Goal: Task Accomplishment & Management: Complete application form

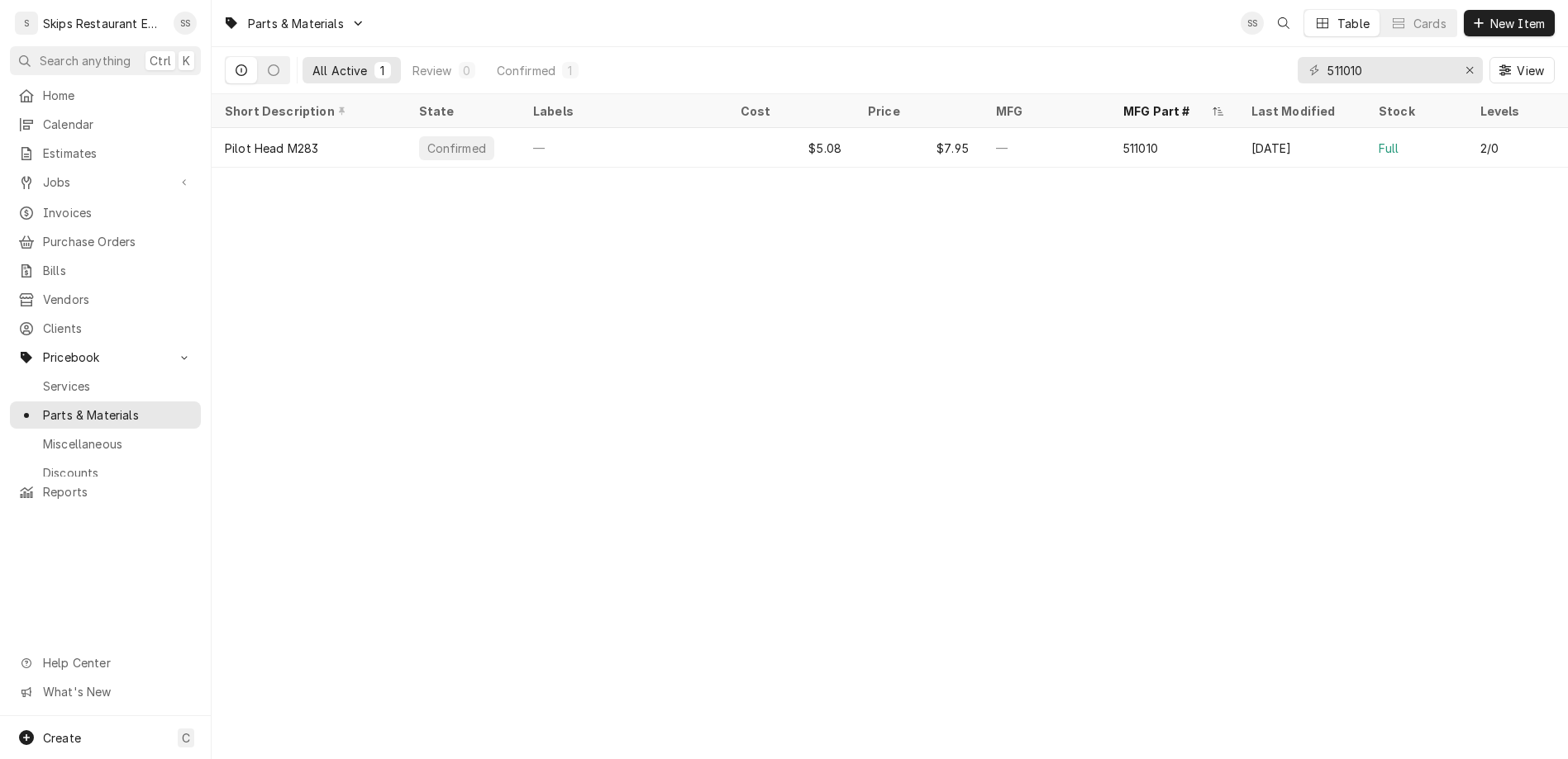
drag, startPoint x: 1433, startPoint y: 54, endPoint x: 1323, endPoint y: 55, distance: 110.0
click at [1327, 57] on input "511010" at bounding box center [1389, 69] width 124 height 26
type input "00710.50"
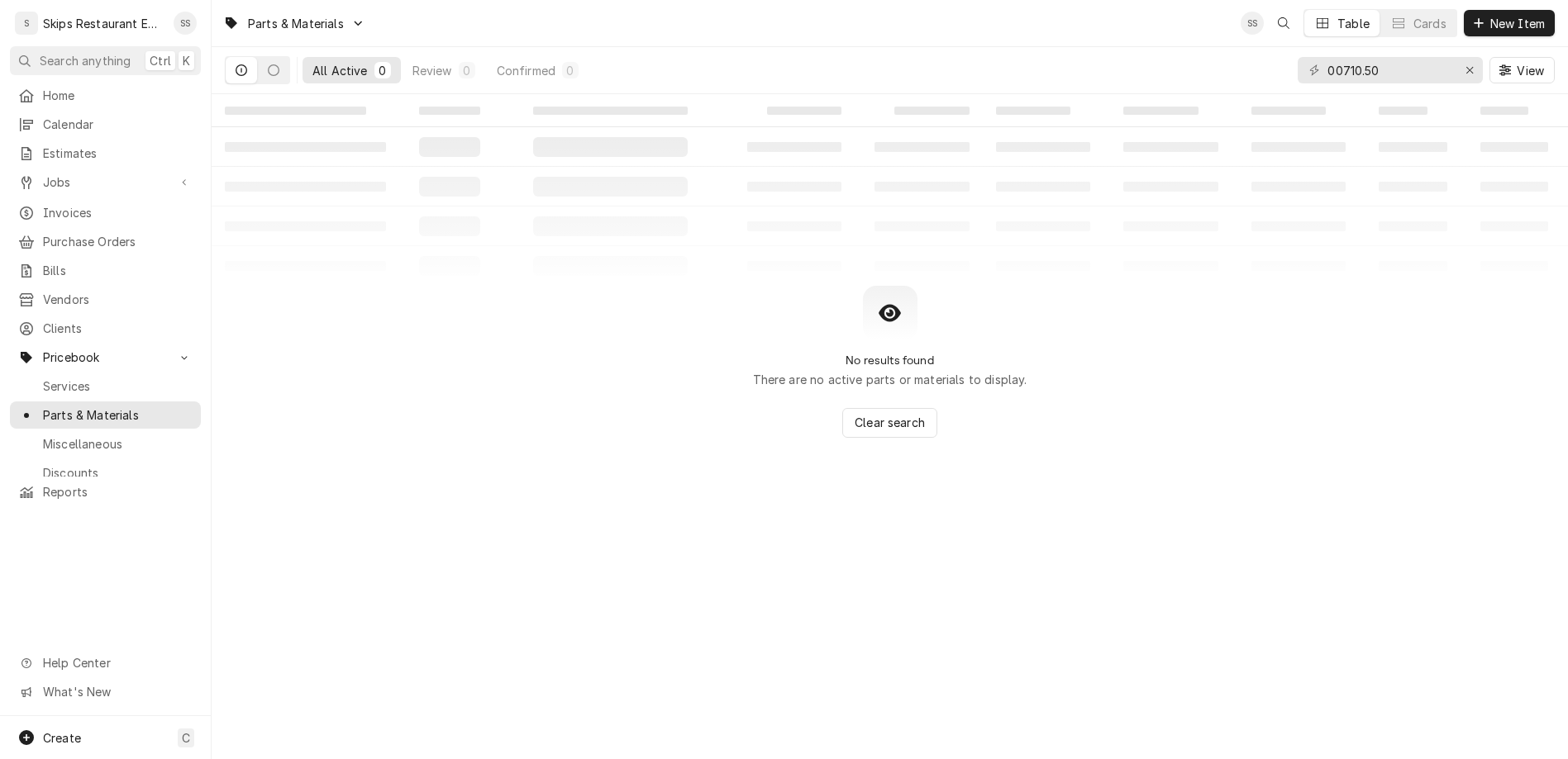
drag, startPoint x: 1446, startPoint y: 52, endPoint x: 1372, endPoint y: 52, distance: 74.0
click at [1372, 57] on input "00710.50" at bounding box center [1389, 69] width 124 height 26
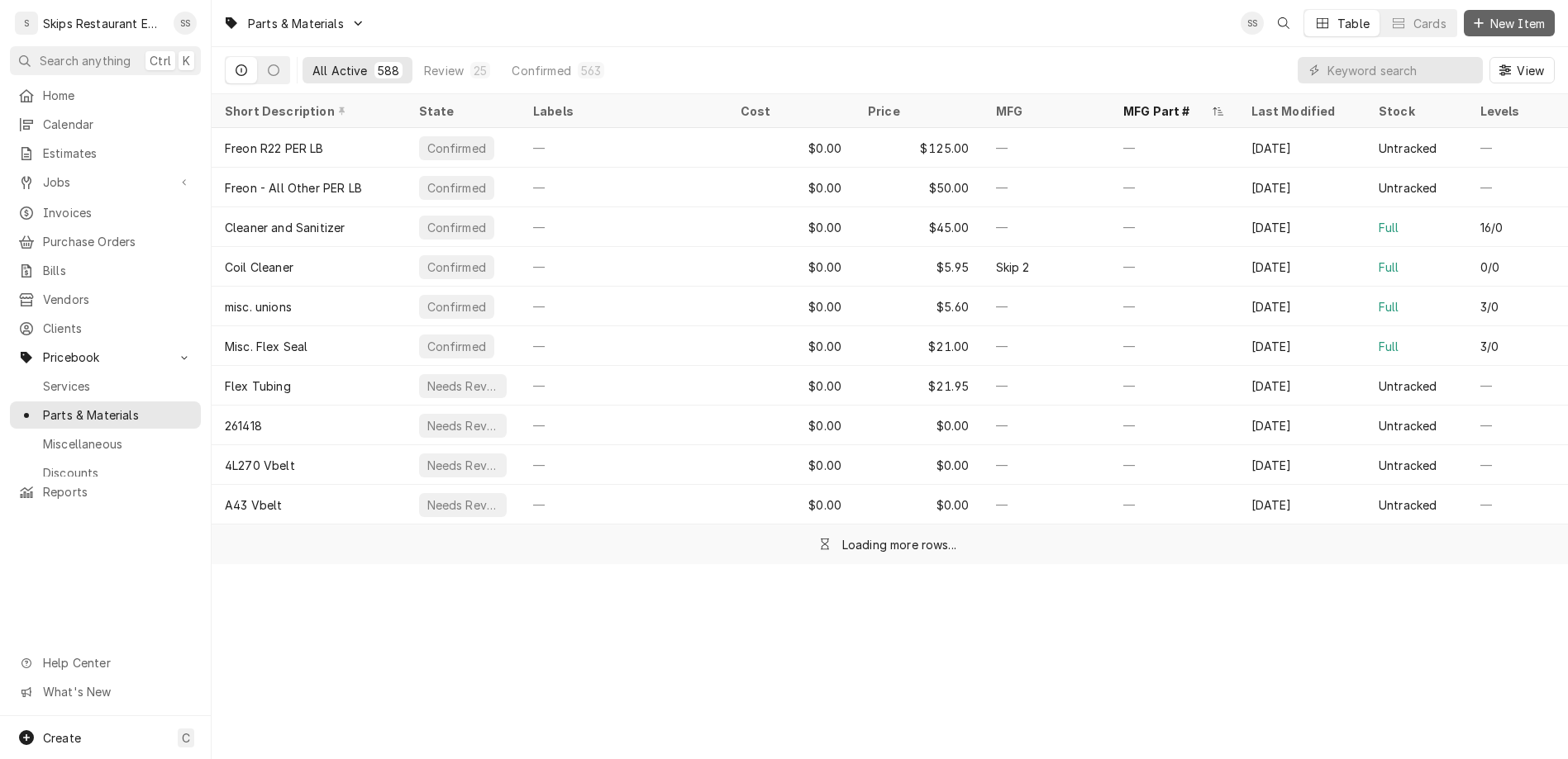
click at [1517, 21] on span "New Item" at bounding box center [1517, 24] width 61 height 18
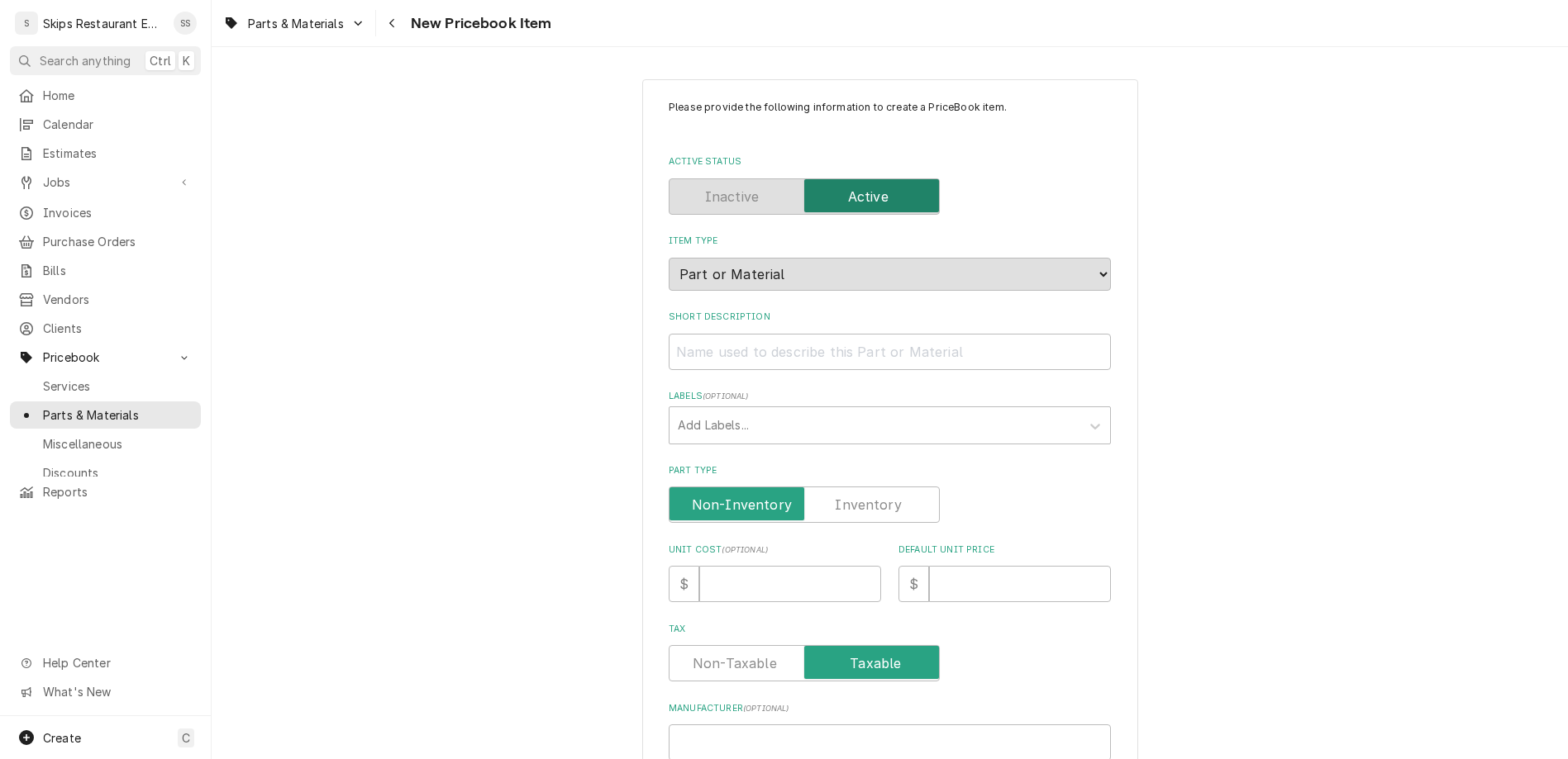
paste input "00710.50"
type input "00710.50"
type textarea "x"
type input "00710.50"
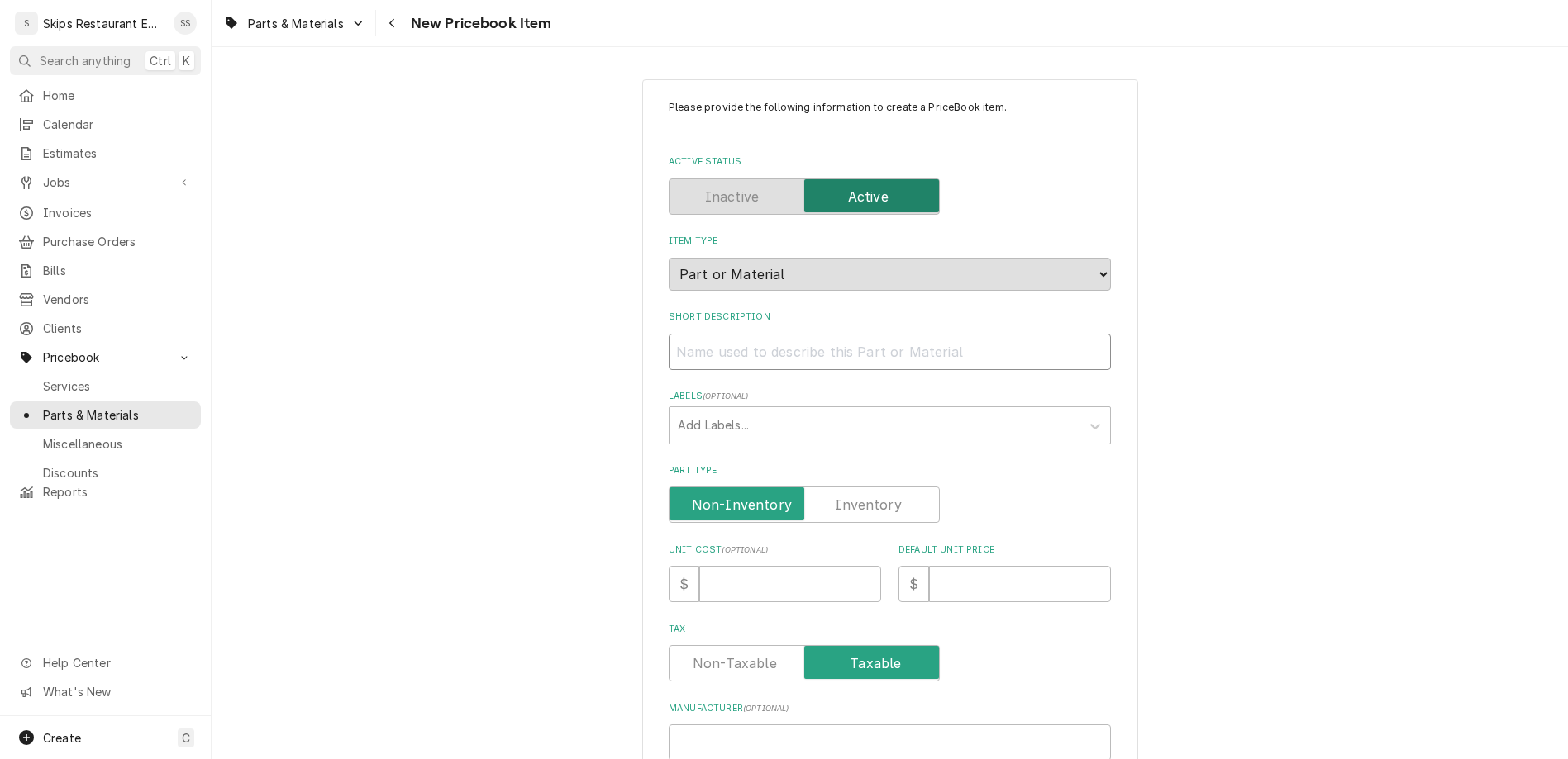
click at [782, 334] on input "Short Description" at bounding box center [889, 352] width 442 height 36
type input "C"
type textarea "x"
type input "CM"
type textarea "x"
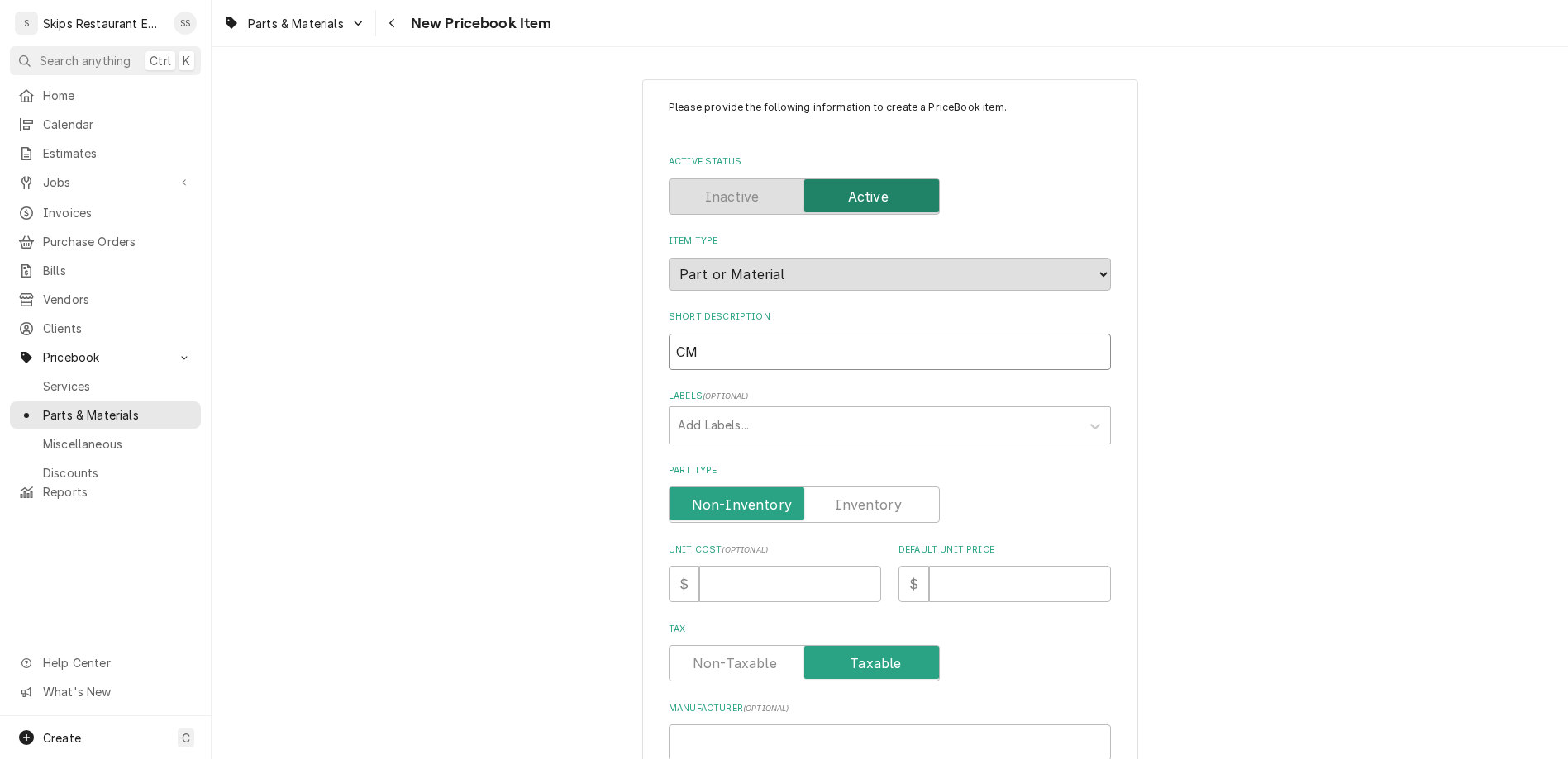
type input "CMA"
type textarea "x"
type input "CMA"
type textarea "x"
type input "CMA C"
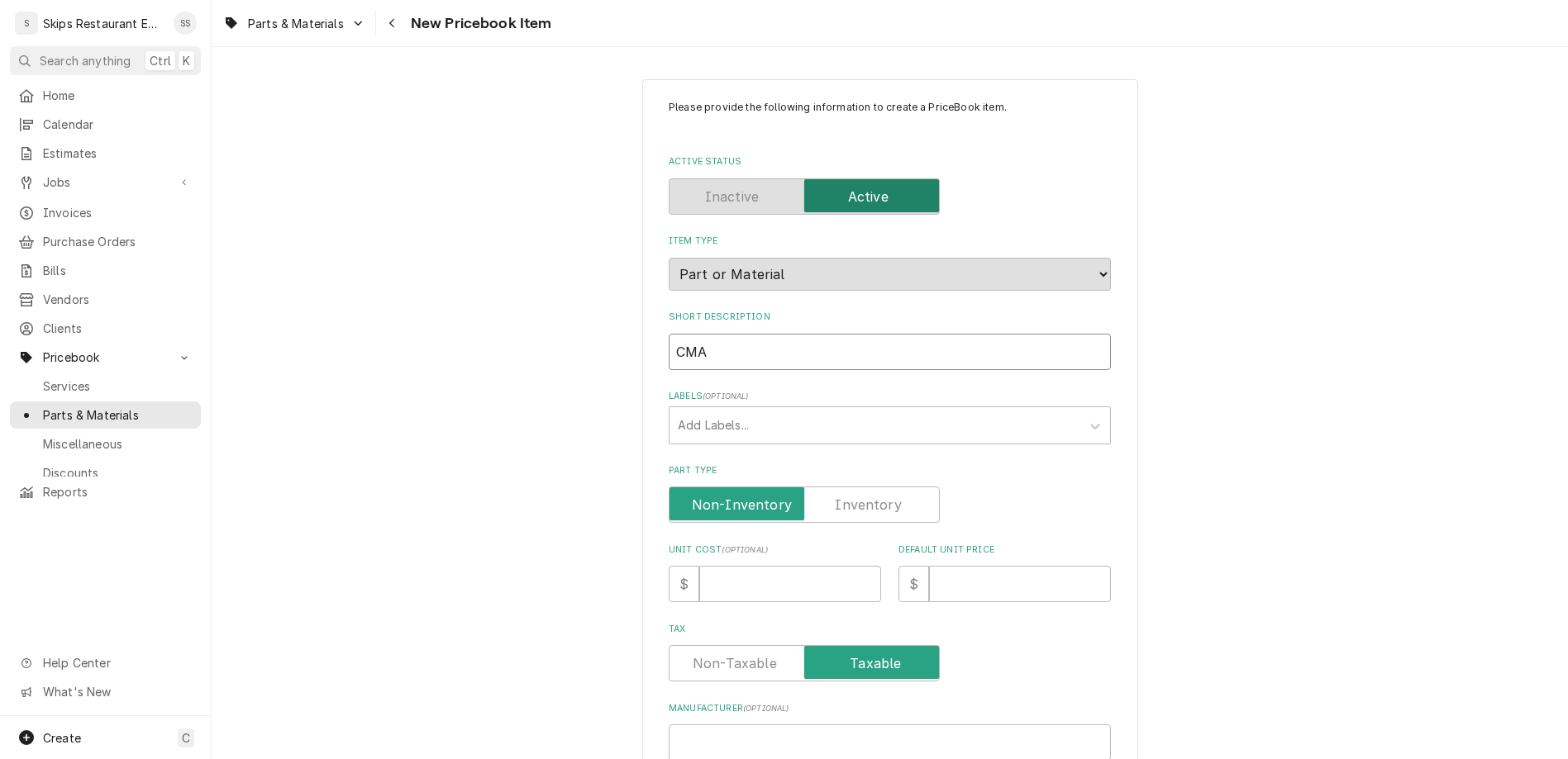
type textarea "x"
type input "CMA"
type textarea "x"
type input "CMA V"
type textarea "x"
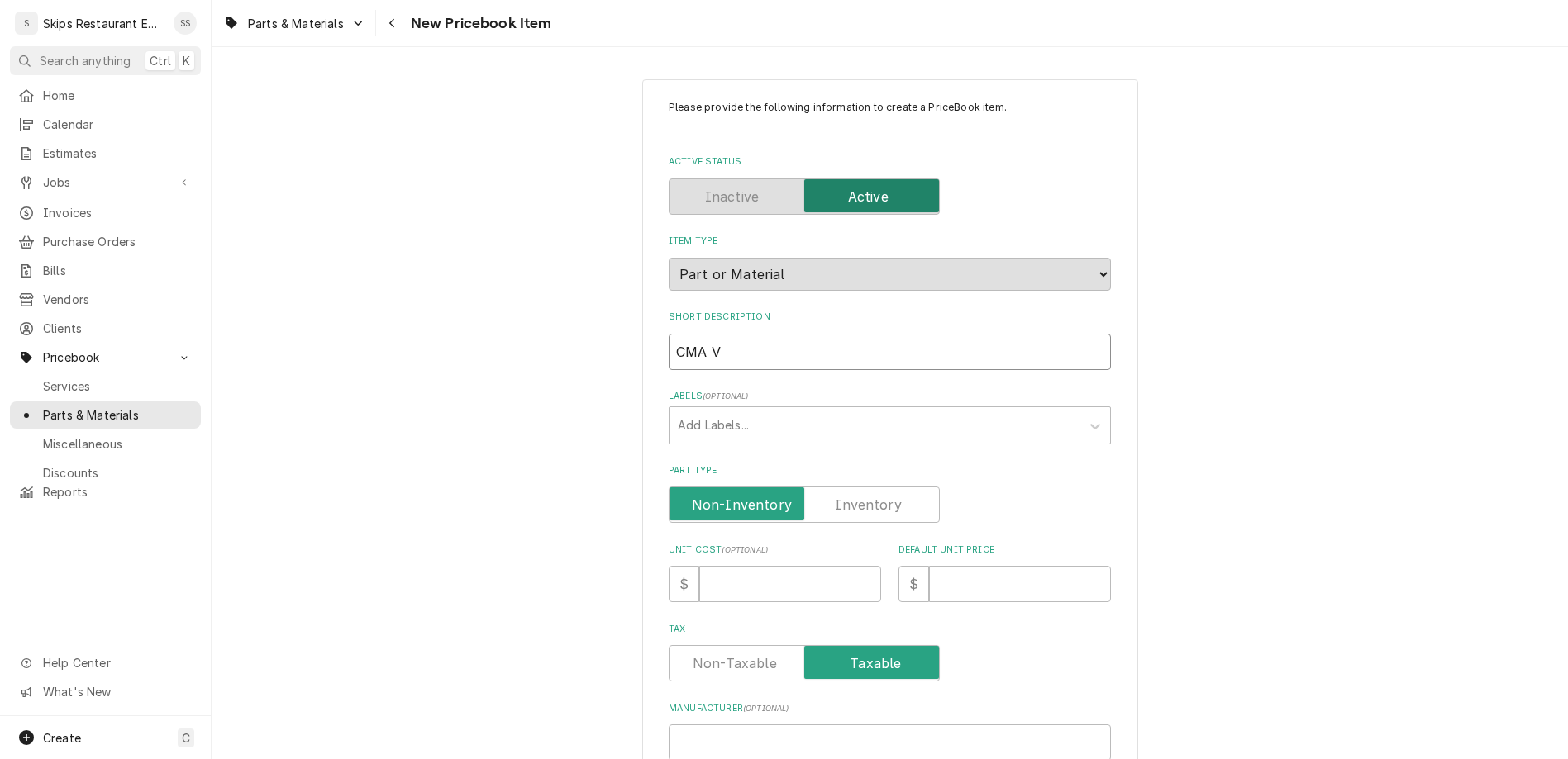
type input "CMA Va"
type textarea "x"
type input "CMA Vac"
type textarea "x"
type input "CMA Vacu"
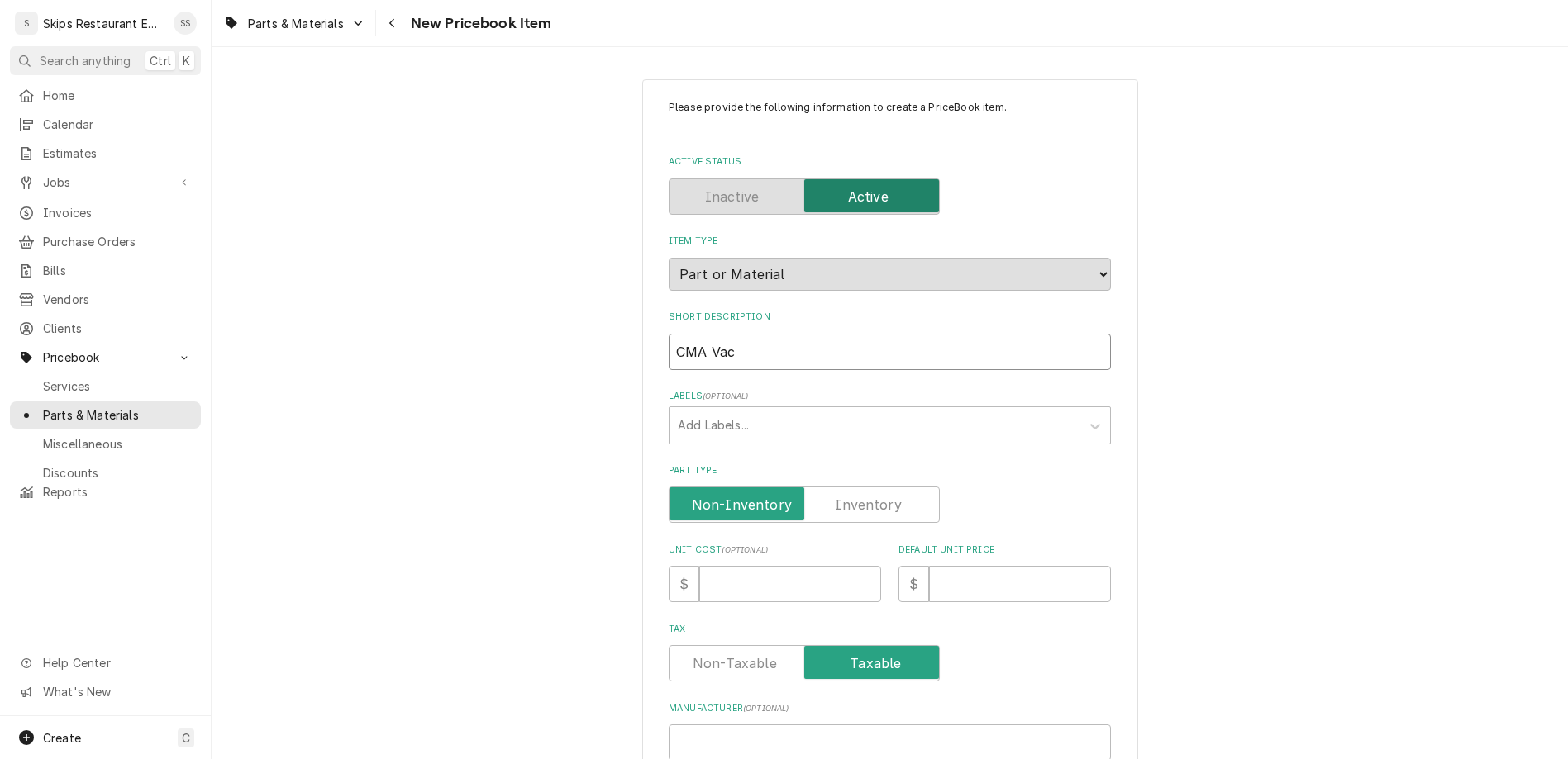
type textarea "x"
type input "CMA Vacuu"
type textarea "x"
type input "CMA Vacuum"
type textarea "x"
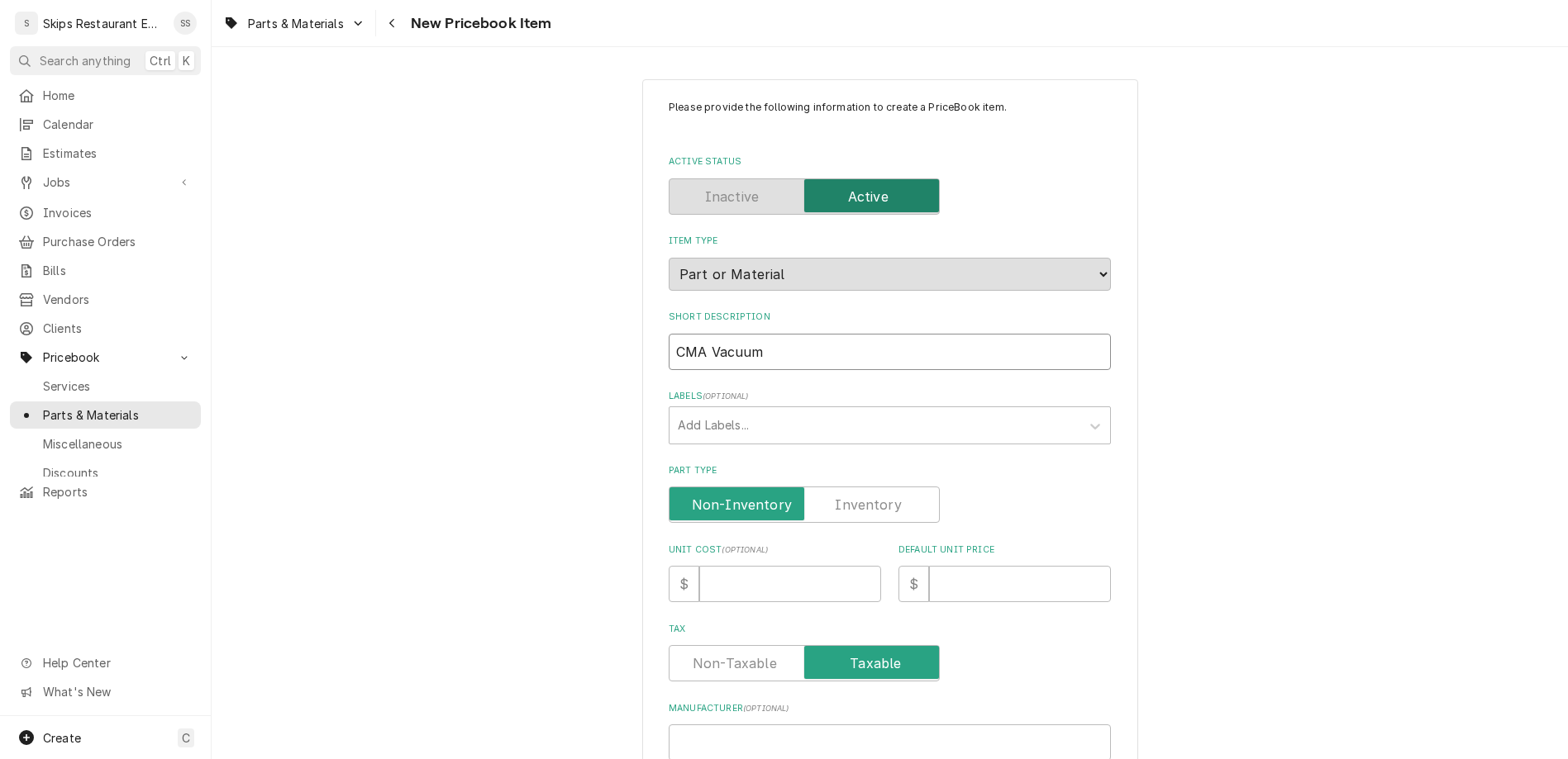
type input "CMA Vacuum"
type textarea "x"
type input "CMA Vacuum B"
type textarea "x"
type input "CMA Vacuum Br"
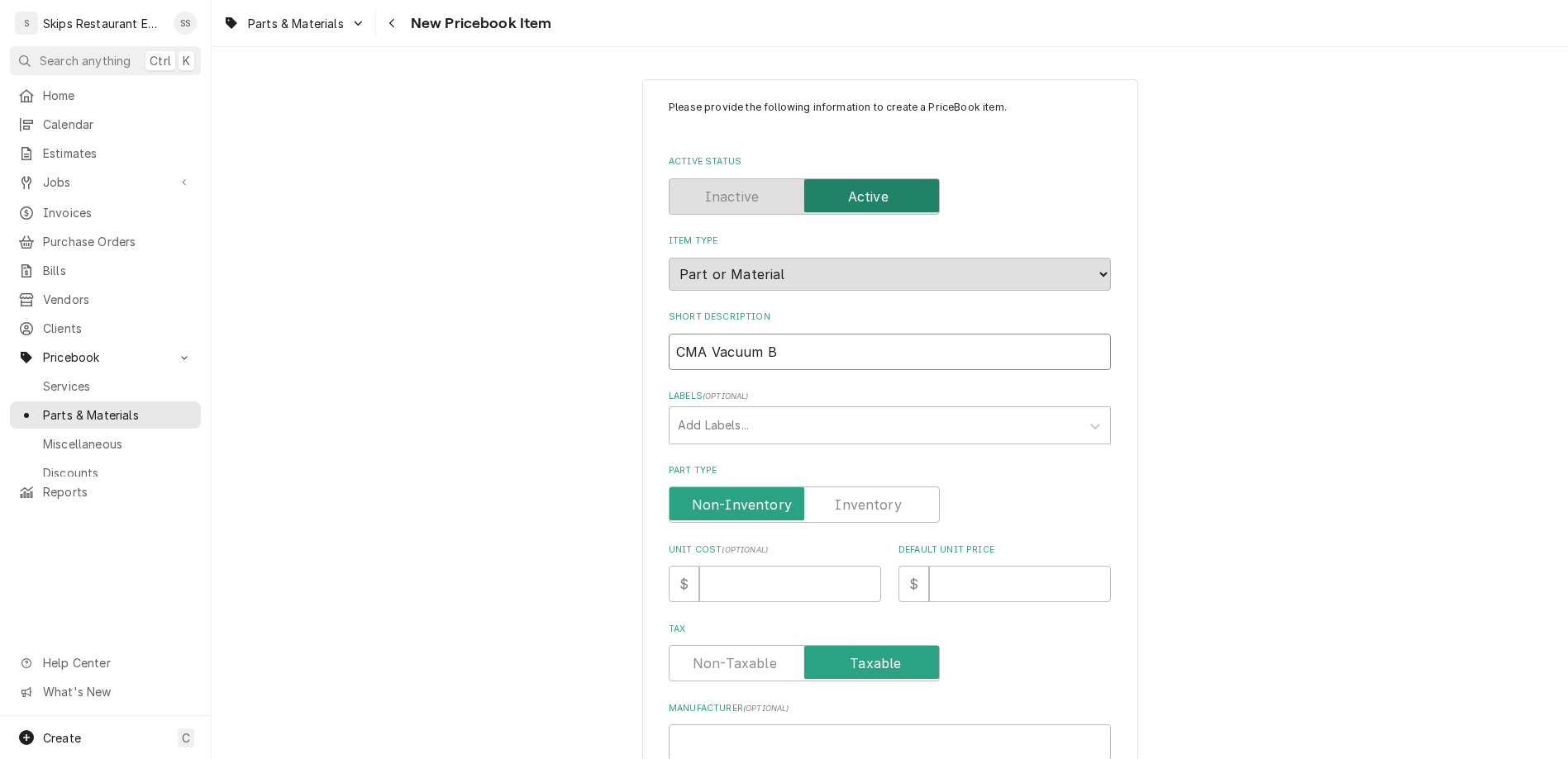
type textarea "x"
type input "CMA Vacuum Bre"
type textarea "x"
type input "CMA Vacuum Brea"
type textarea "x"
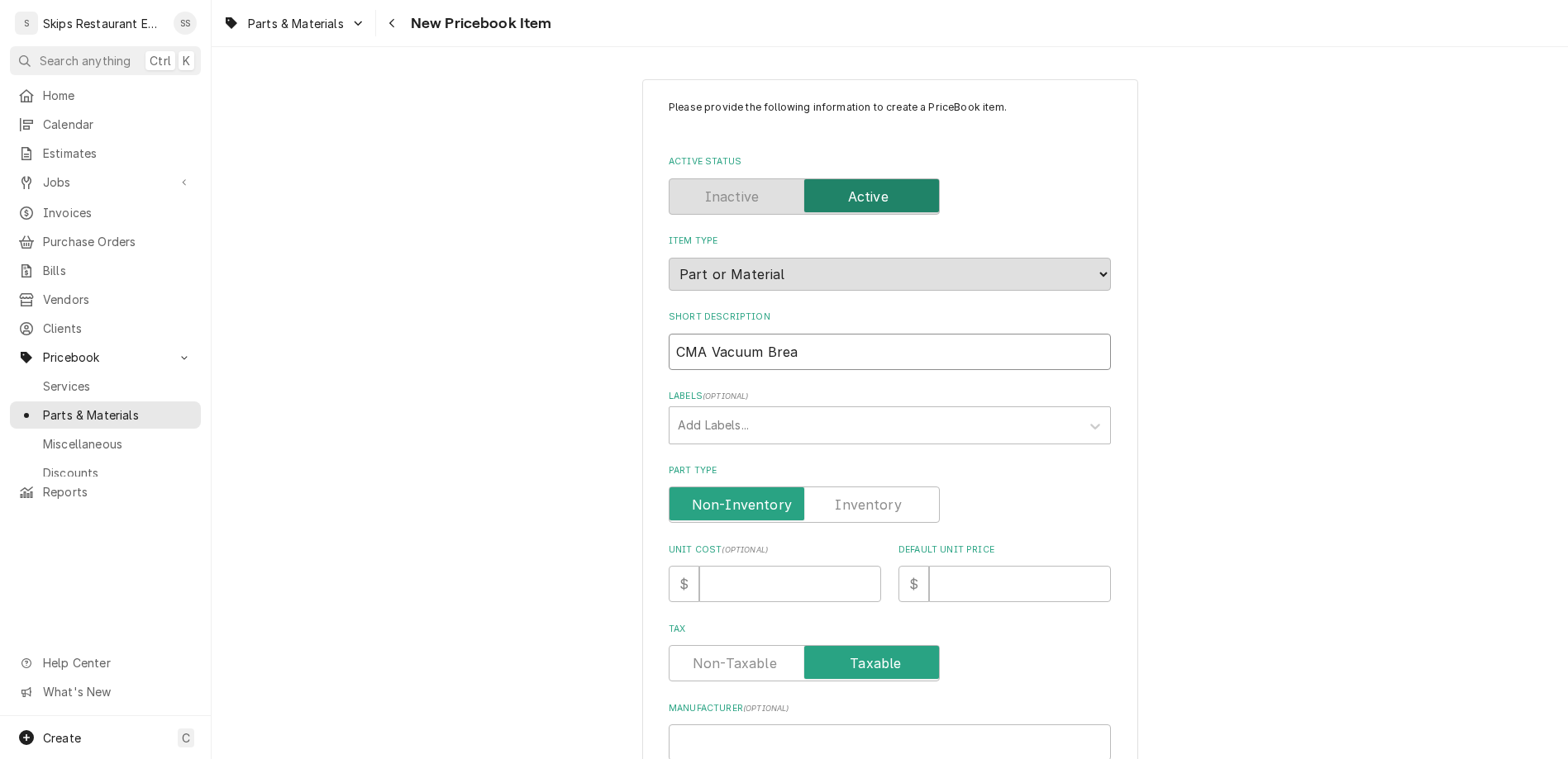
type input "CMA Vacuum Break"
type textarea "x"
type input "CMA Vacuum Breake"
type textarea "x"
type input "CMA Vacuum Breaker"
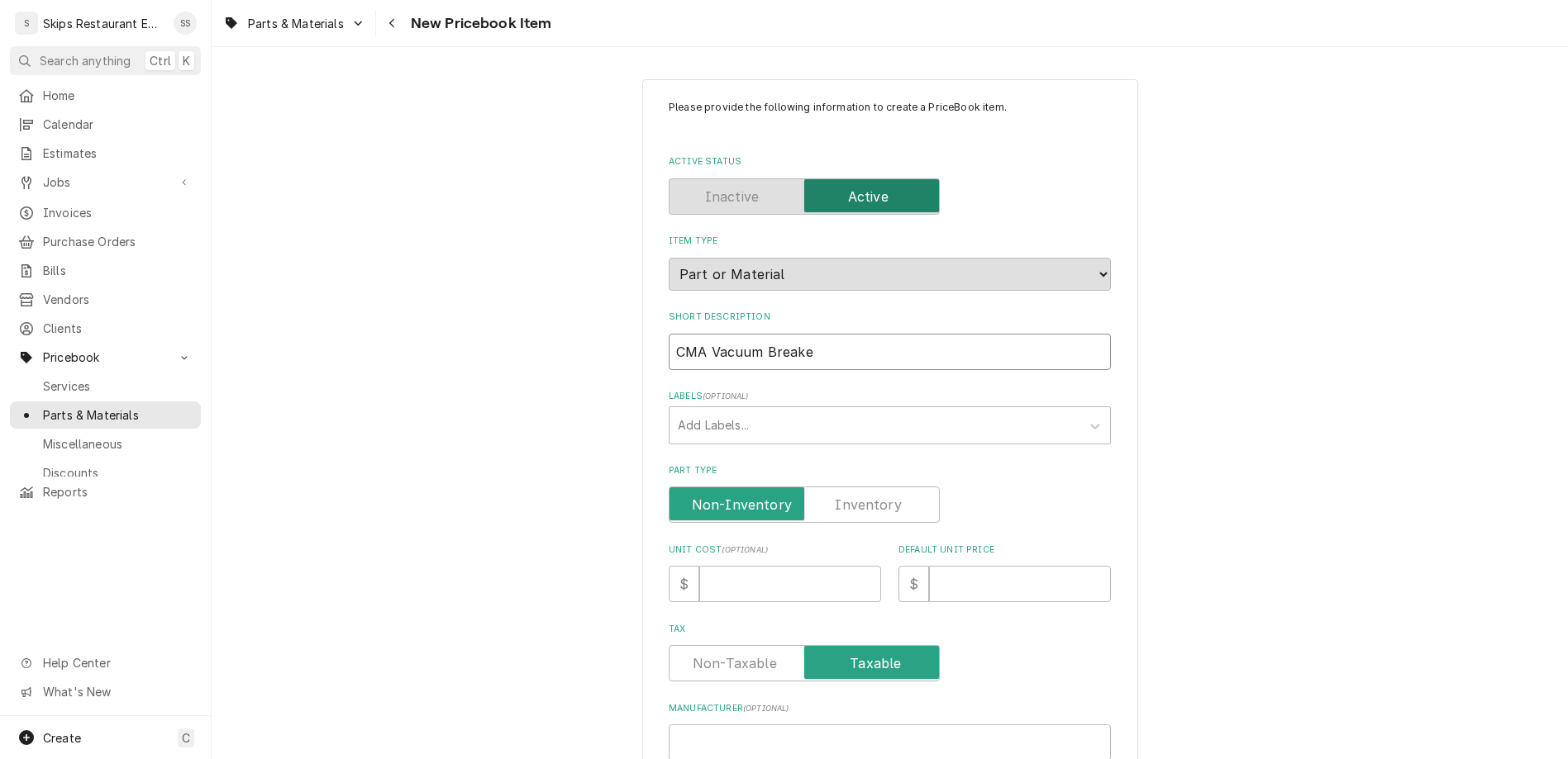
type textarea "x"
type input "CMA Vacuum Breaker"
type textarea "x"
type input "CMA Vacuum Breaker -"
type textarea "x"
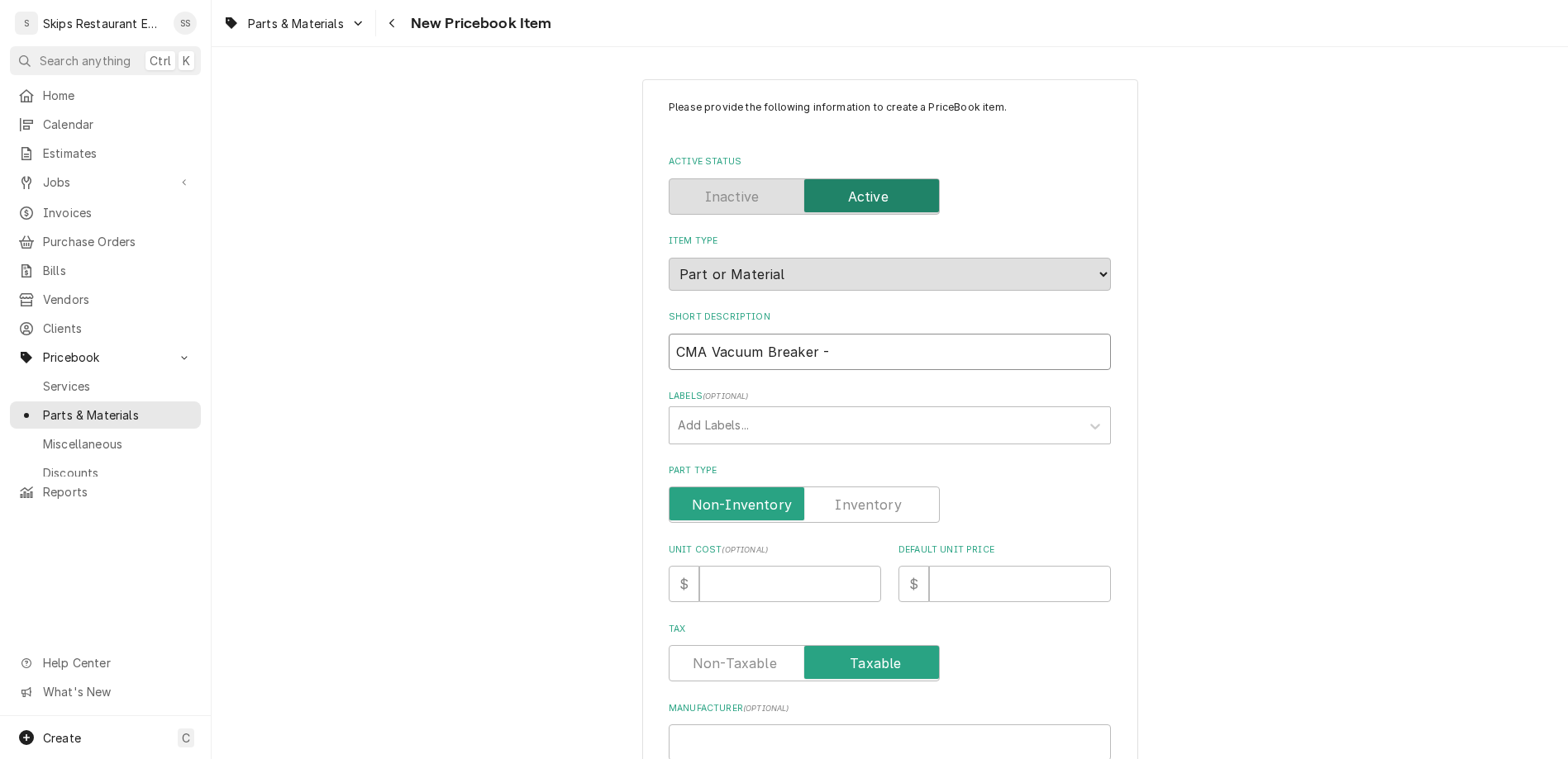
type input "CMA Vacuum Breaker -"
type textarea "x"
type input "CMA Vacuum Breaker - W"
type textarea "x"
type input "CMA Vacuum Breaker - Wa"
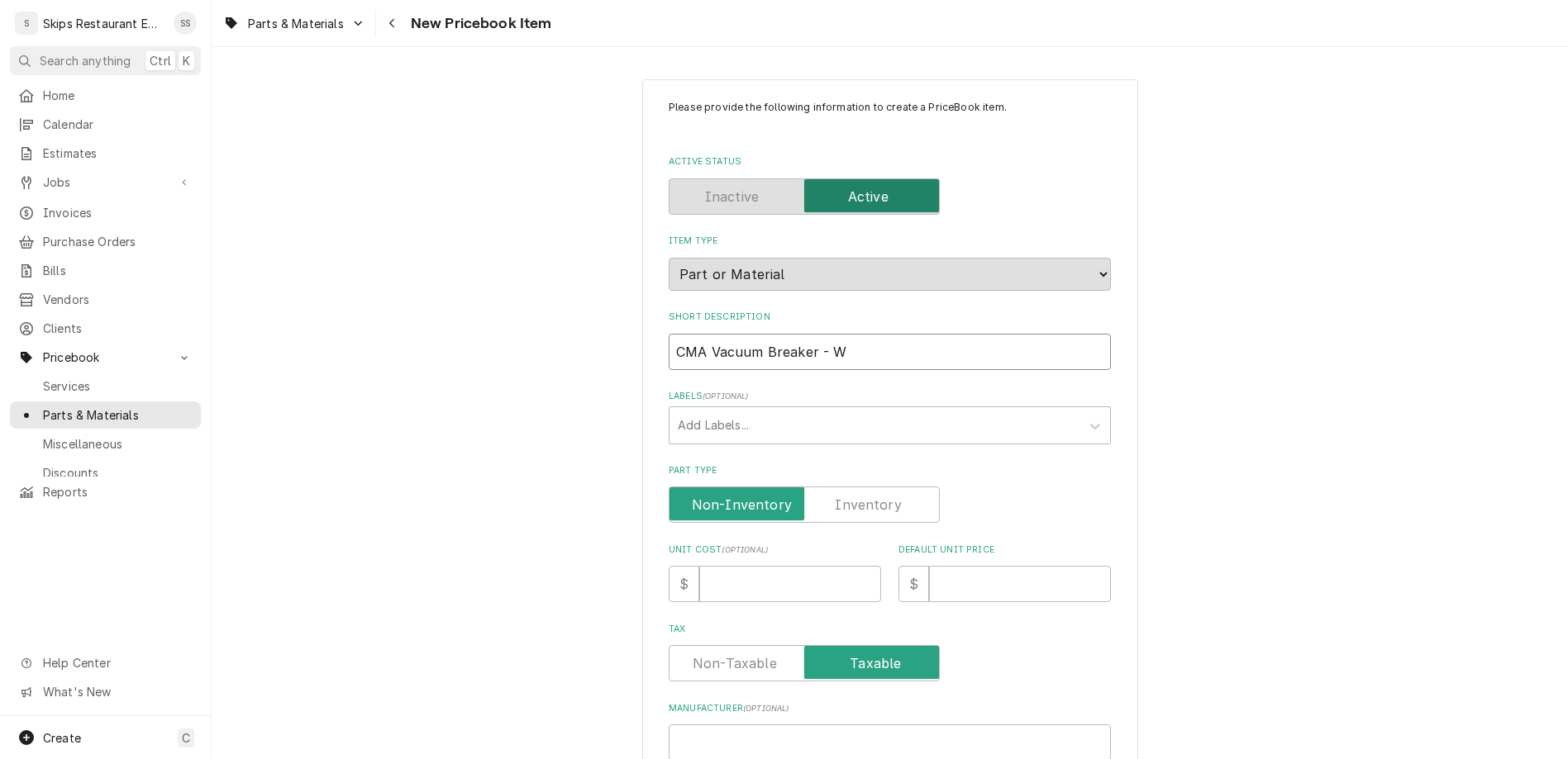
type textarea "x"
type input "CMA Vacuum Breaker - Wat"
type textarea "x"
type input "CMA Vacuum Breaker - Watt"
type textarea "x"
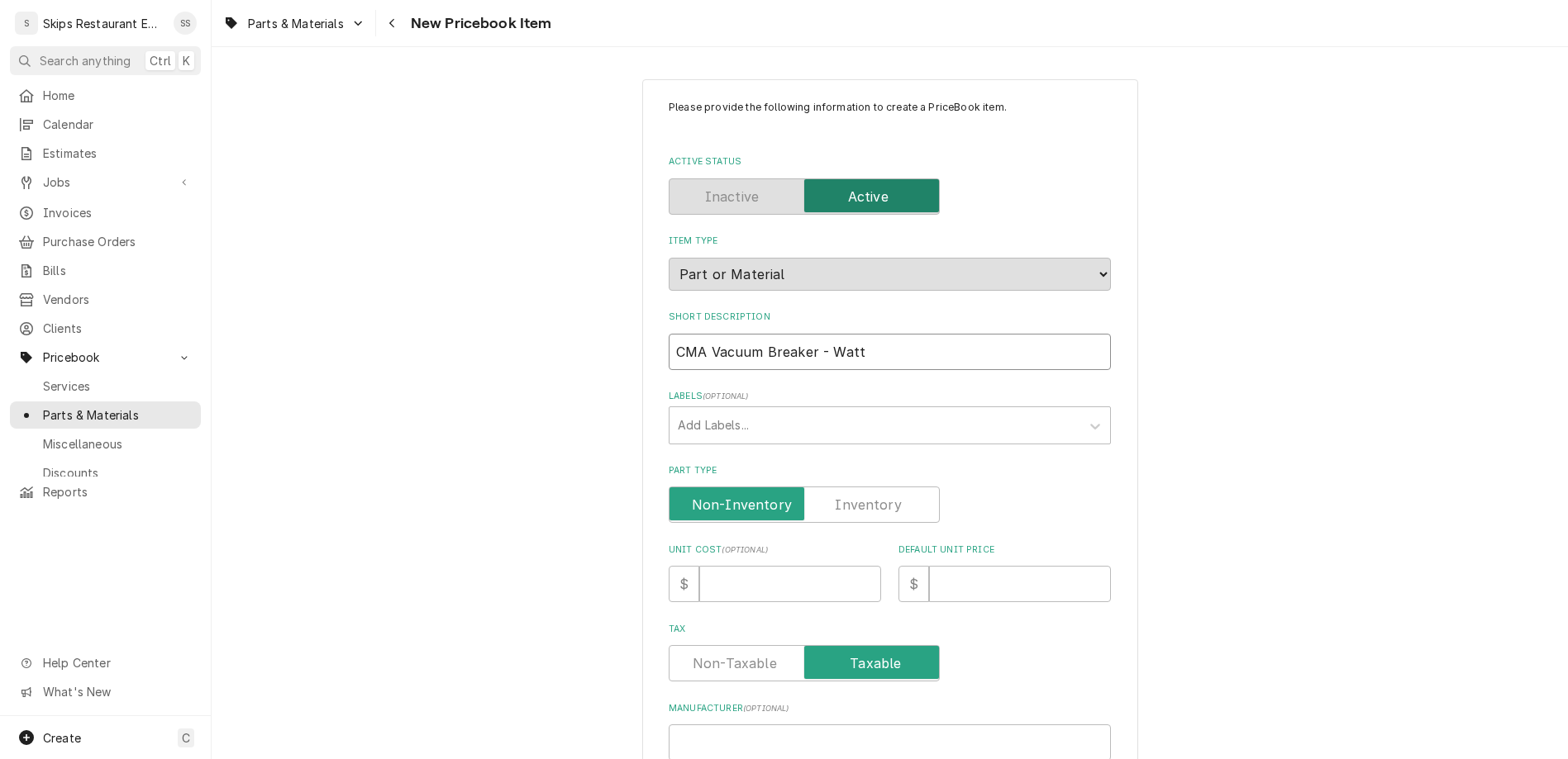
type input "CMA Vacuum Breaker - Watts"
type textarea "x"
type input "CMA Vacuum Breaker - Watts"
type textarea "x"
type input "CMA Vacuum Breaker - Watts 3"
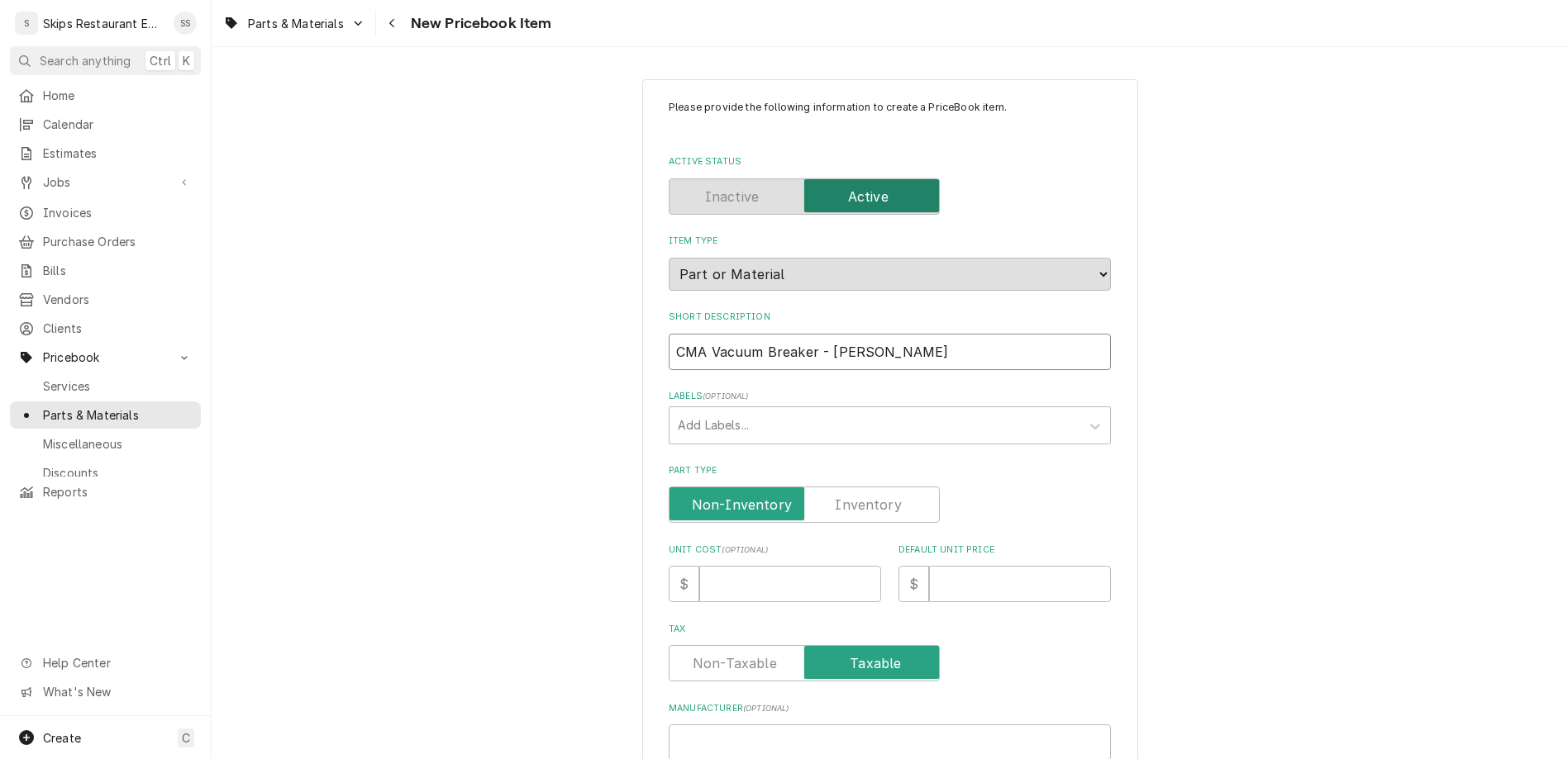
type textarea "x"
type input "CMA Vacuum Breaker - Watts 3/"
type textarea "x"
type input "CMA Vacuum Breaker - Watts 3/4"
type textarea "x"
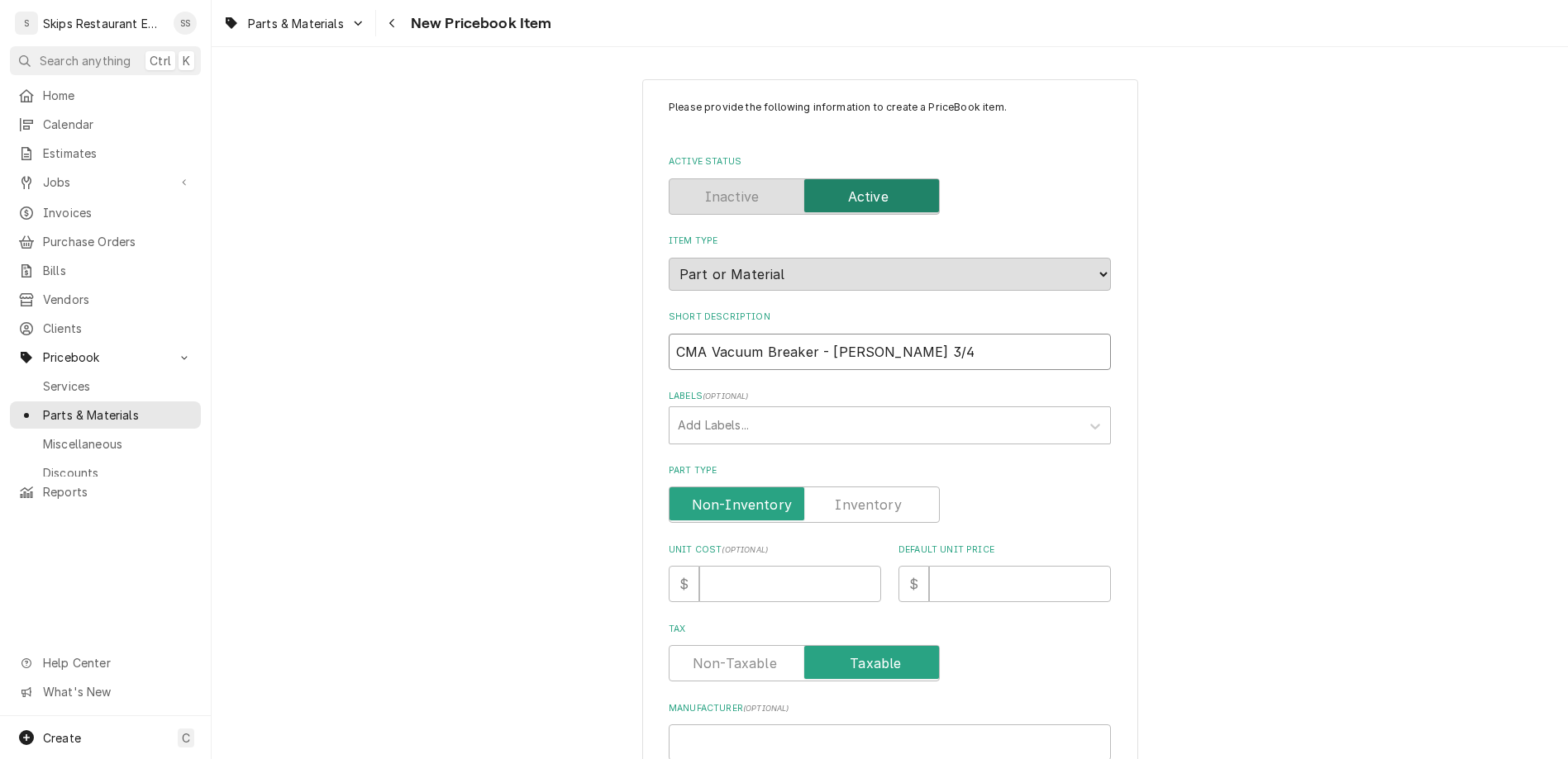
type input "CMA Vacuum Breaker - Watts 3/4"
click at [852, 487] on label "Part Type" at bounding box center [804, 504] width 271 height 36
click at [852, 487] on input "Part Type" at bounding box center [804, 504] width 256 height 36
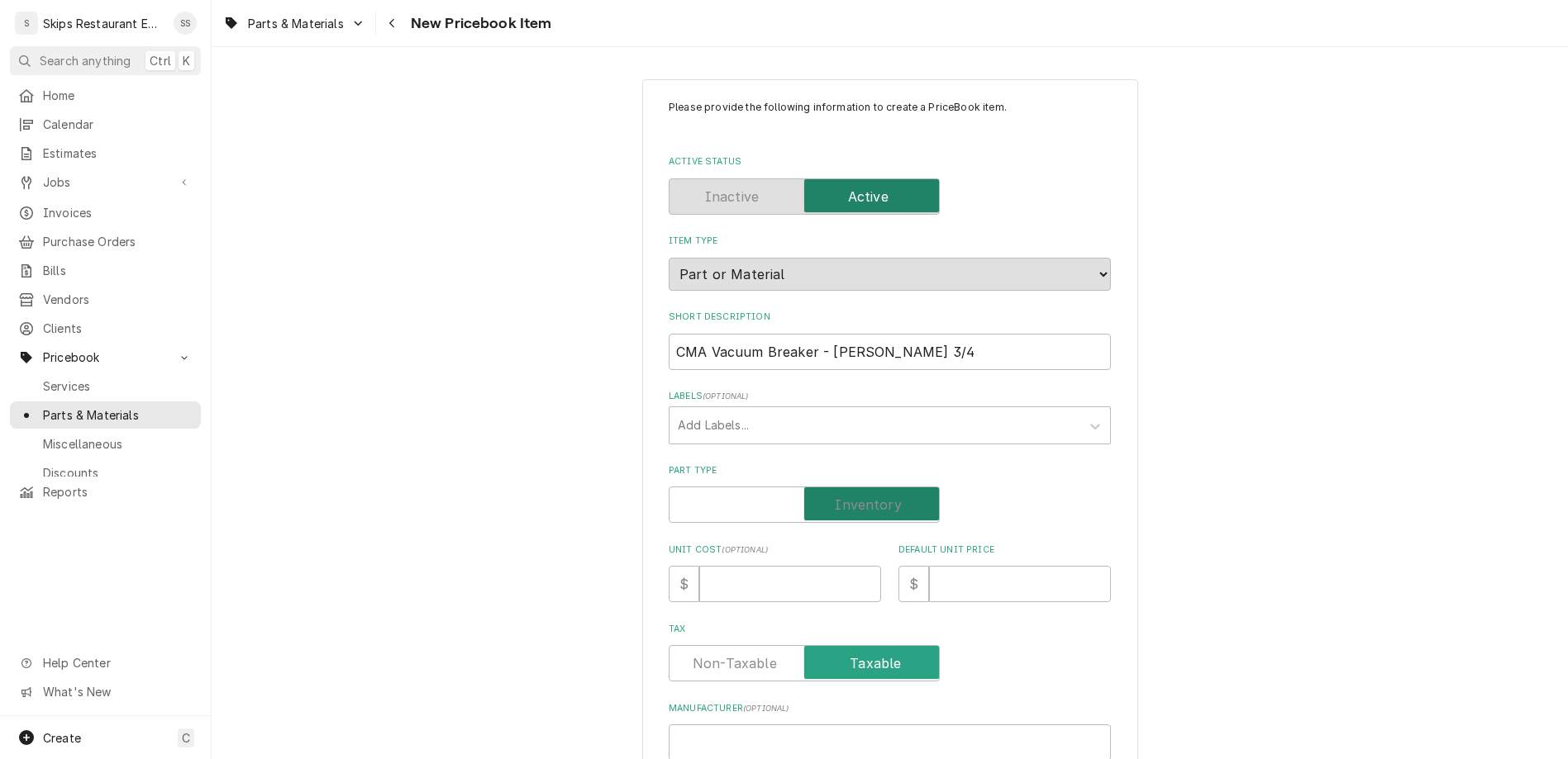
checkbox input "true"
type textarea "x"
click at [929, 566] on input "Default Unit Price" at bounding box center [1020, 584] width 182 height 36
type input "5"
type textarea "x"
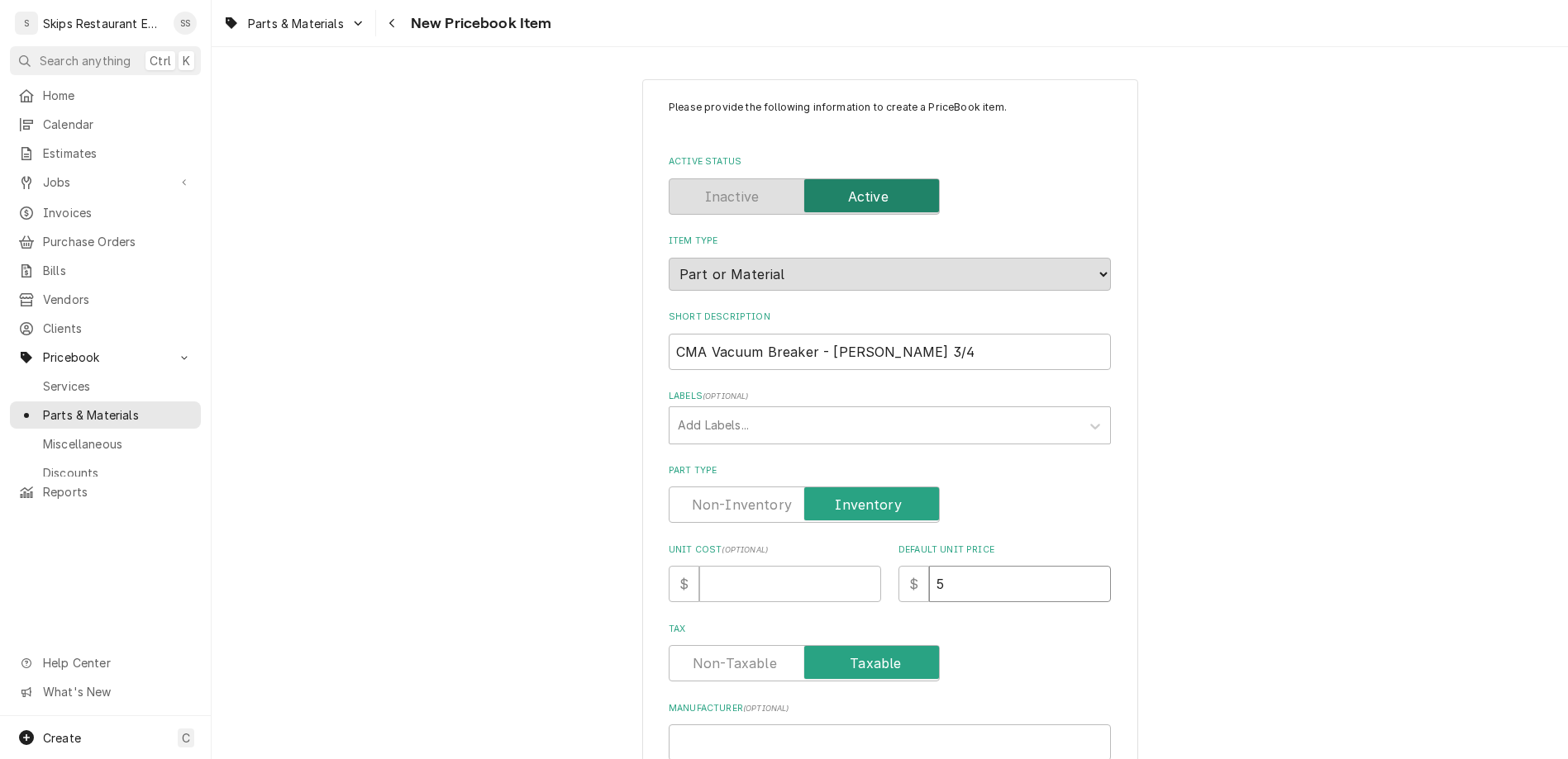
type input "55"
type textarea "x"
type input "55.0"
type textarea "x"
type input "55.09"
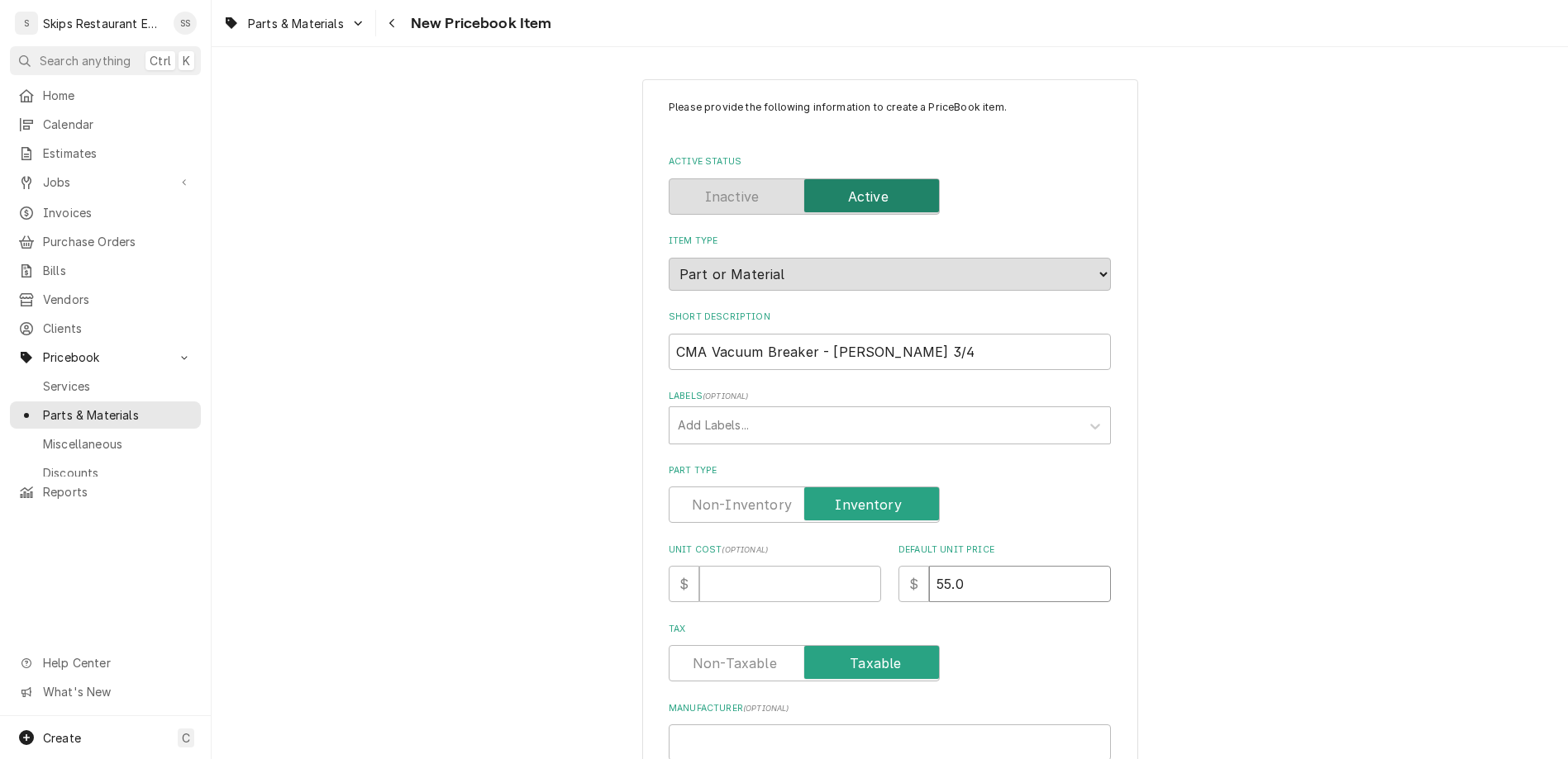
type textarea "x"
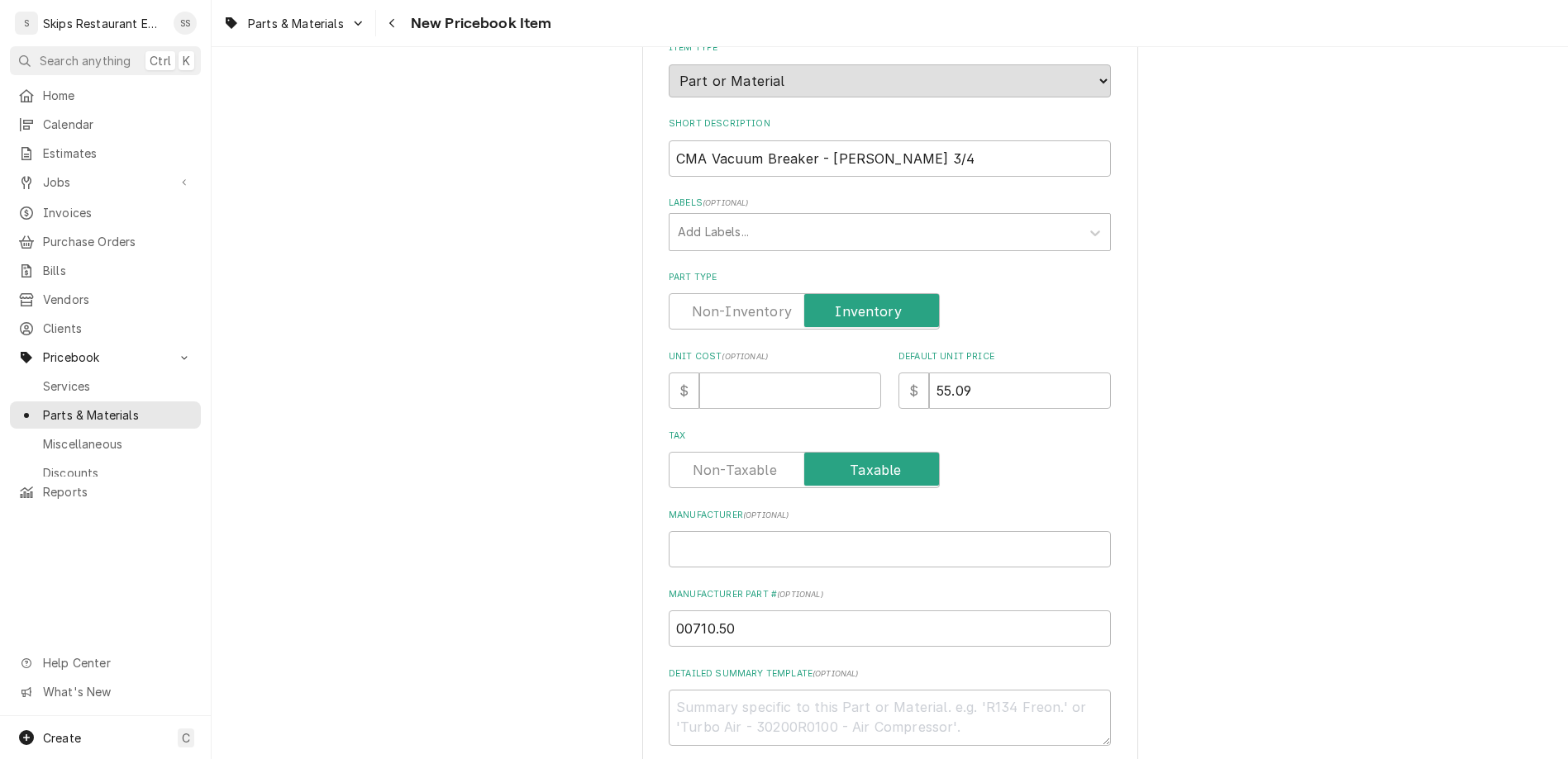
scroll to position [387, 0]
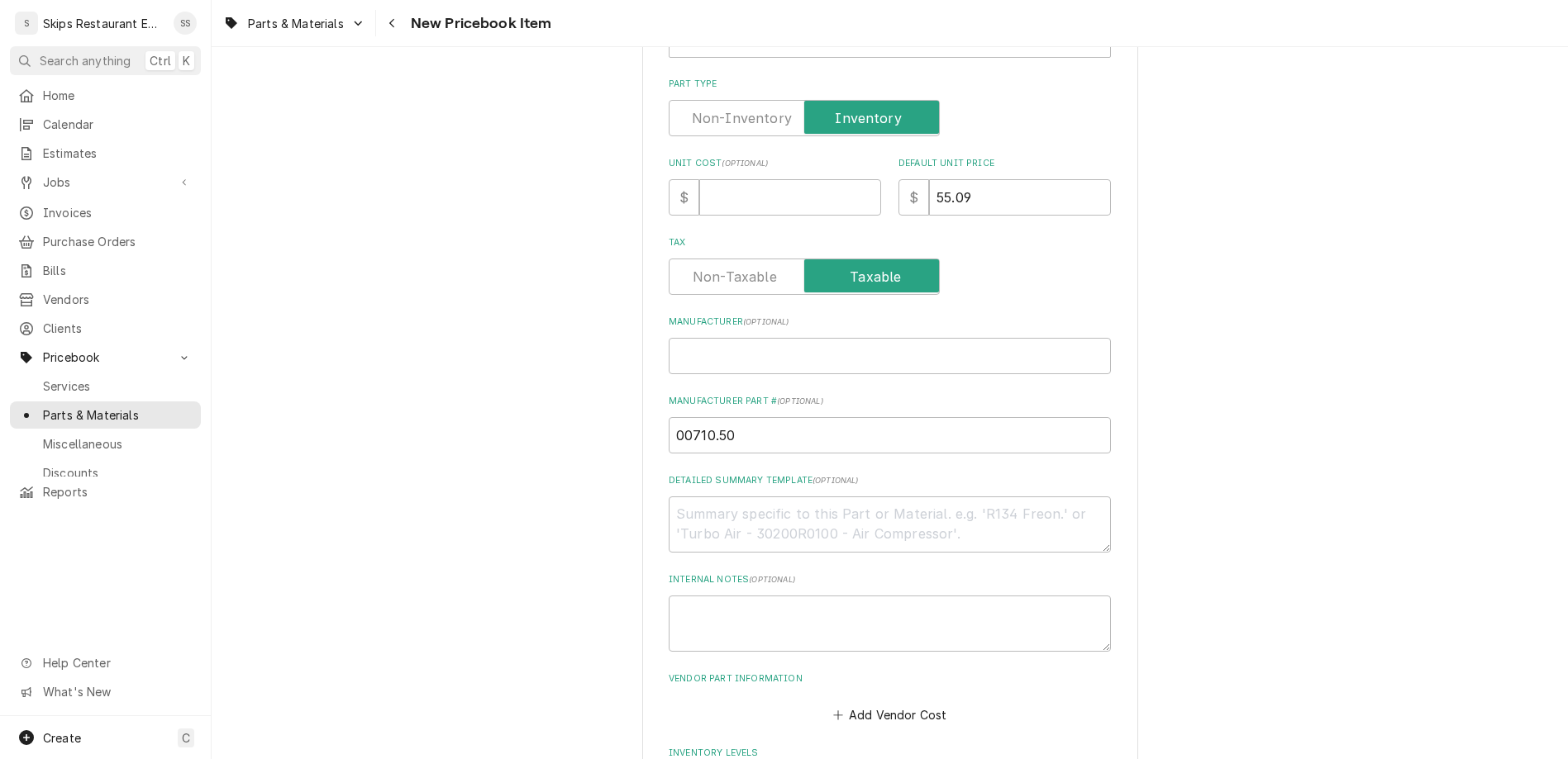
drag, startPoint x: 757, startPoint y: 600, endPoint x: 685, endPoint y: 601, distance: 72.0
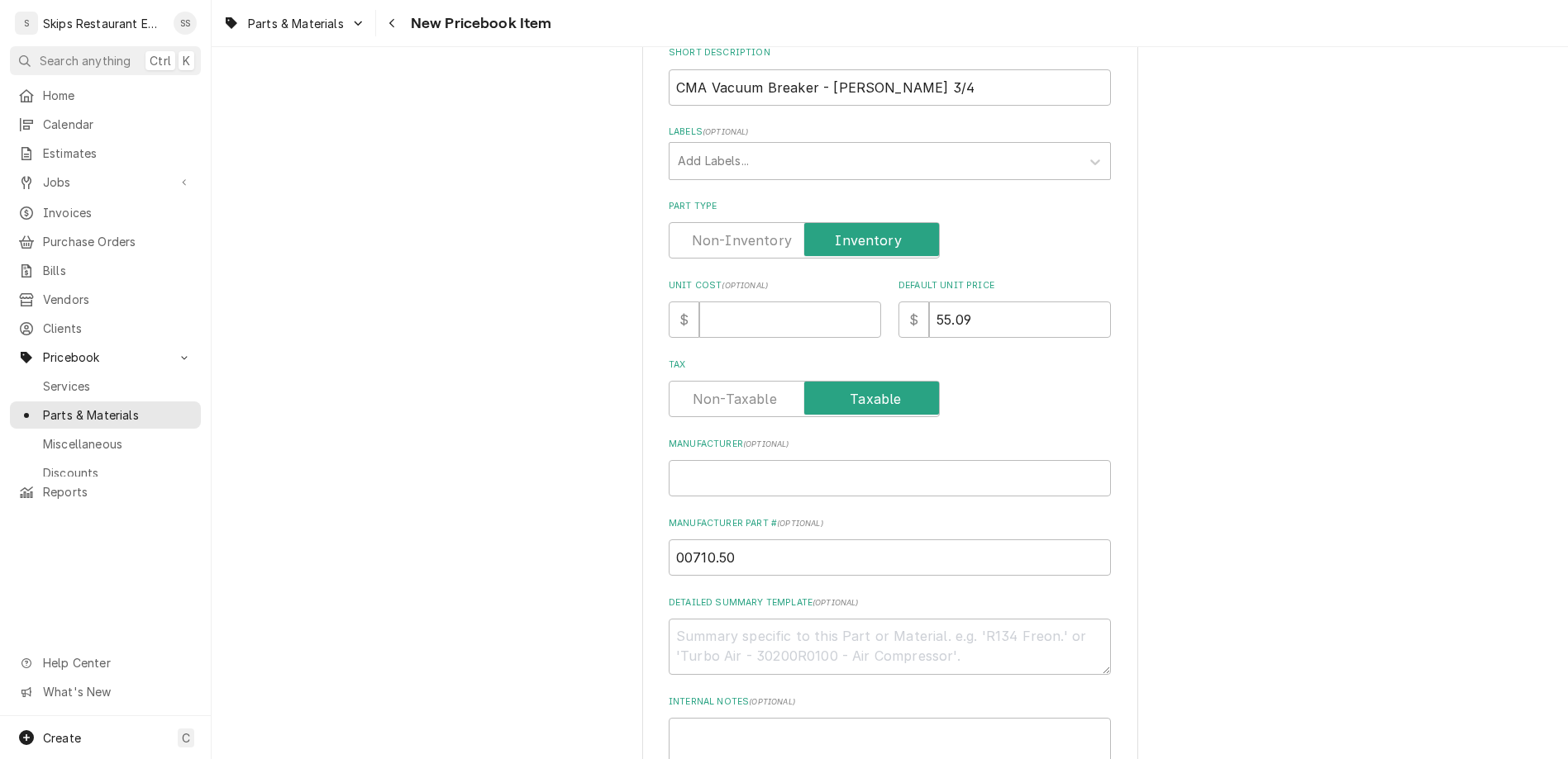
scroll to position [258, 0]
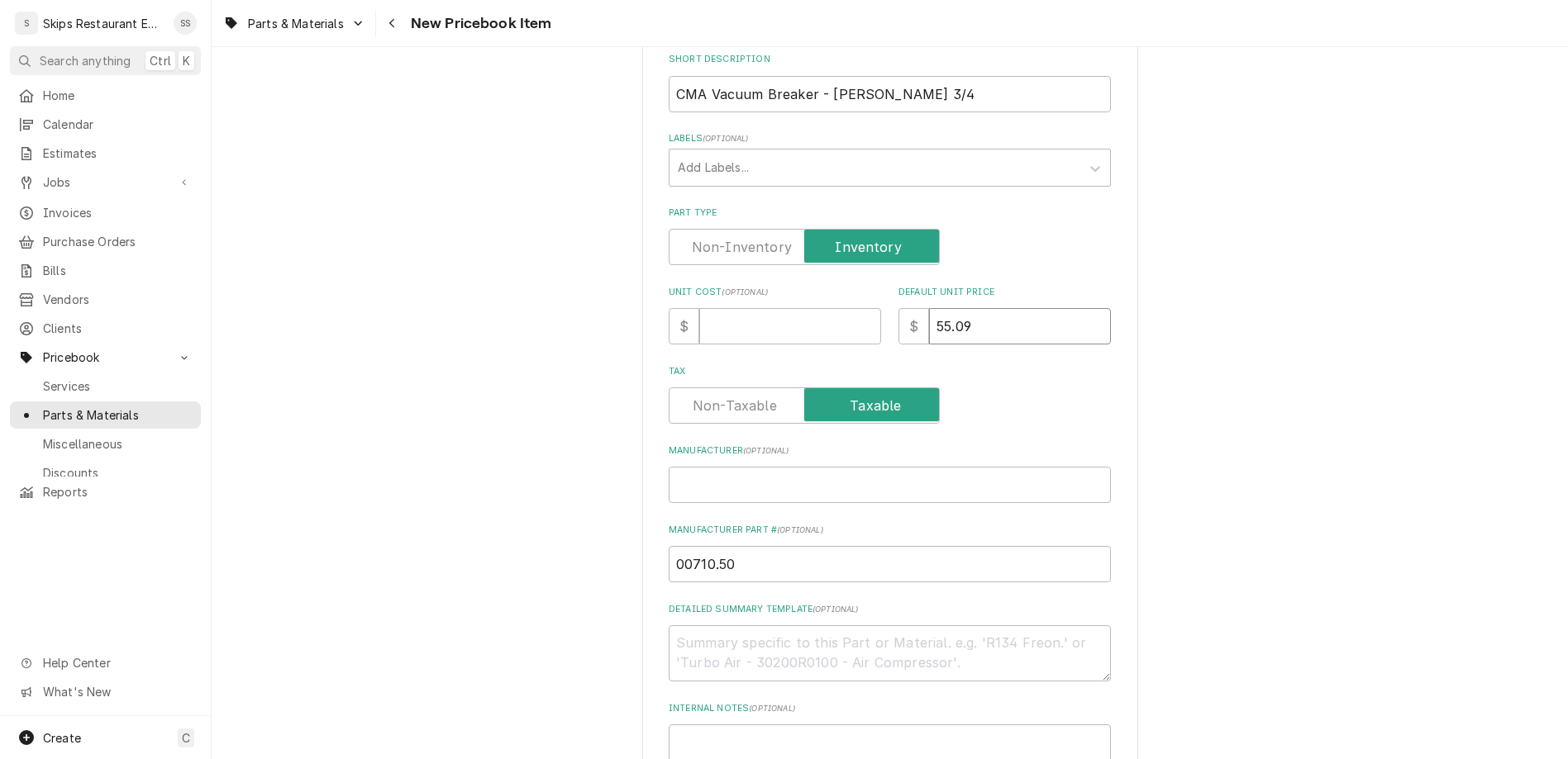
click at [933, 308] on input "55.09" at bounding box center [1020, 326] width 182 height 36
drag, startPoint x: 930, startPoint y: 187, endPoint x: 839, endPoint y: 188, distance: 91.0
click at [929, 308] on input "55.09" at bounding box center [1020, 326] width 182 height 36
type input "7"
type textarea "x"
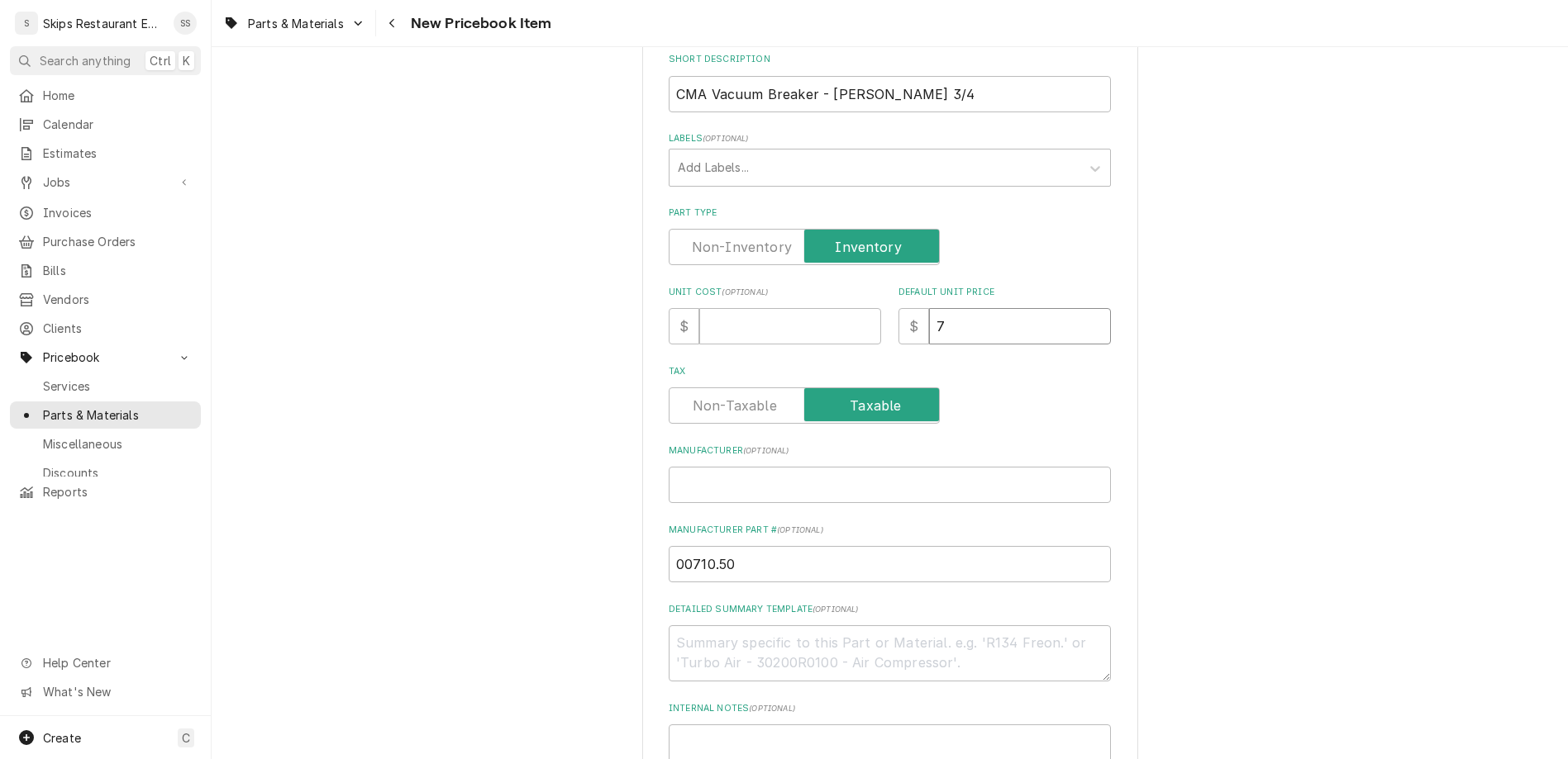
type input "79"
type textarea "x"
type input "79.9"
type textarea "x"
type input "79.95"
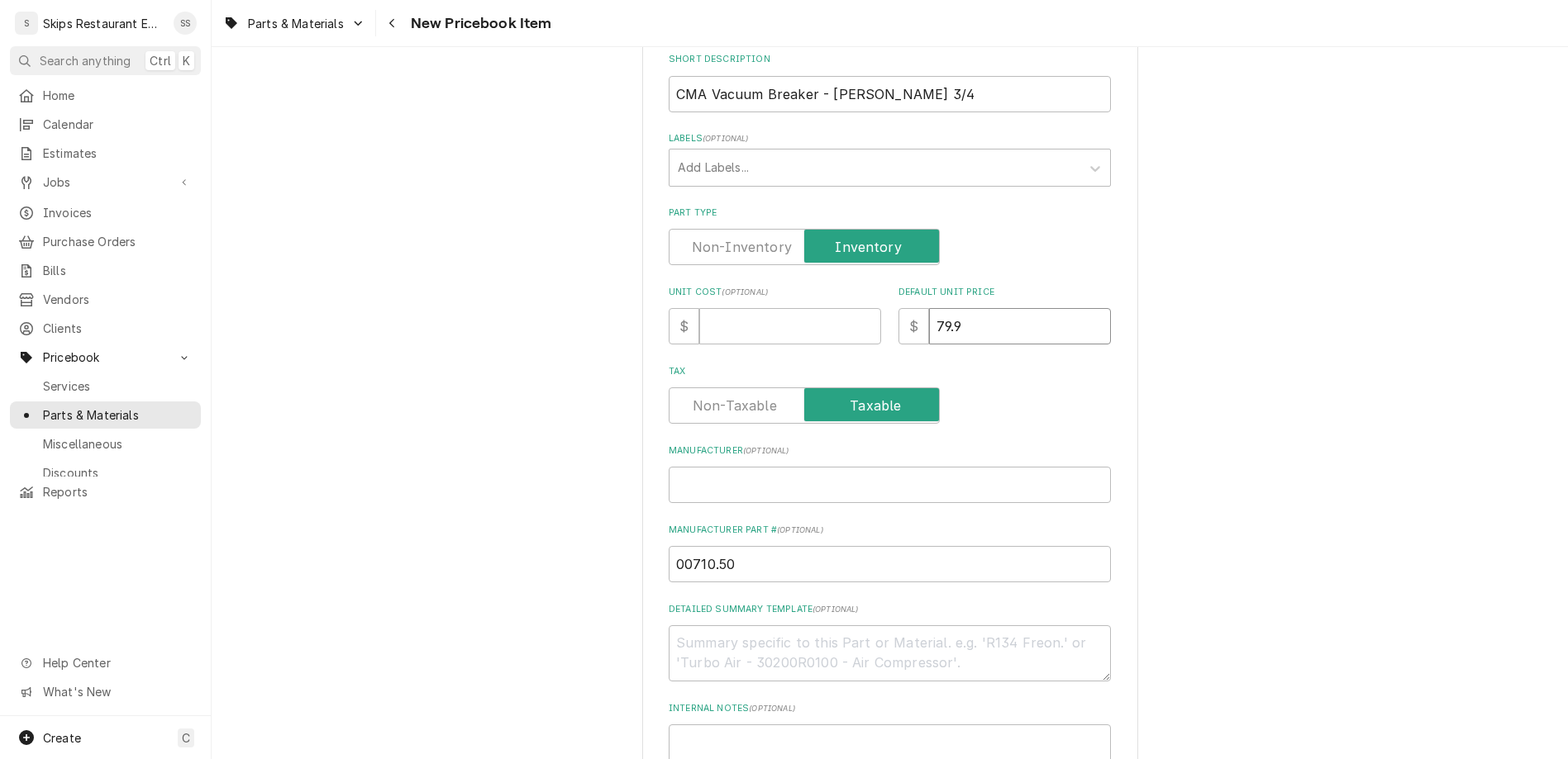
type textarea "x"
type input "79.95"
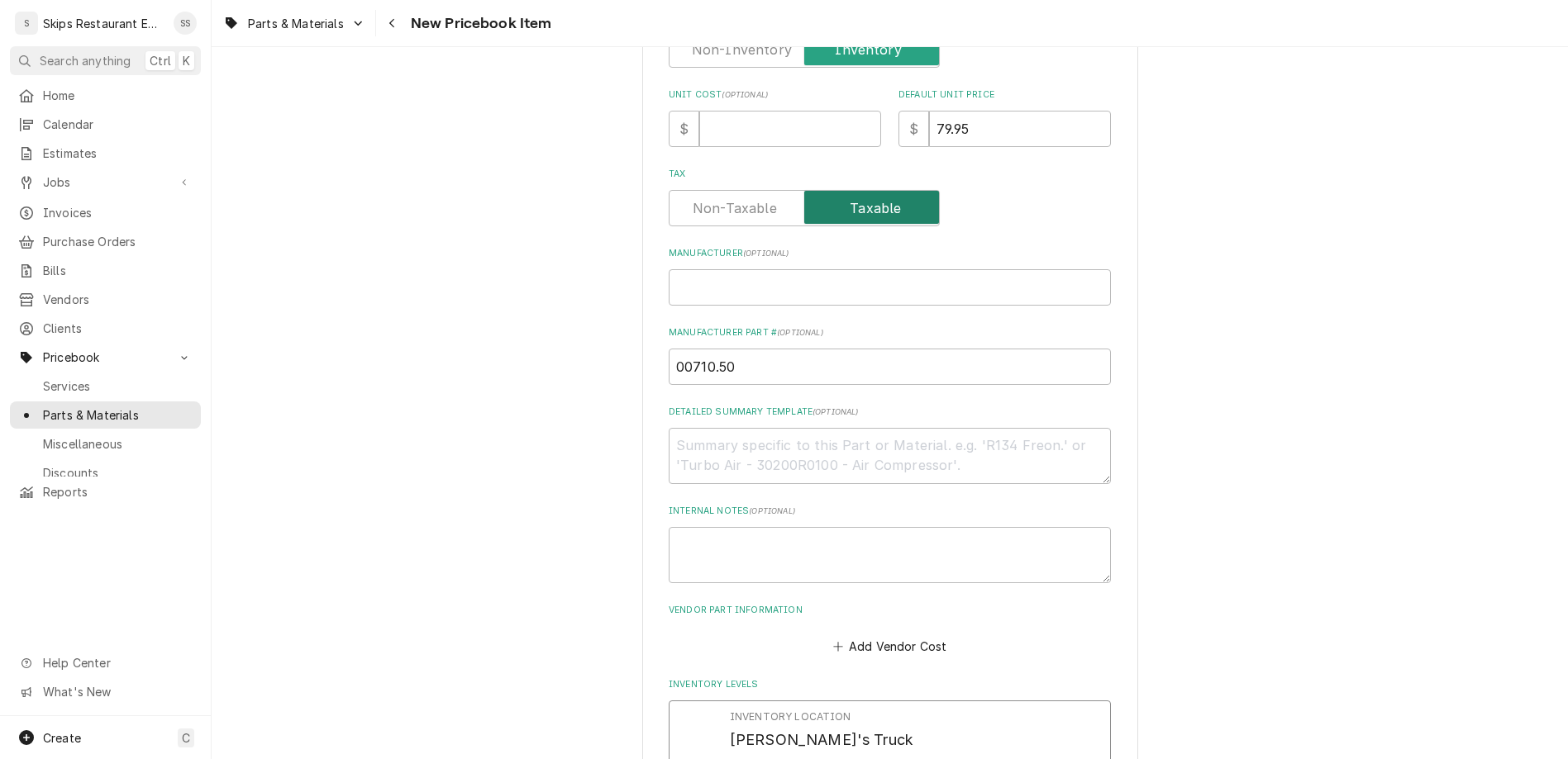
scroll to position [515, 0]
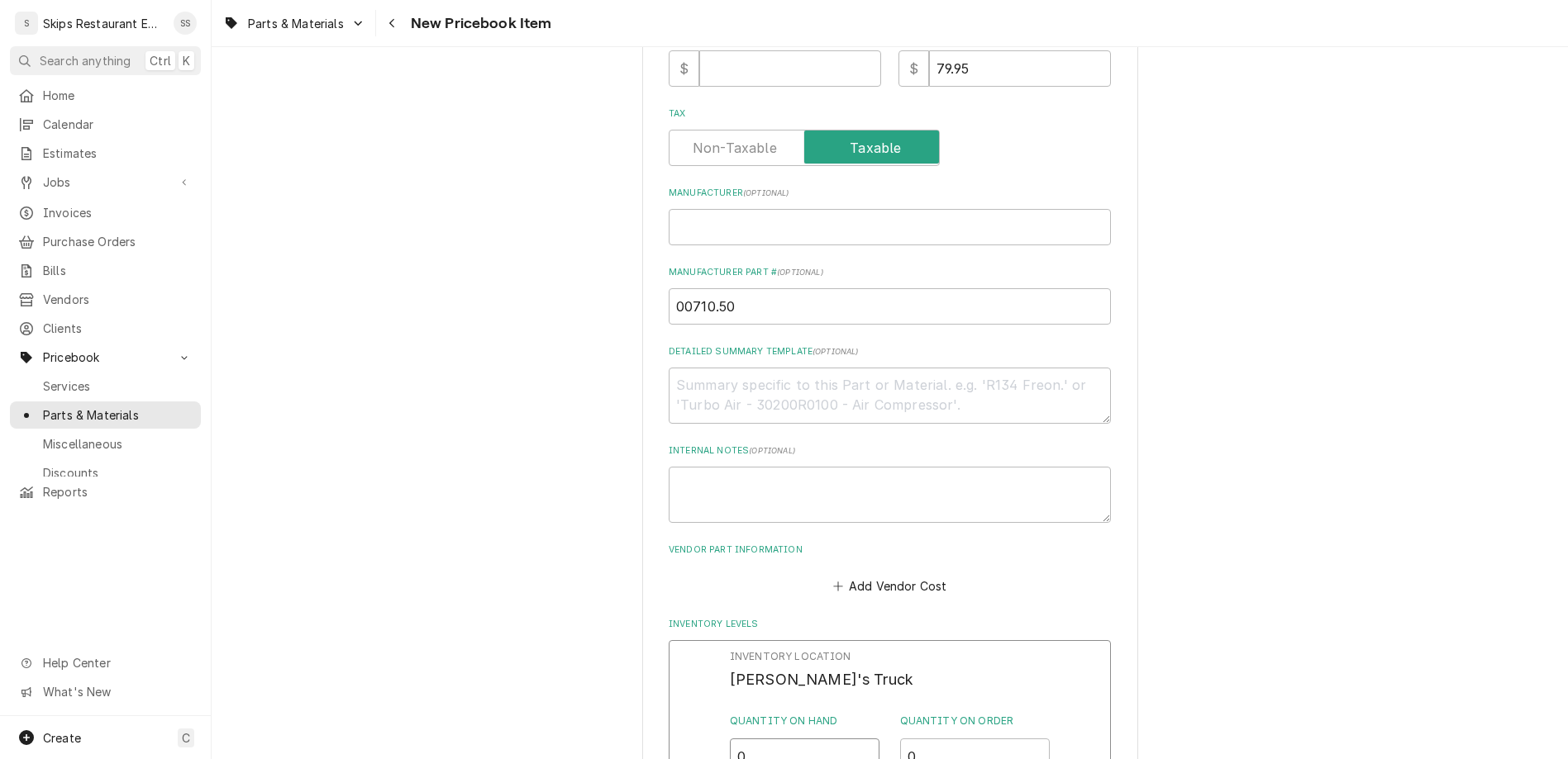
drag, startPoint x: 773, startPoint y: 476, endPoint x: 690, endPoint y: 476, distance: 83.0
click at [729, 739] on input "0" at bounding box center [805, 756] width 151 height 36
type input "1"
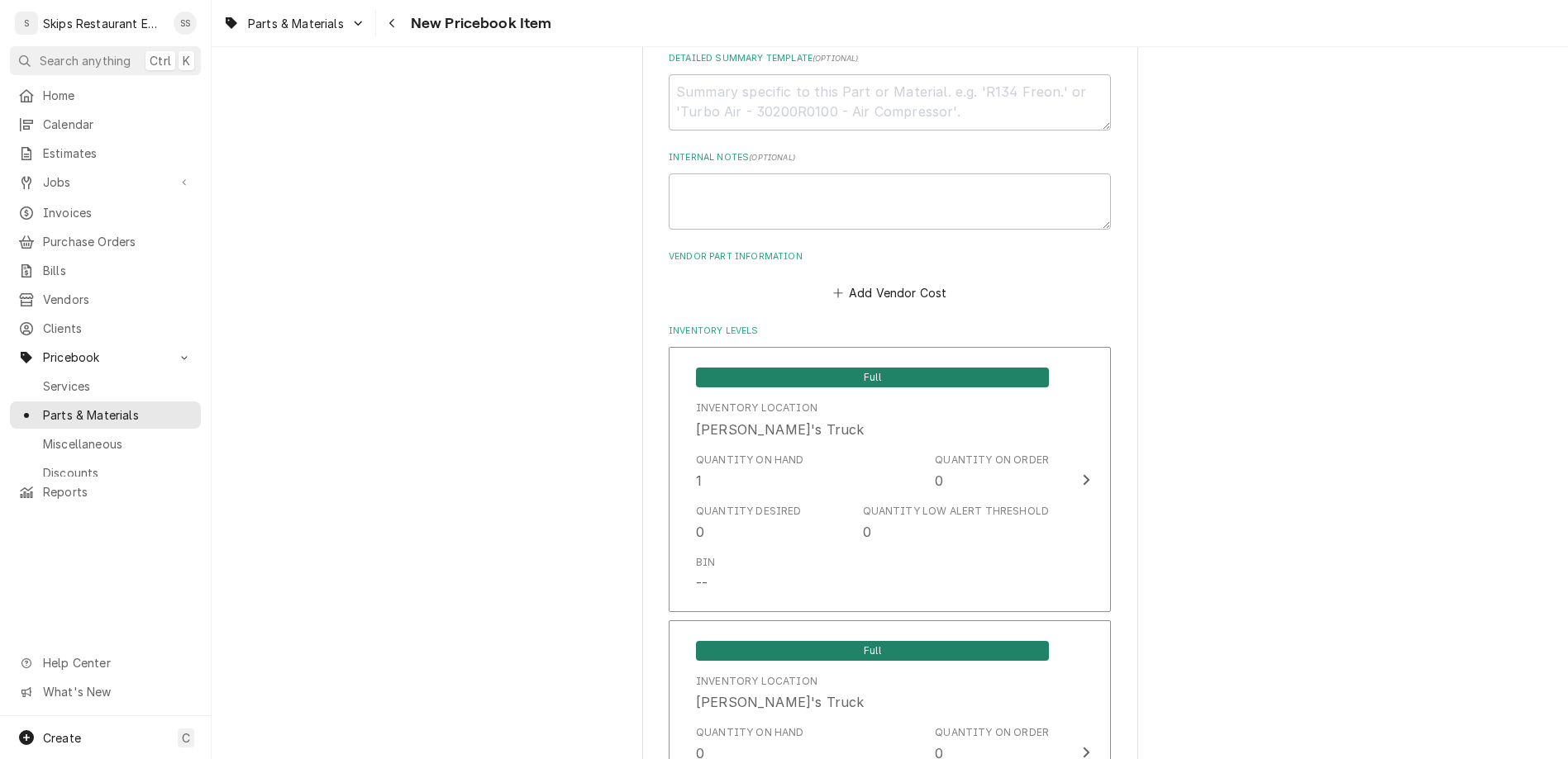
scroll to position [829, 0]
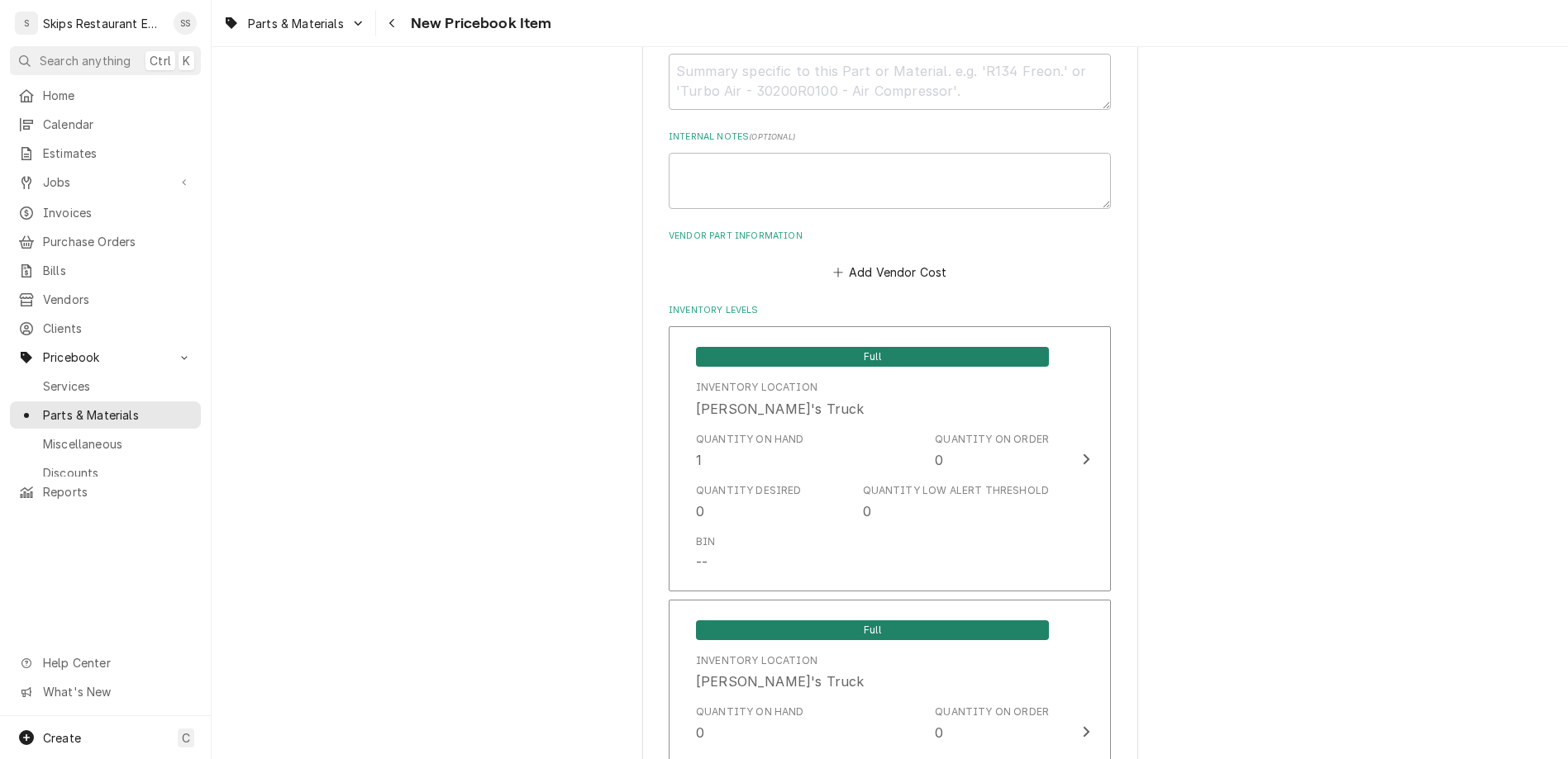
type textarea "x"
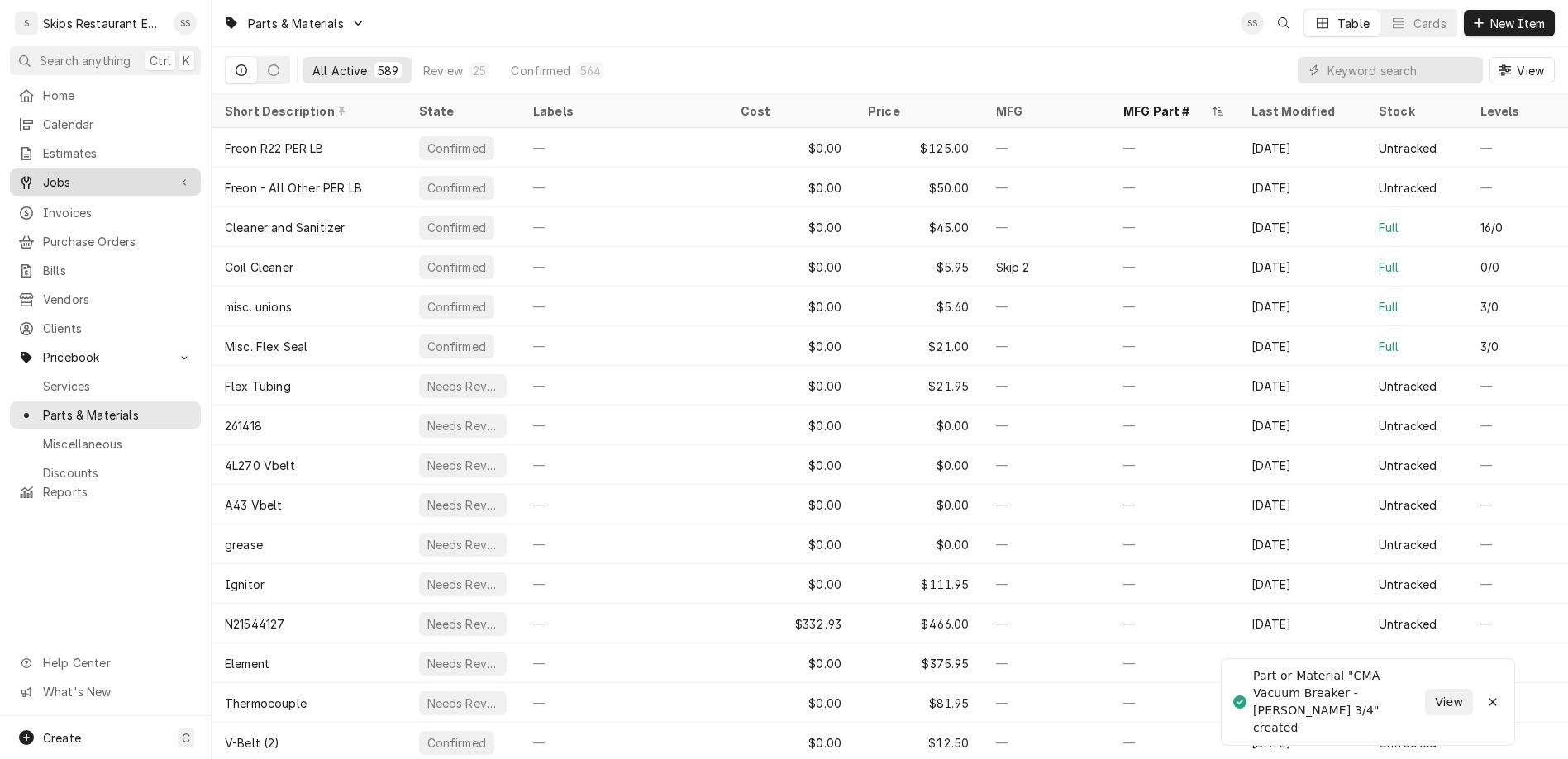
click at [64, 173] on span "Jobs" at bounding box center [105, 182] width 124 height 18
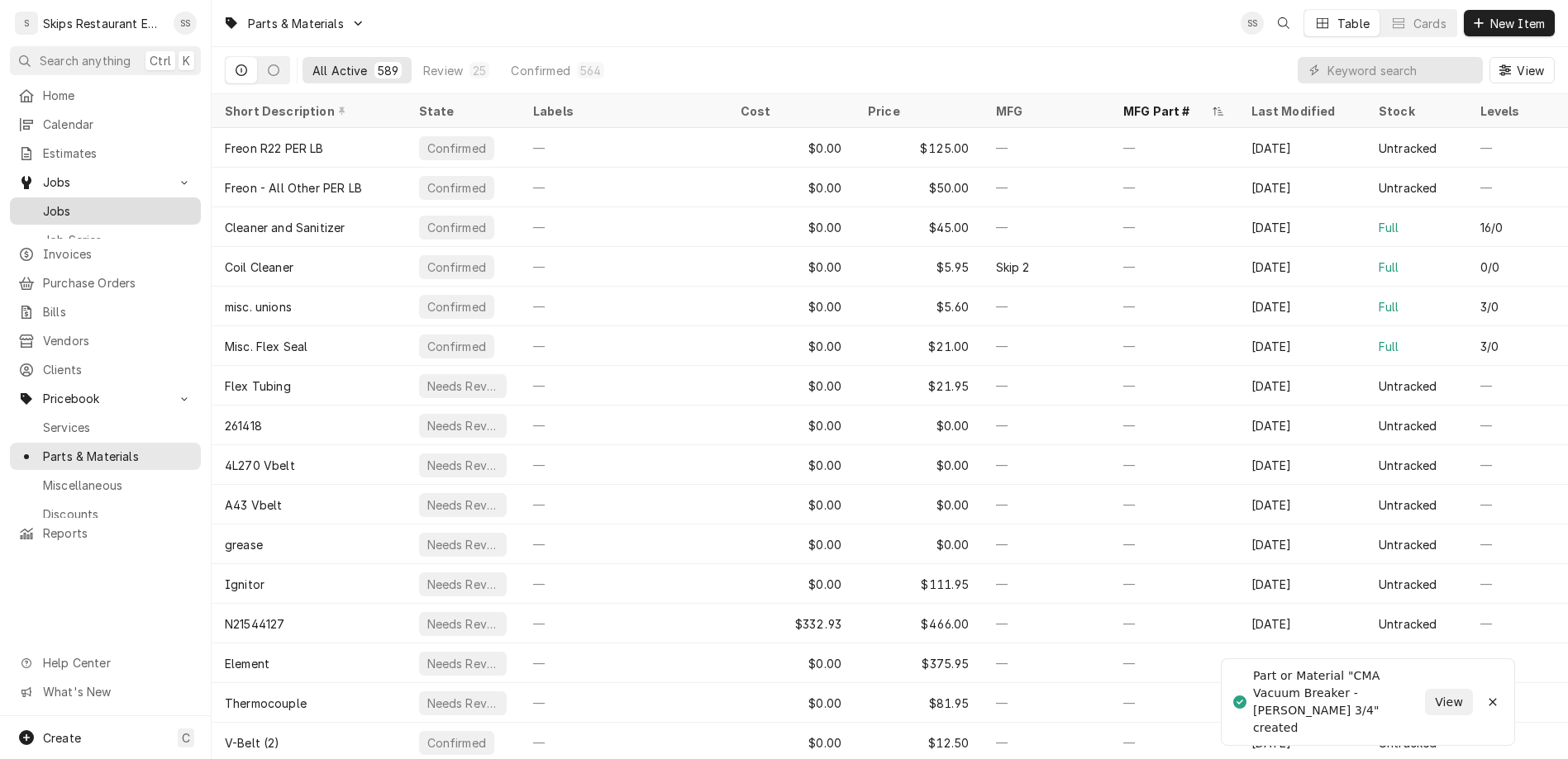
click at [43, 202] on span "Jobs" at bounding box center [118, 211] width 150 height 18
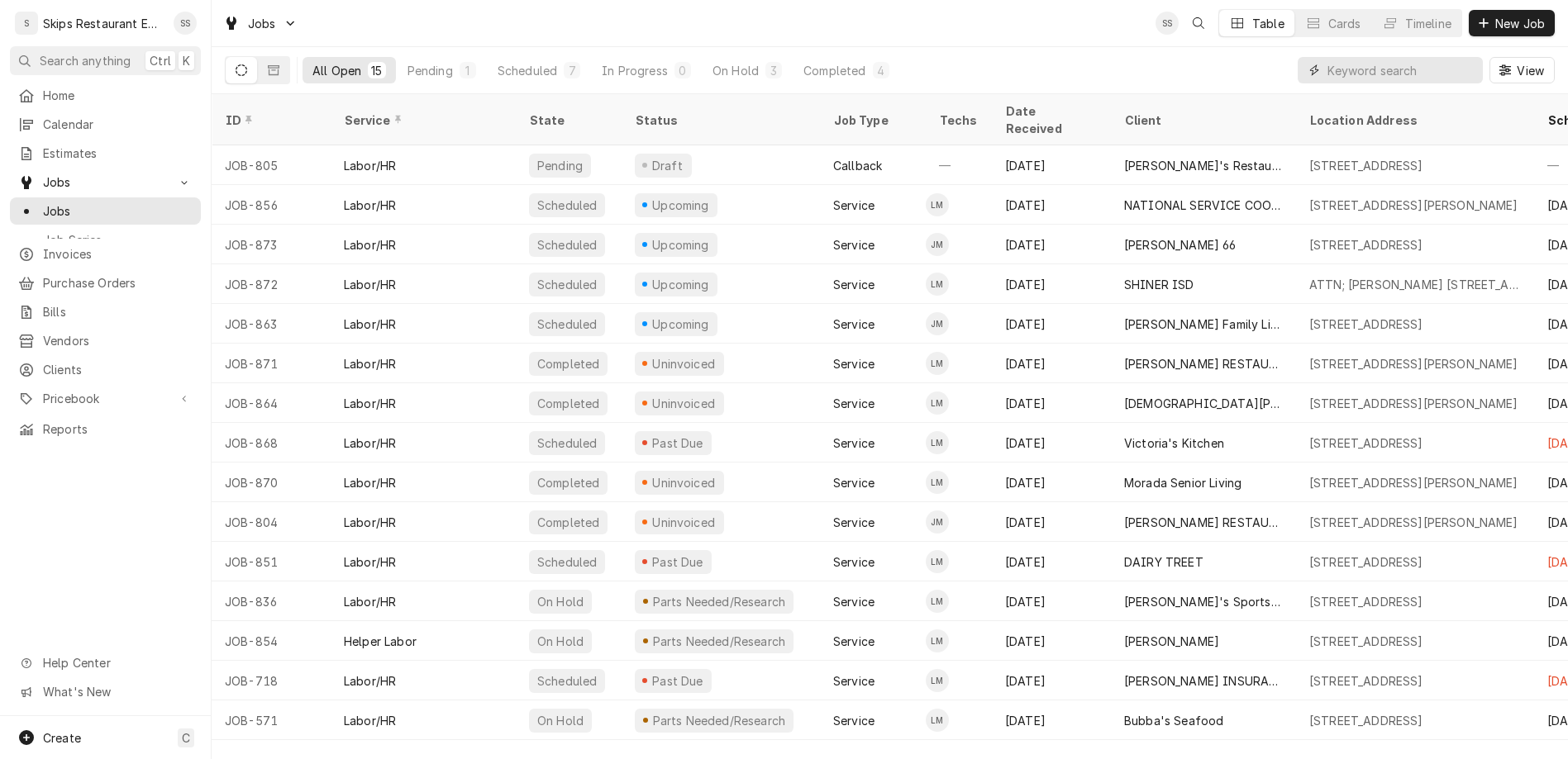
click at [1430, 57] on input "Dynamic Content Wrapper" at bounding box center [1400, 69] width 147 height 26
type input "post"
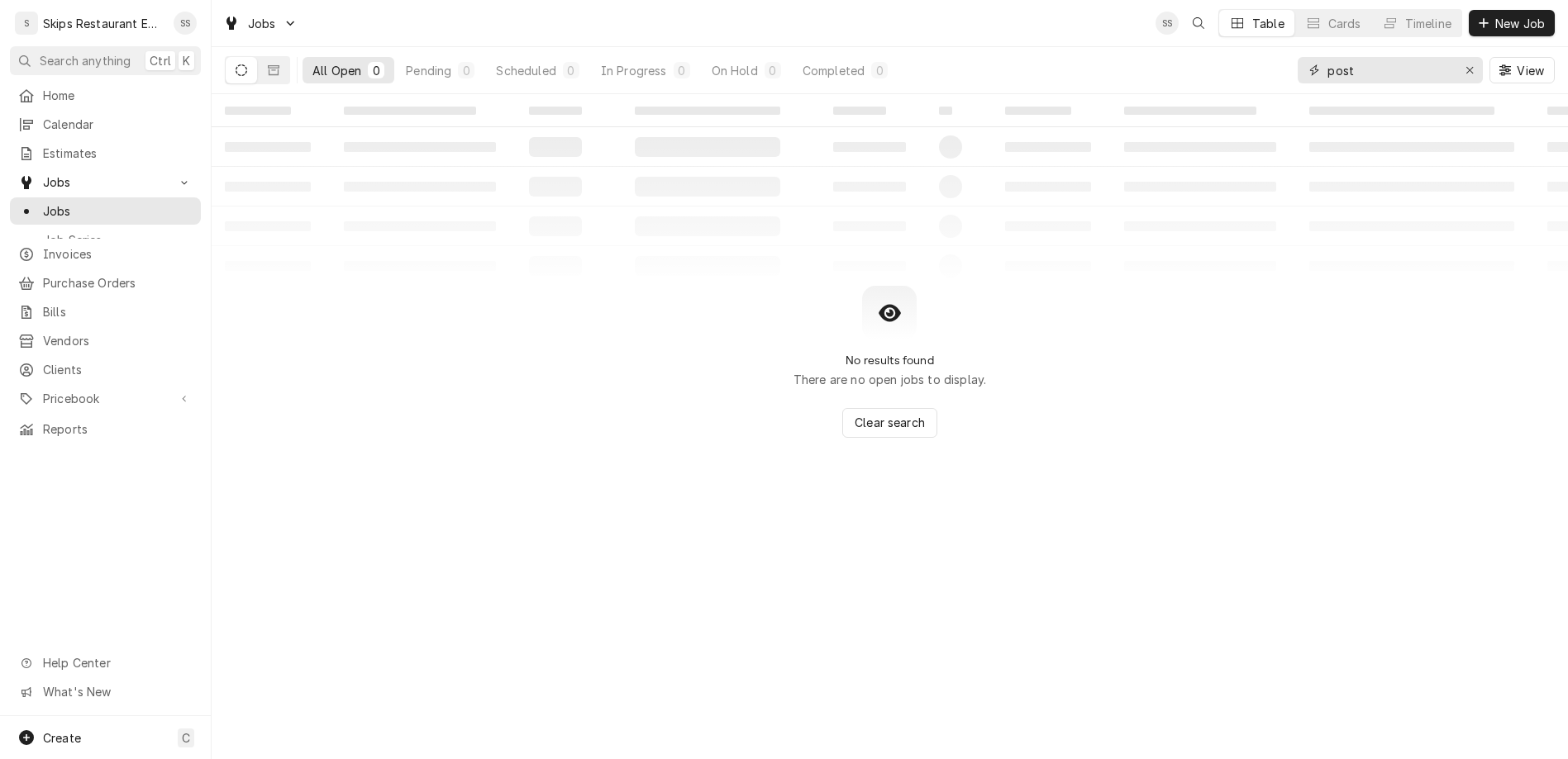
drag, startPoint x: 1408, startPoint y: 54, endPoint x: 1338, endPoint y: 54, distance: 70.0
click at [1338, 57] on input "post" at bounding box center [1389, 69] width 124 height 26
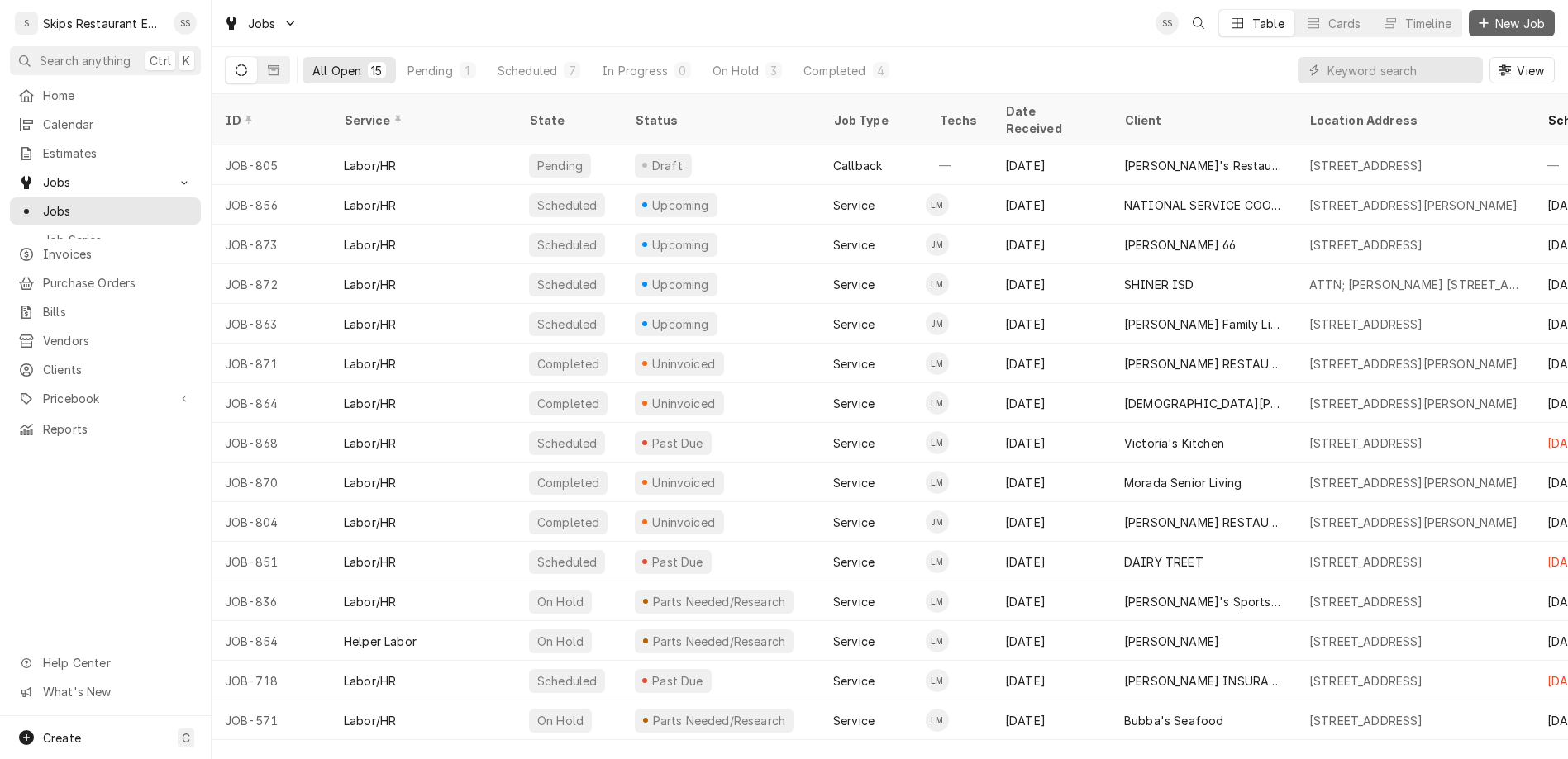
click at [1535, 17] on span "New Job" at bounding box center [1520, 24] width 56 height 18
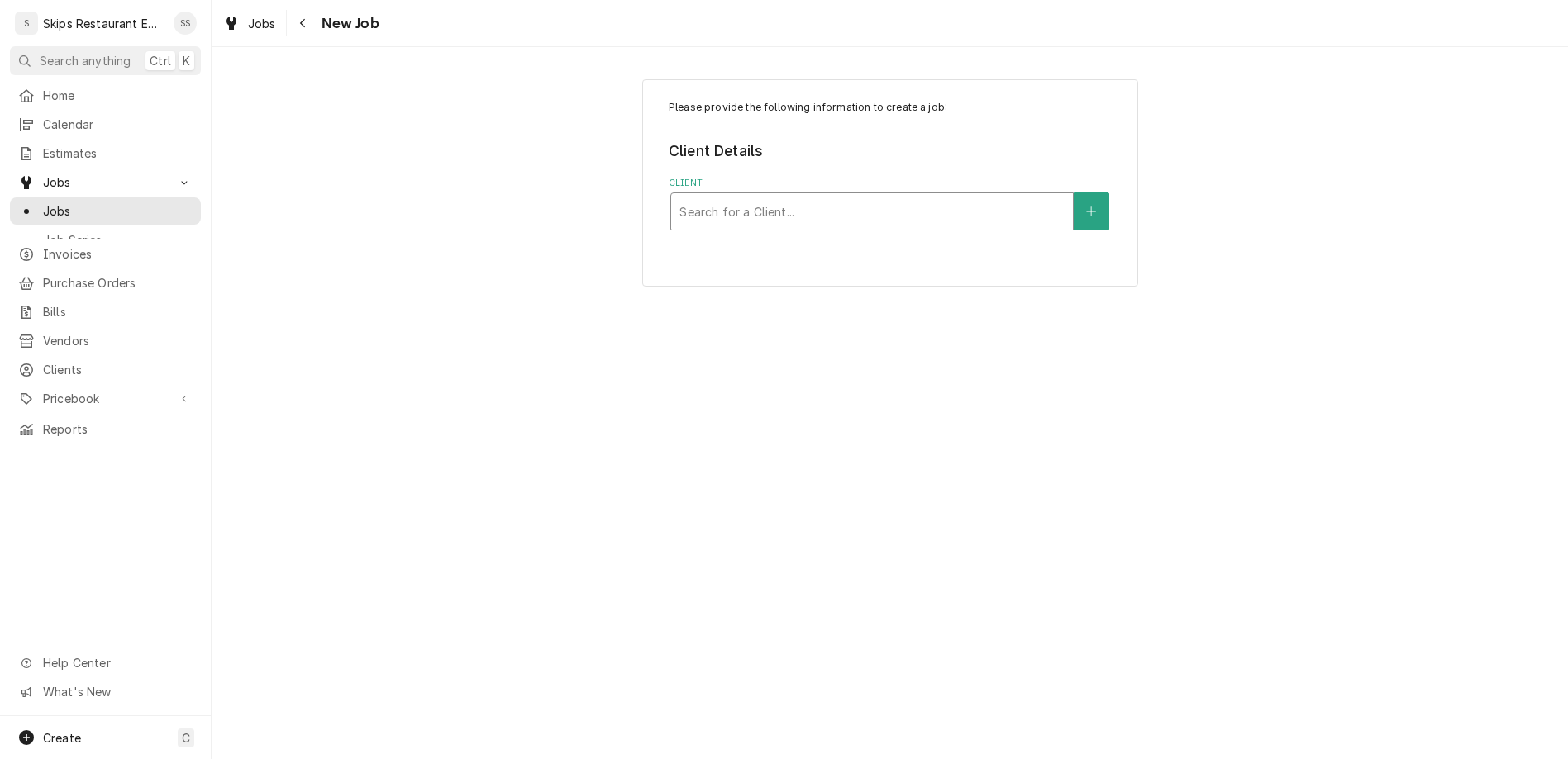
click at [784, 196] on div "Client" at bounding box center [872, 211] width 385 height 30
type input "Post"
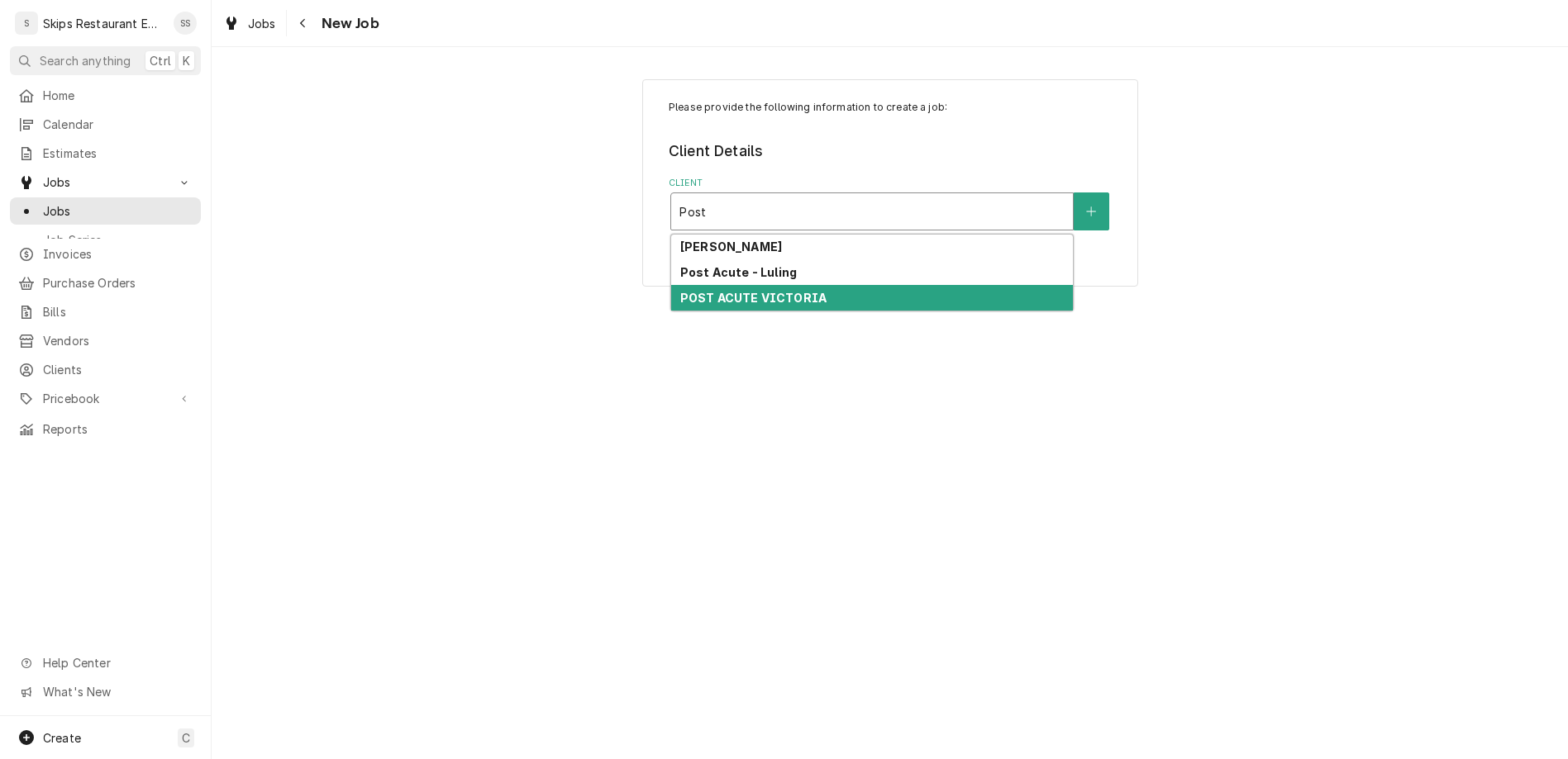
click at [766, 291] on strong "POST ACUTE VICTORIA" at bounding box center [753, 298] width 146 height 14
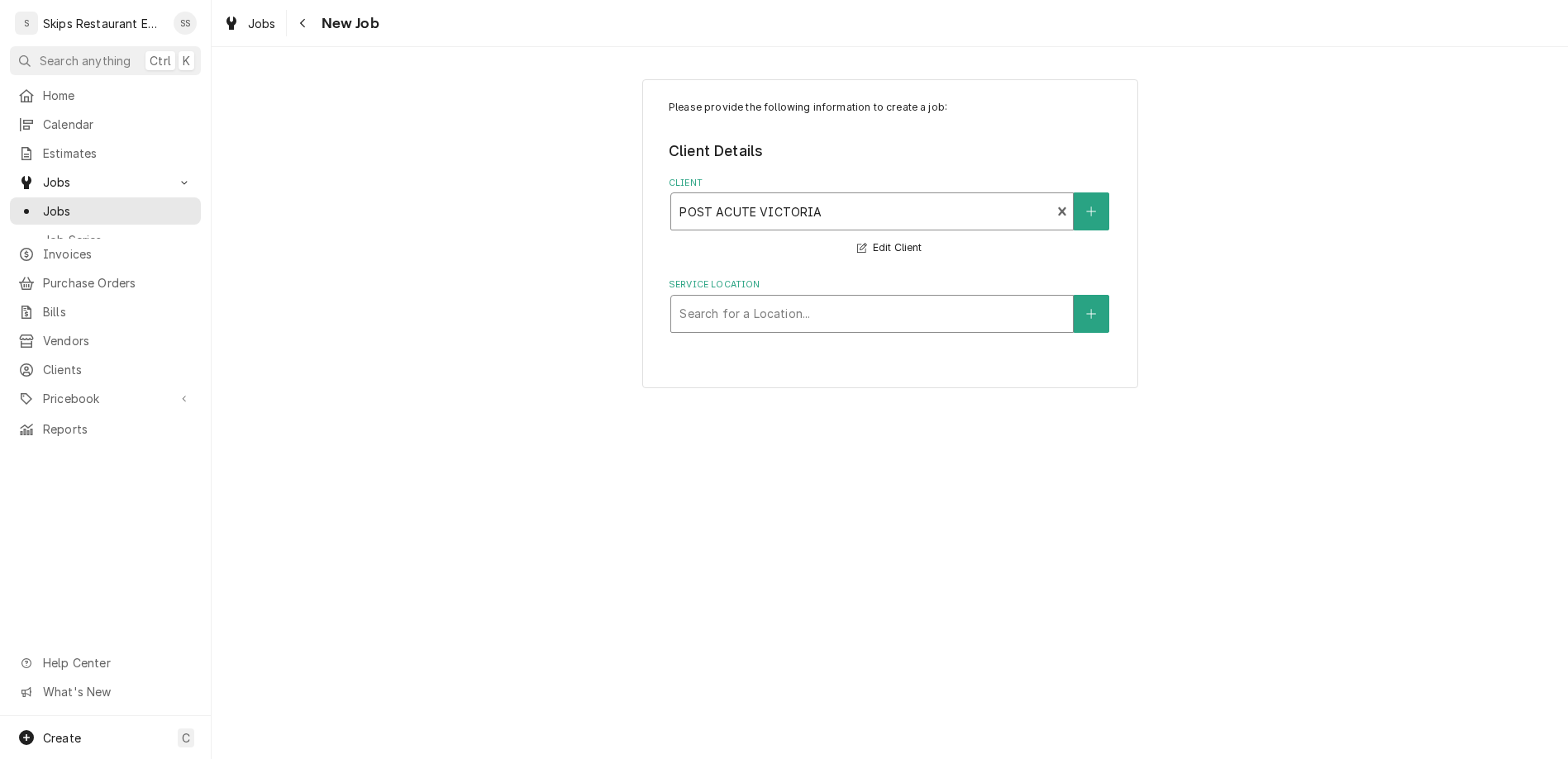
click at [773, 300] on div "Service Location" at bounding box center [872, 314] width 385 height 30
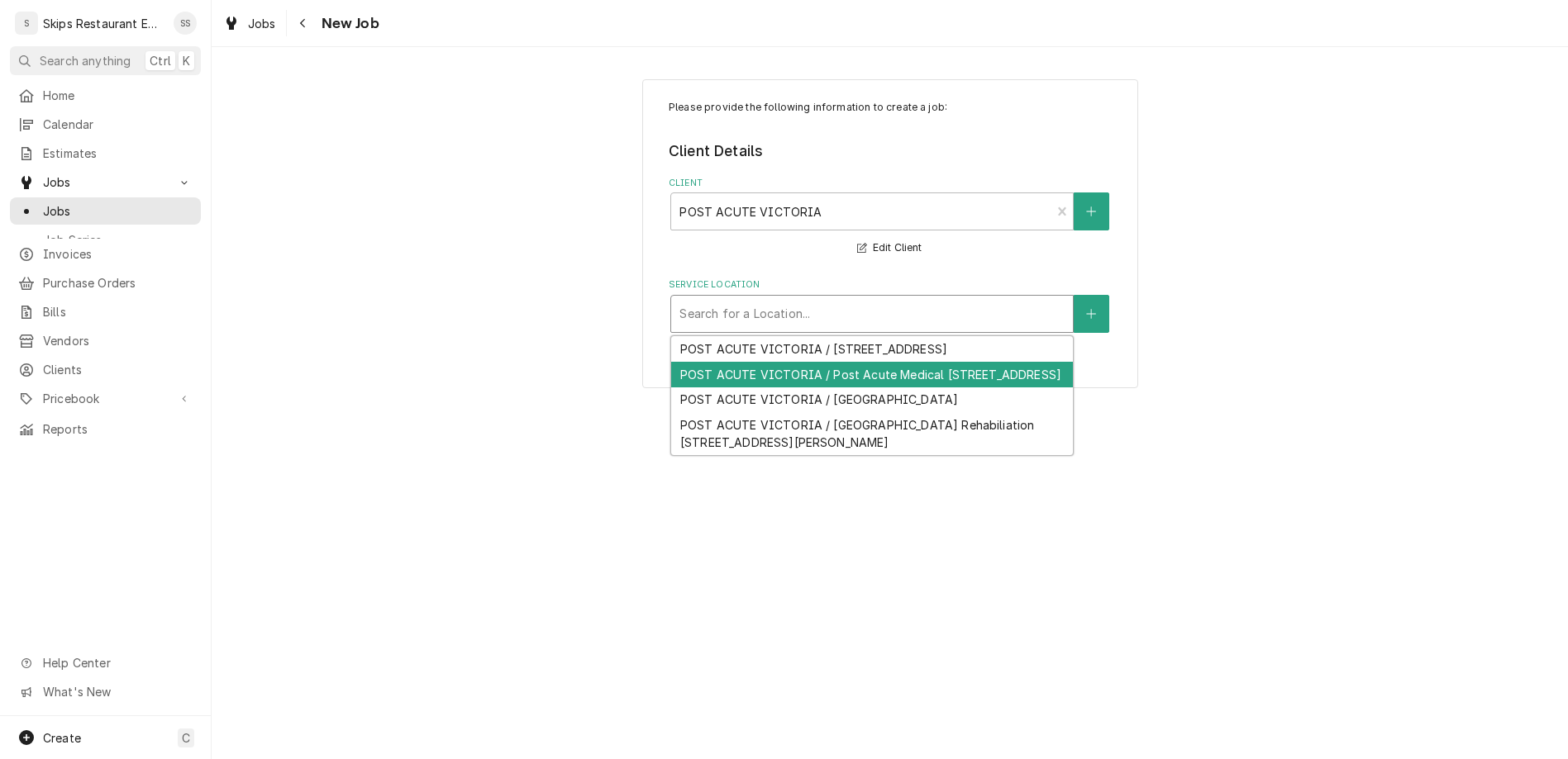
click at [760, 362] on div "POST ACUTE VICTORIA / Post Acute Medical 102 Medical Dr, Victoria, TX 77904" at bounding box center [872, 375] width 402 height 25
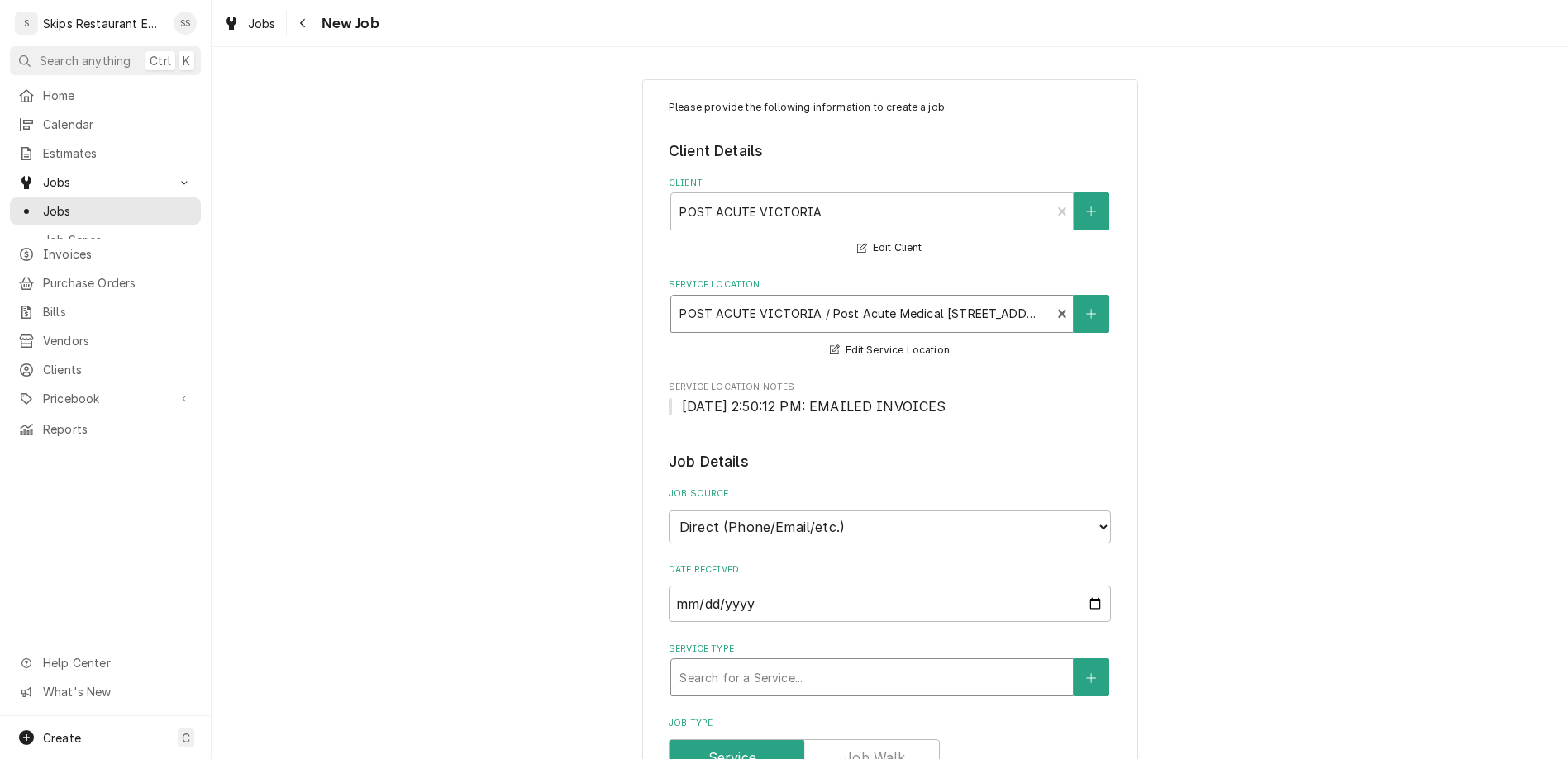
click at [817, 663] on div "Service Type" at bounding box center [872, 677] width 385 height 30
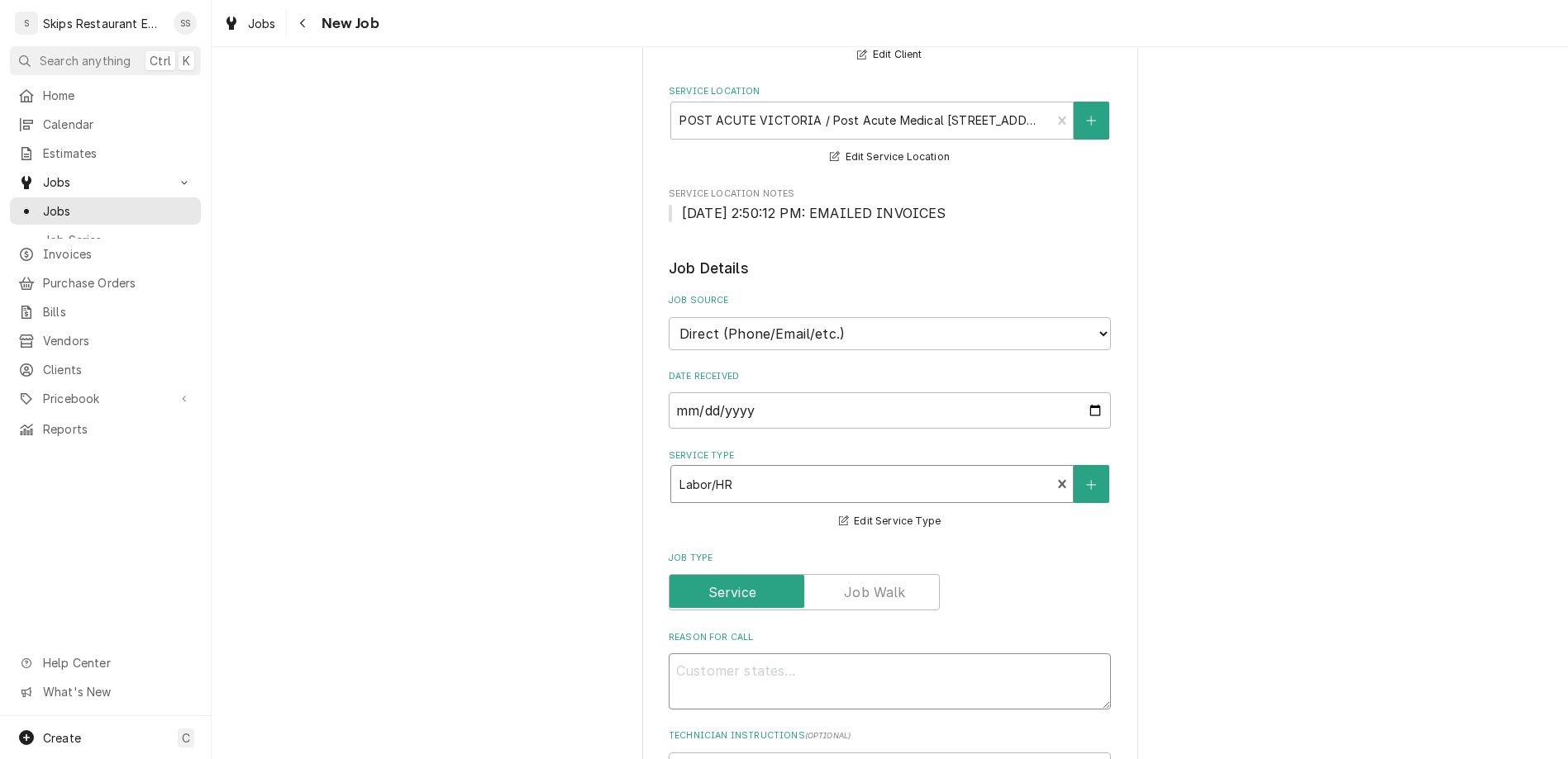
click at [751, 653] on textarea "Reason For Call" at bounding box center [889, 681] width 442 height 56
type textarea "x"
type textarea "V"
type textarea "x"
type textarea "Va"
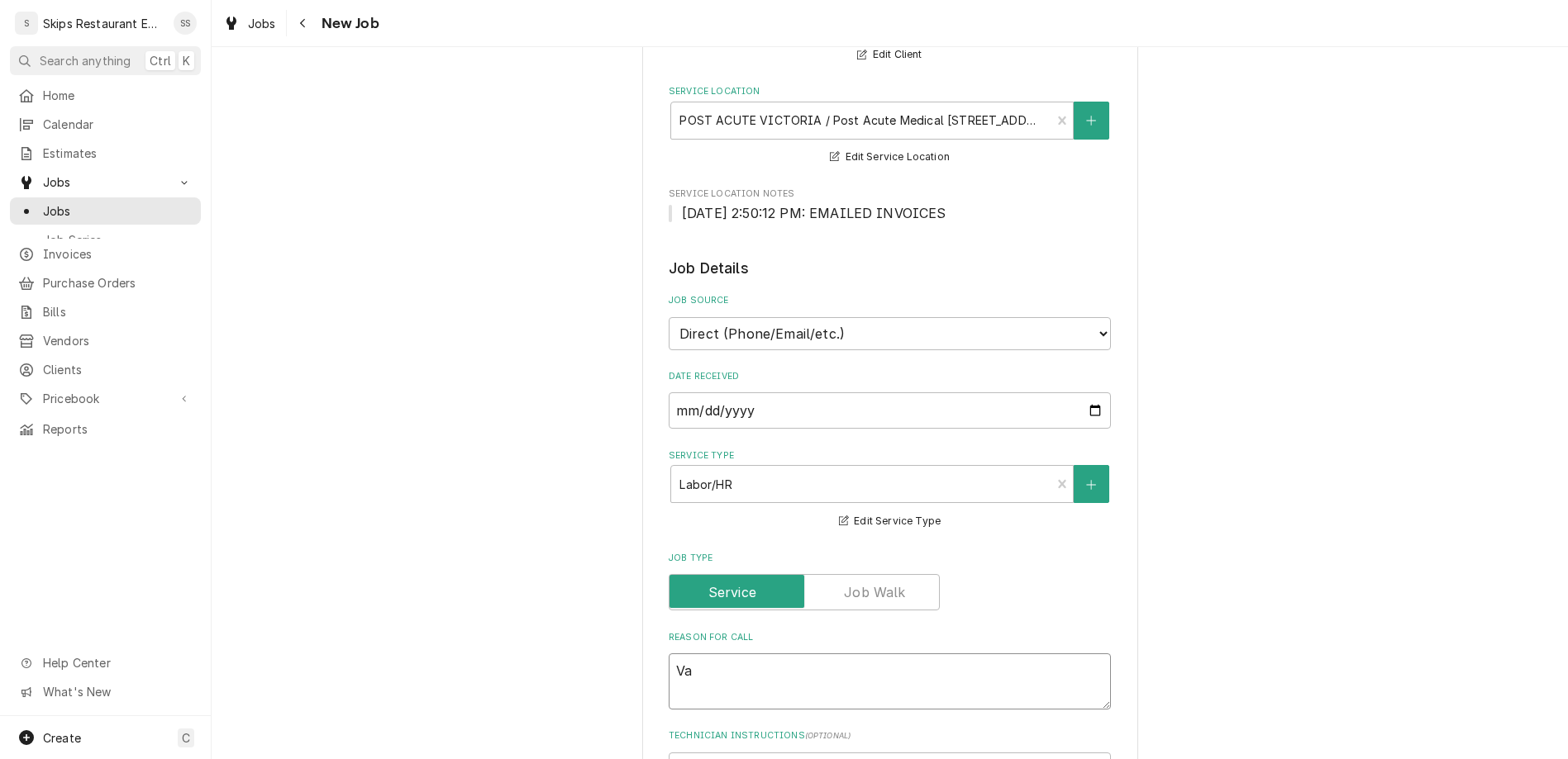
type textarea "x"
type textarea "Vac"
type textarea "x"
type textarea "Vacu"
type textarea "x"
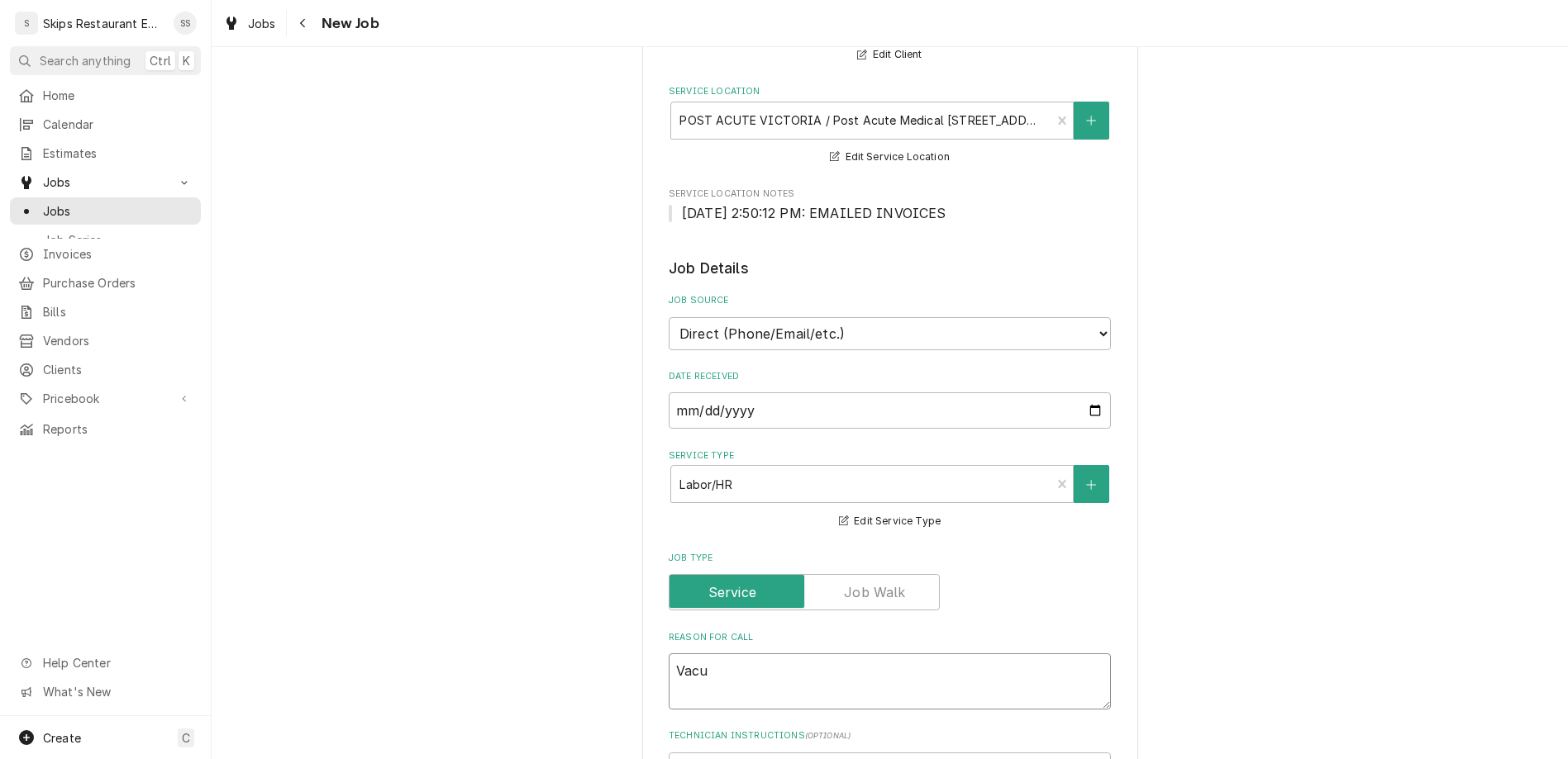
type textarea "Vacuu"
type textarea "x"
type textarea "Vacuum"
type textarea "x"
type textarea "Vacuum"
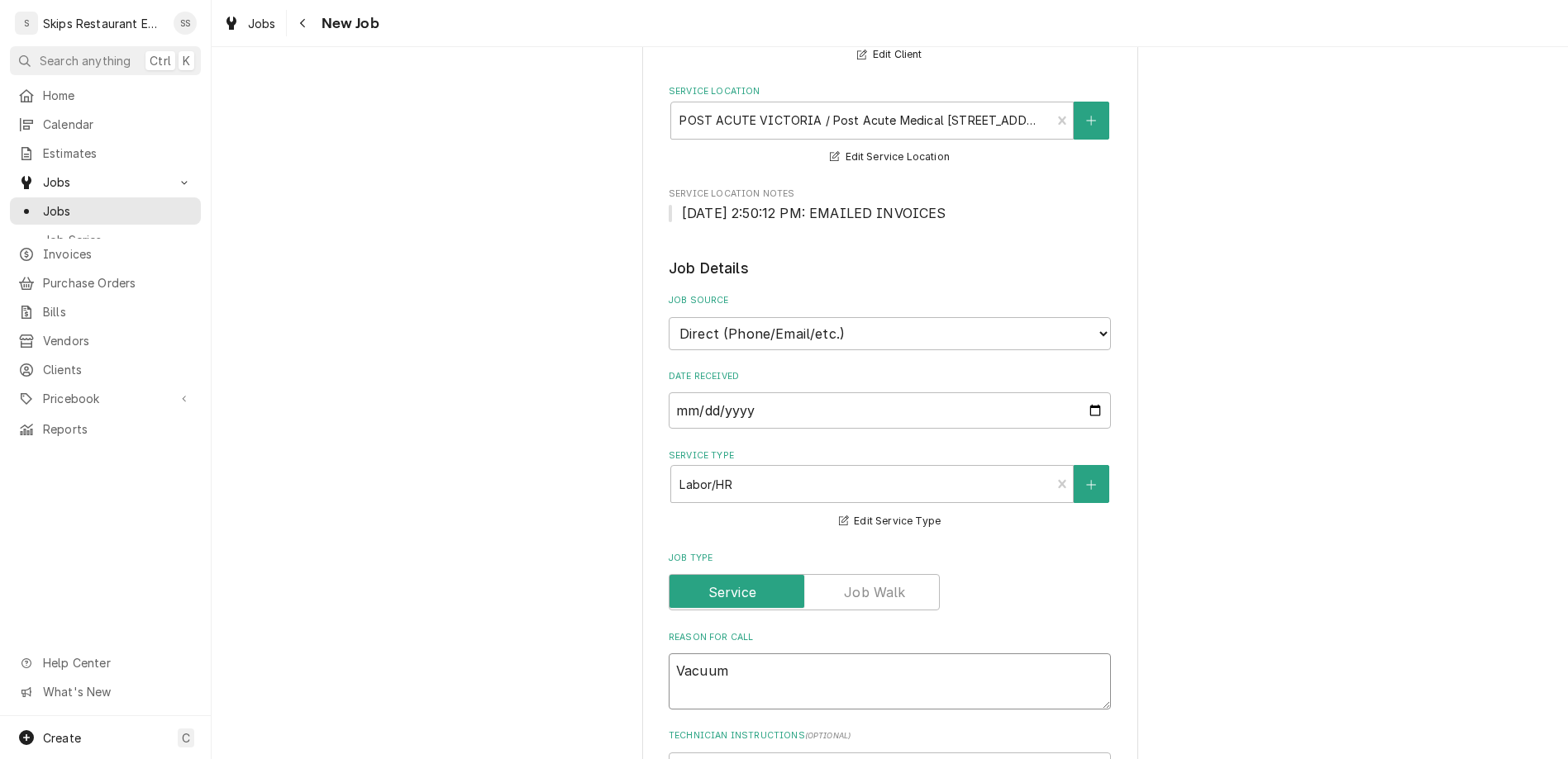
type textarea "x"
type textarea "Vacuum B"
type textarea "x"
type textarea "Vacuum Br"
type textarea "x"
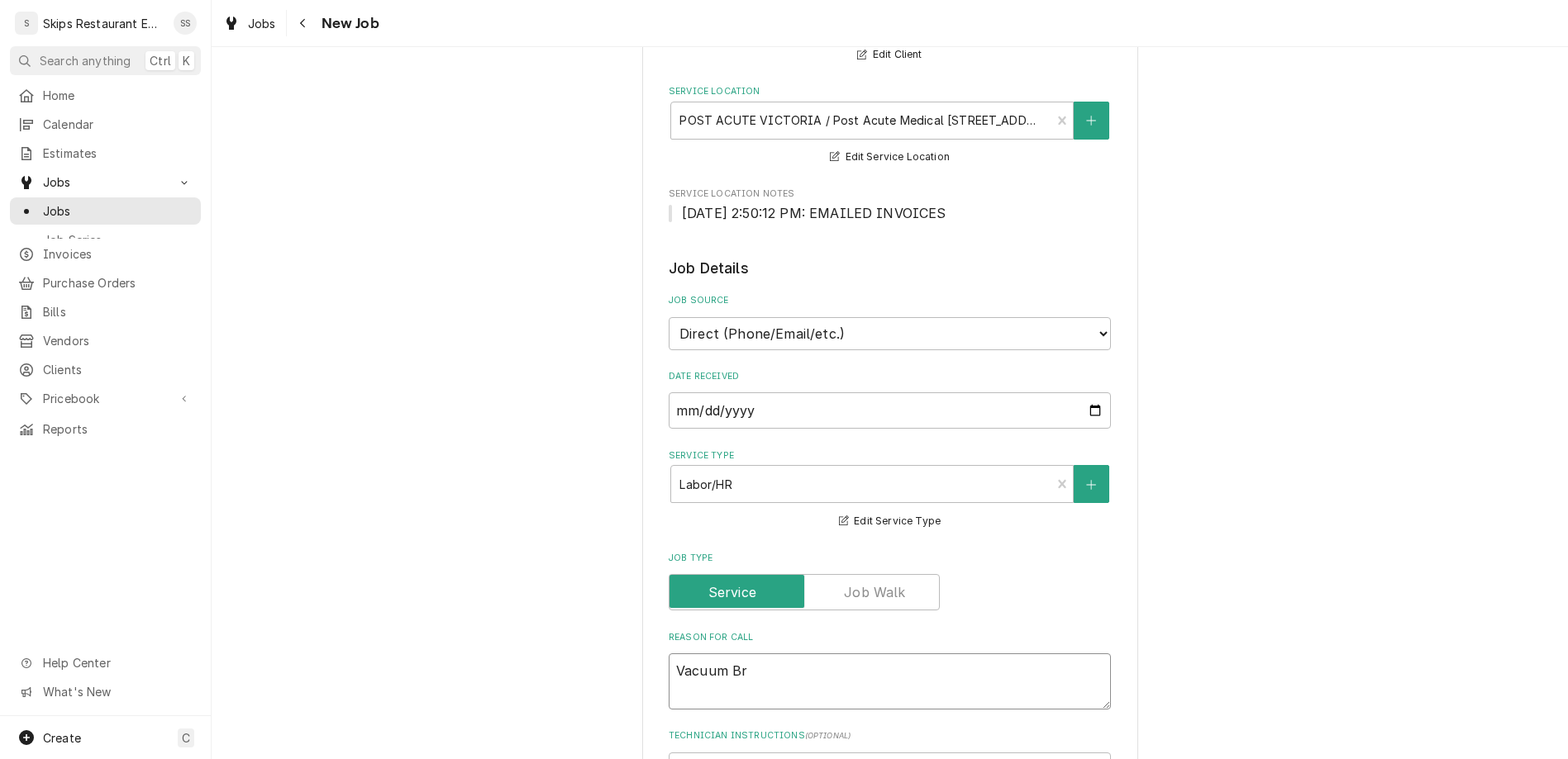
type textarea "Vacuum Bre"
type textarea "x"
type textarea "Vacuum Brea"
type textarea "x"
type textarea "Vacuum Break"
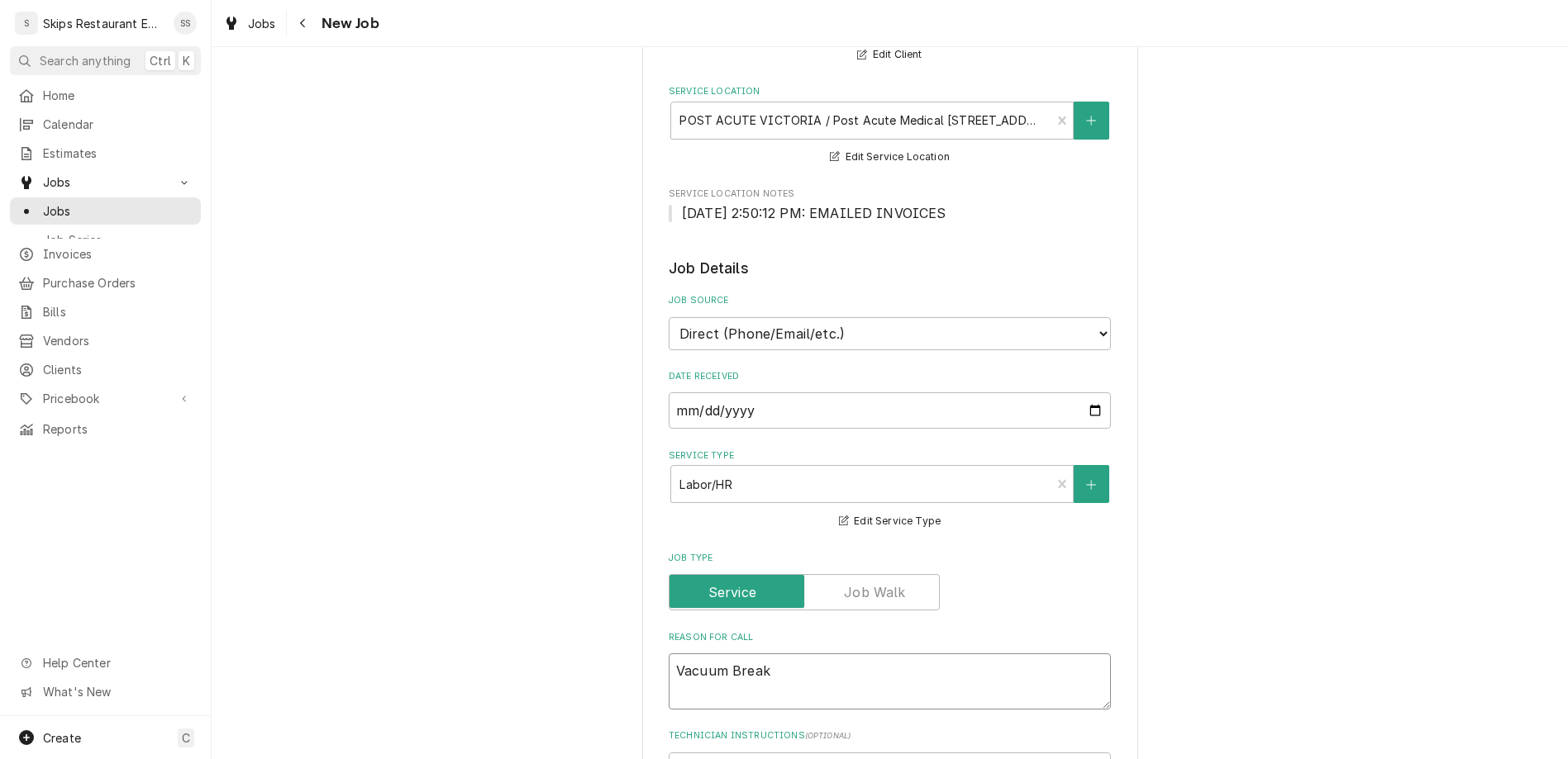
type textarea "x"
type textarea "Vacuum Breake"
type textarea "x"
type textarea "Vacuum Breaker"
type textarea "x"
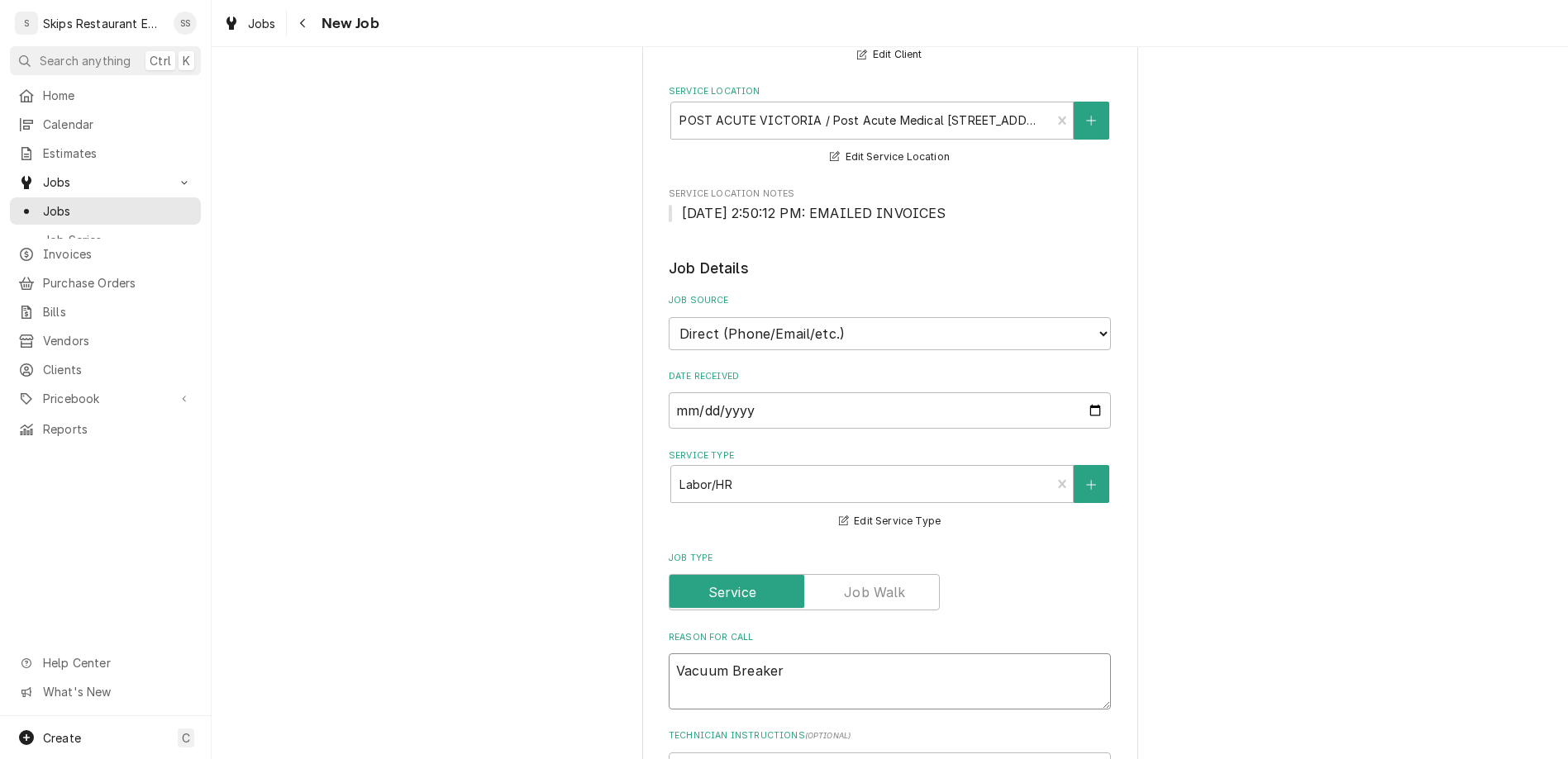
type textarea "Vacuum Breaker"
type textarea "x"
type textarea "Vacuum Breaker n"
type textarea "x"
type textarea "Vacuum Breaker ne"
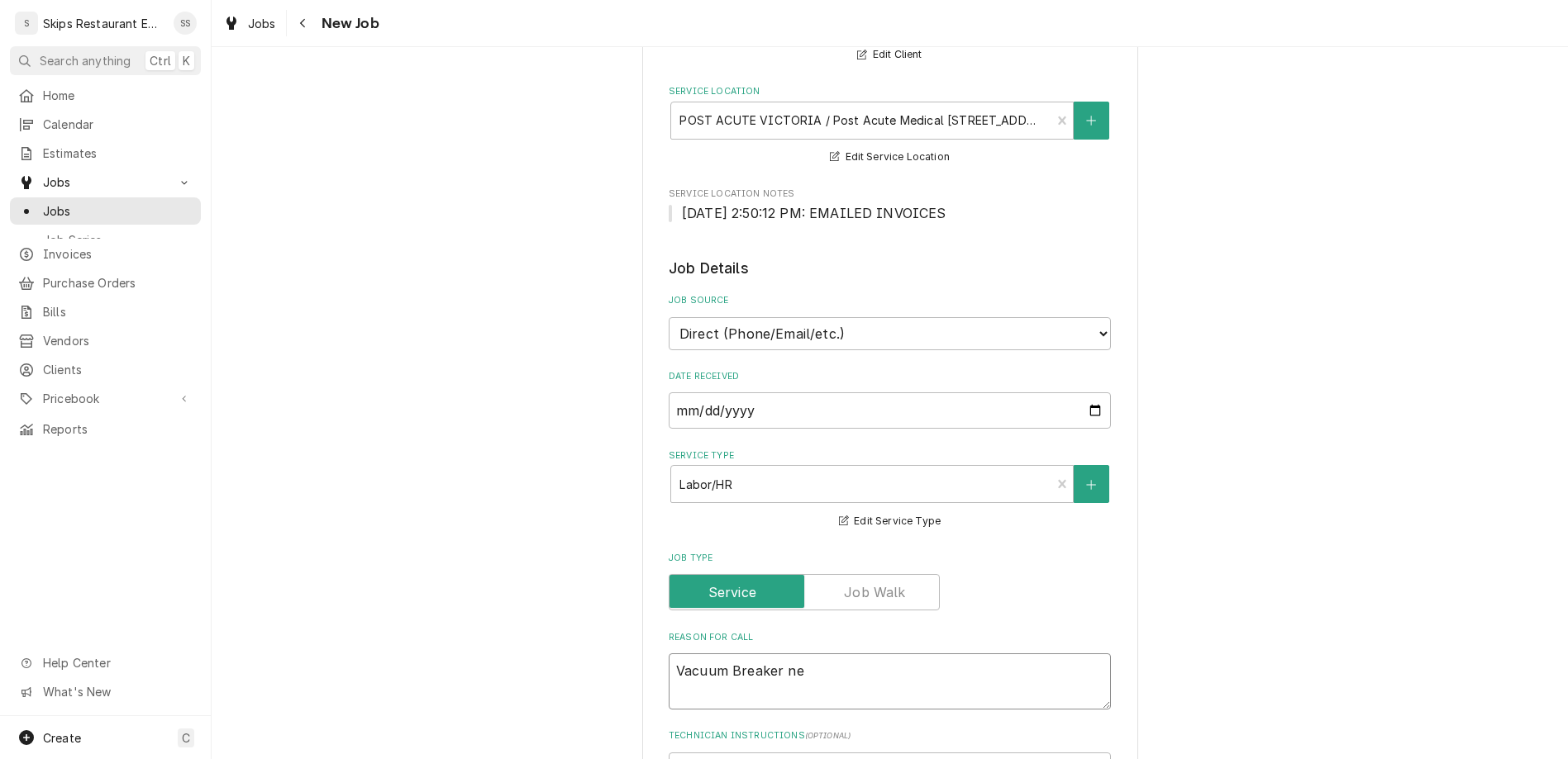
type textarea "x"
type textarea "Vacuum Breaker nee"
type textarea "x"
type textarea "Vacuum Breaker need"
type textarea "x"
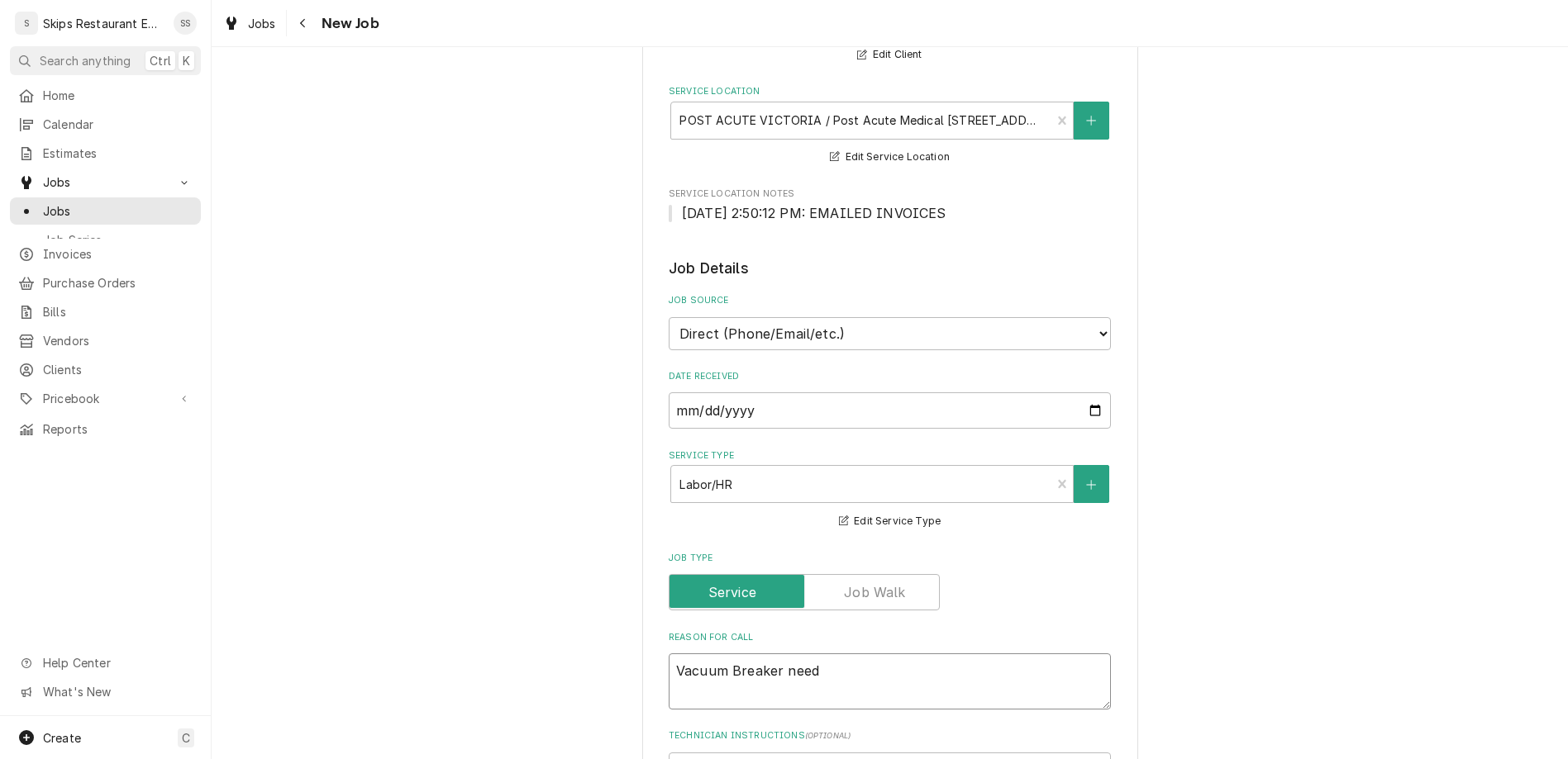
type textarea "Vacuum Breaker needs"
type textarea "x"
type textarea "Vacuum Breaker needs t"
type textarea "x"
type textarea "Vacuum Breaker needs to"
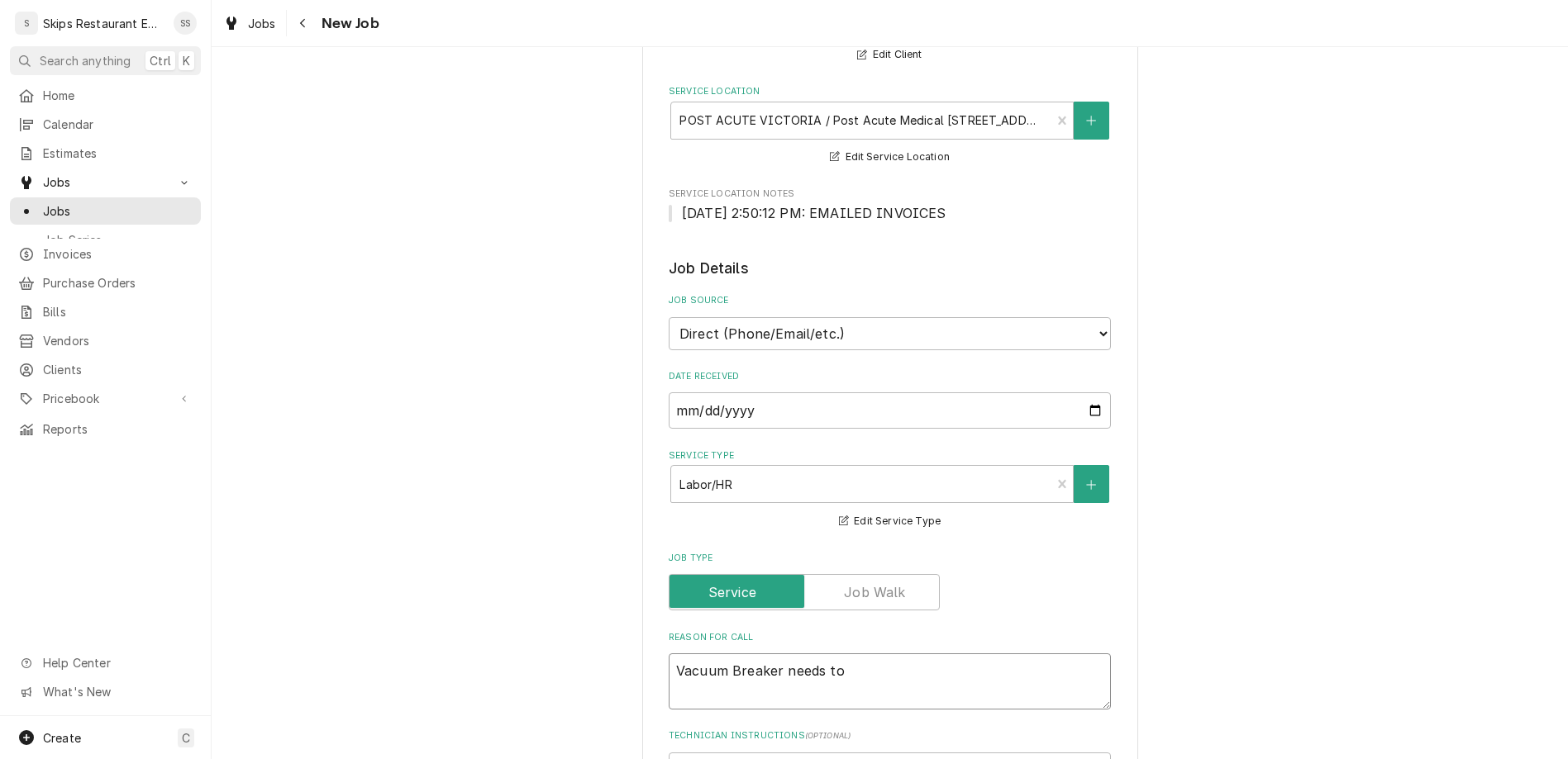
type textarea "x"
type textarea "Vacuum Breaker needs to"
type textarea "x"
type textarea "Vacuum Breaker needs to b"
type textarea "x"
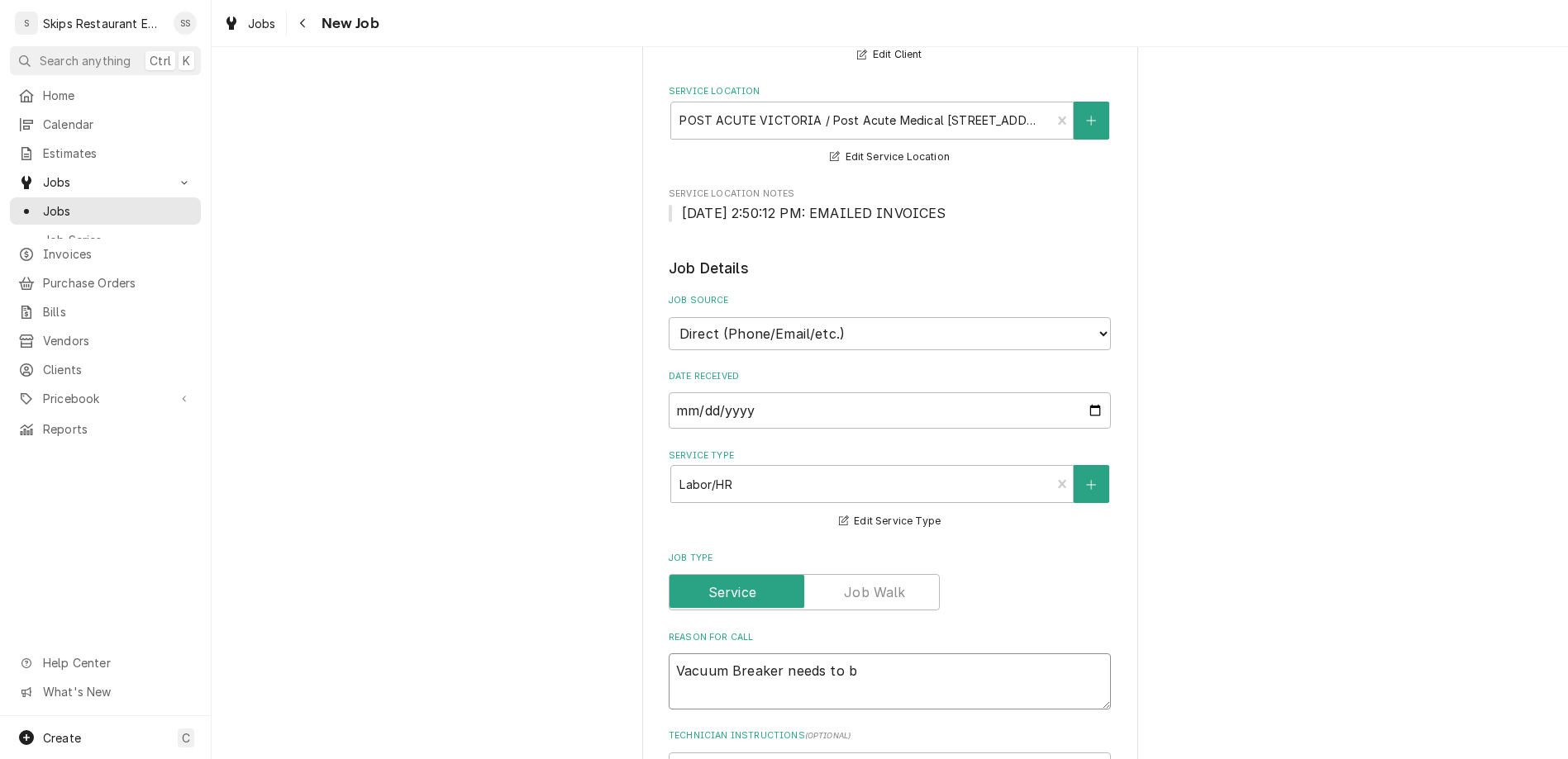
type textarea "Vacuum Breaker needs to be"
type textarea "x"
type textarea "Vacuum Breaker needs to be"
type textarea "x"
type textarea "Vacuum Breaker needs to be h"
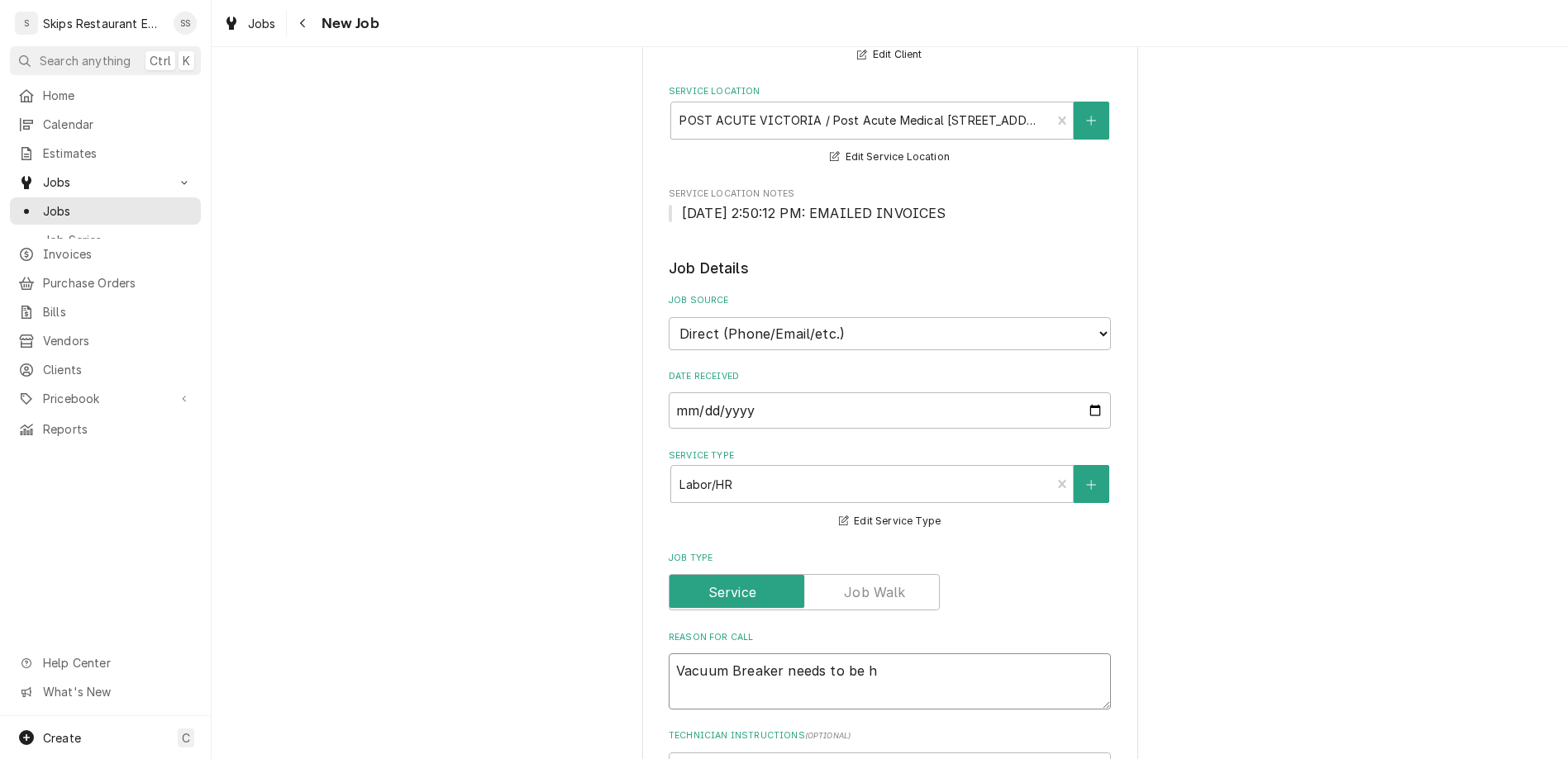
type textarea "x"
type textarea "Vacuum Breaker needs to be"
type textarea "x"
type textarea "Vacuum Breaker needs to be c"
type textarea "x"
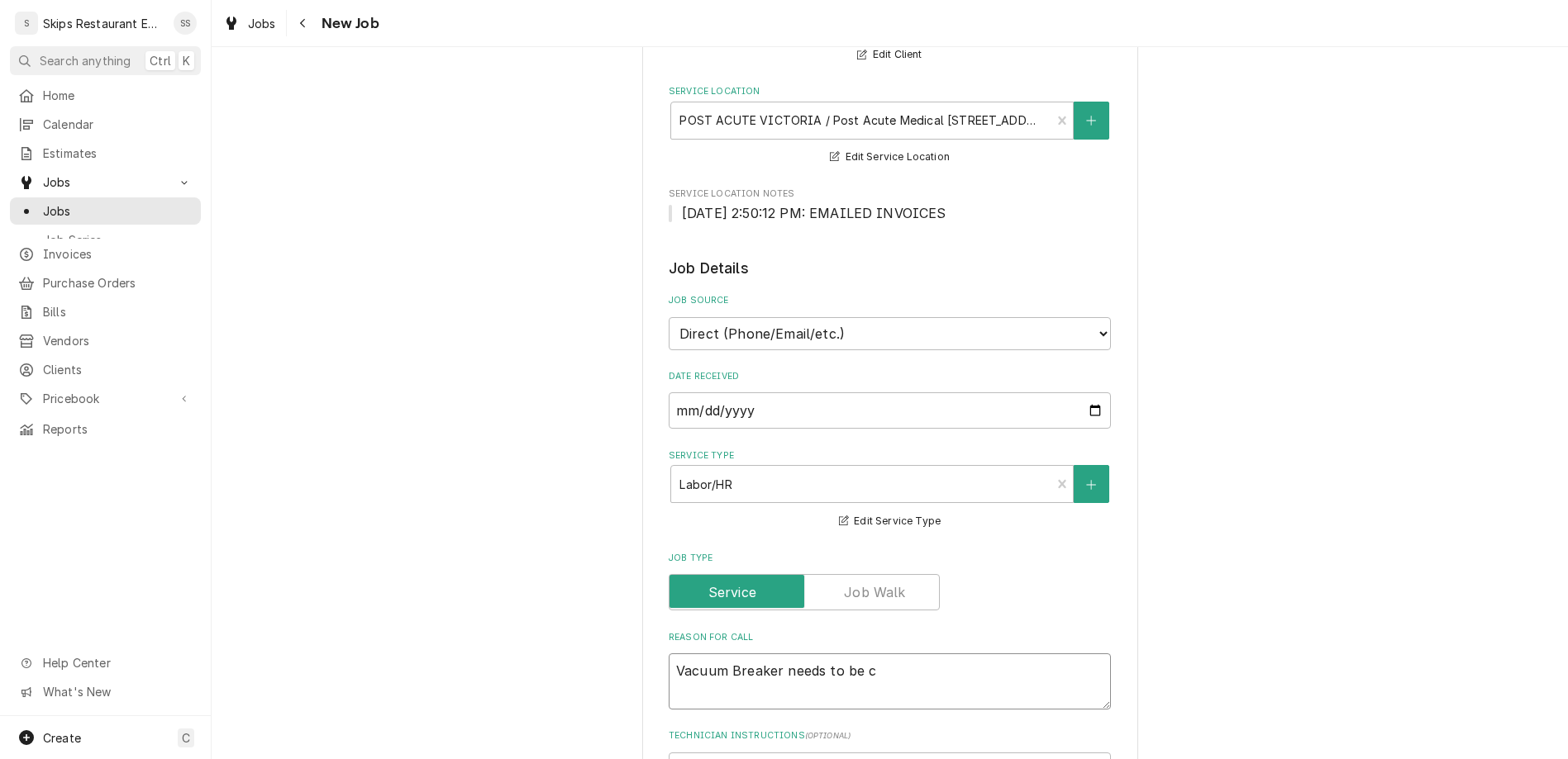
type textarea "Vacuum Breaker needs to be ch"
type textarea "x"
type textarea "Vacuum Breaker needs to be cha"
type textarea "x"
type textarea "Vacuum Breaker needs to be chan"
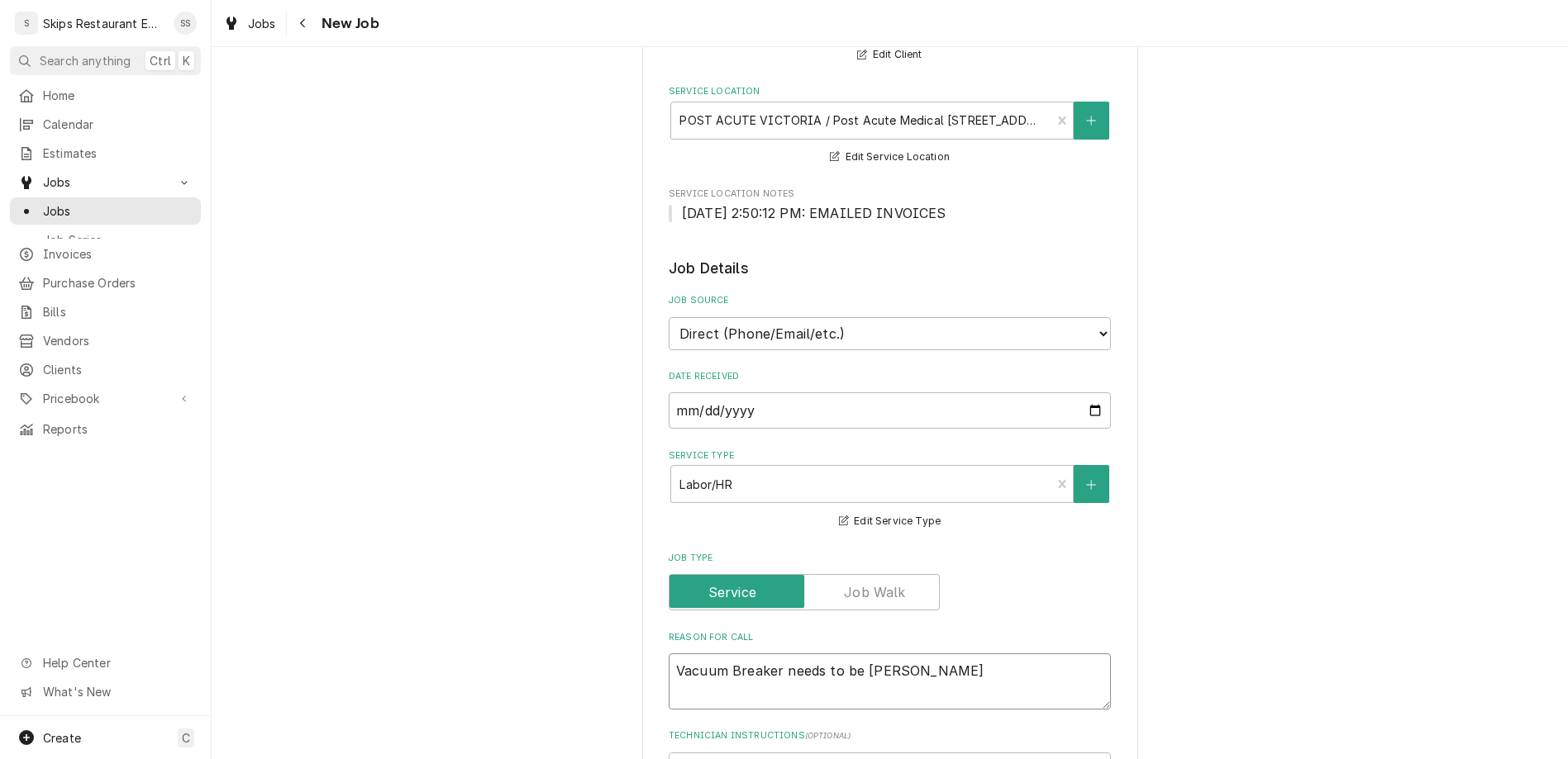
type textarea "x"
type textarea "Vacuum Breaker needs to be chang"
type textarea "x"
type textarea "Vacuum Breaker needs to be change"
type textarea "x"
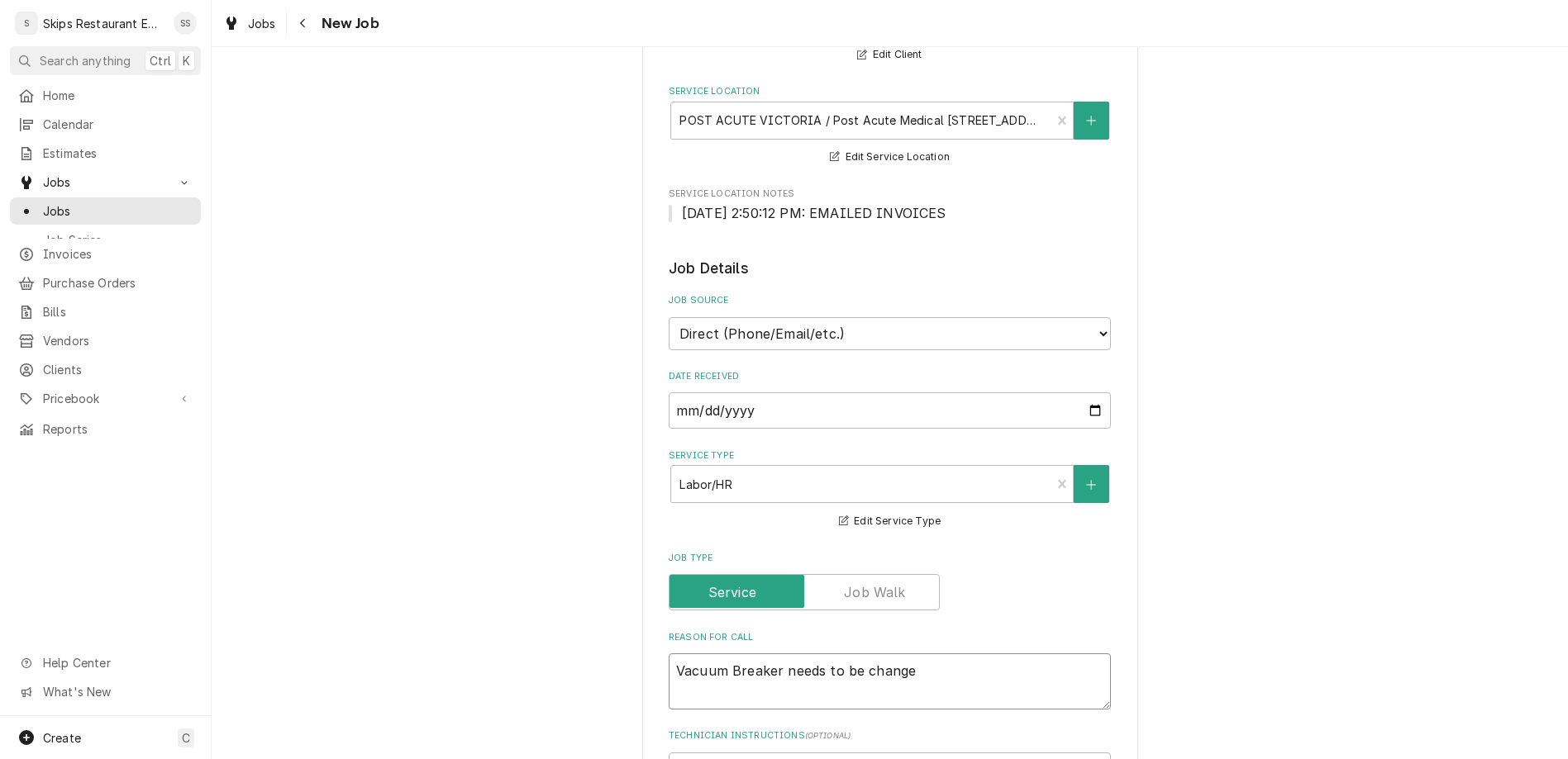
type textarea "Vacuum Breaker needs to be changed"
type textarea "x"
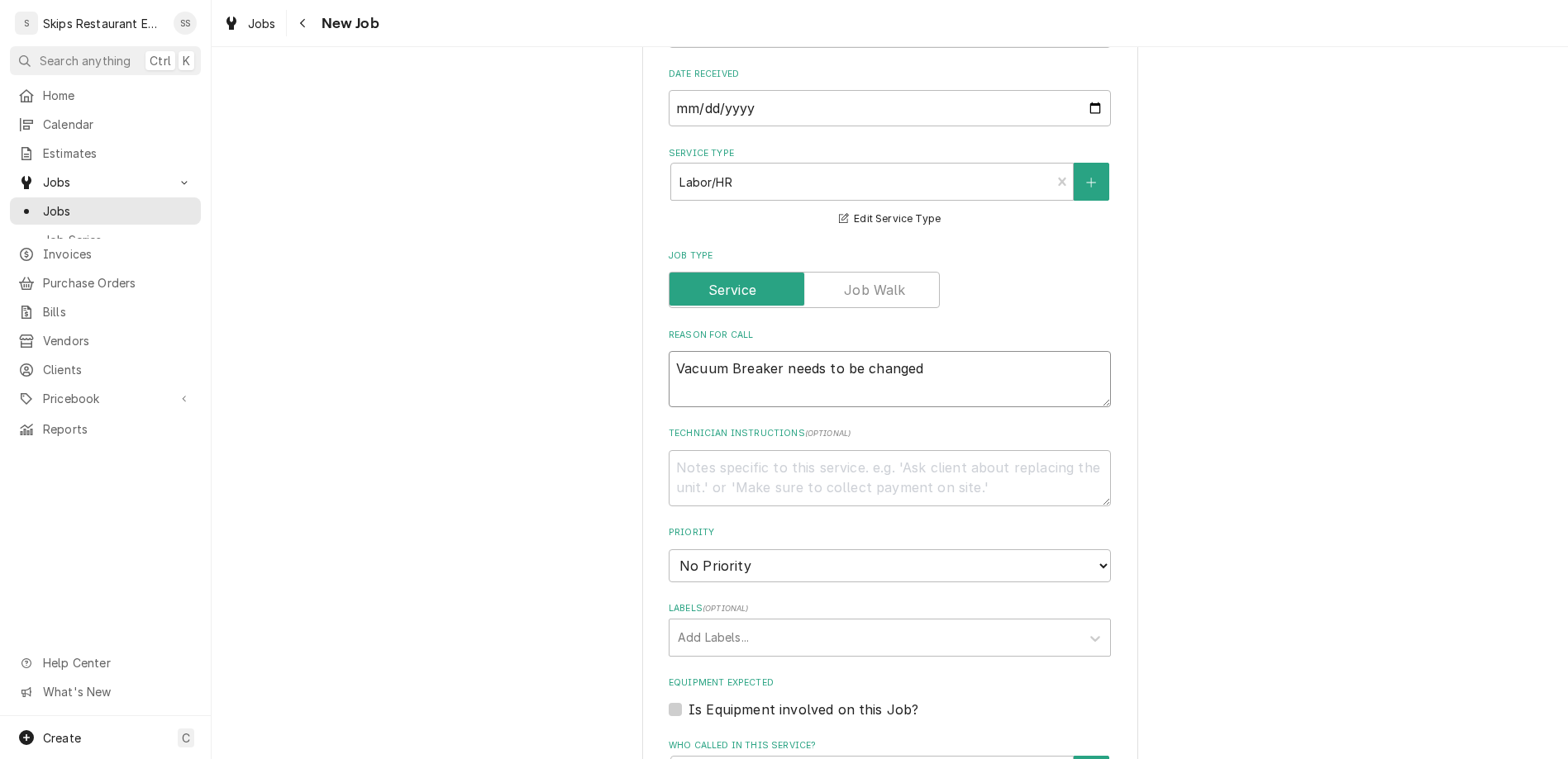
scroll to position [515, 0]
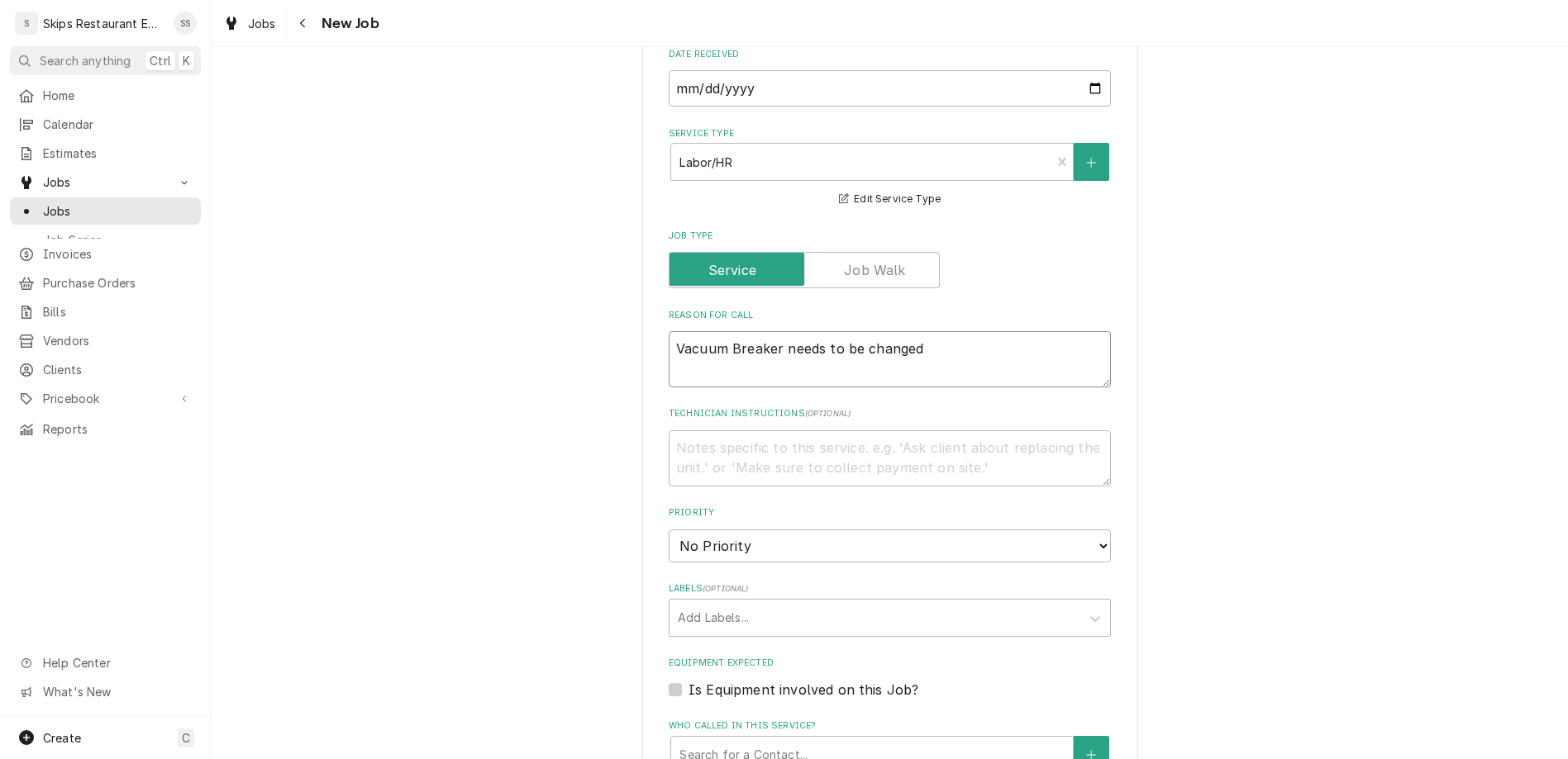
type textarea "Vacuum Breaker needs to be changed"
click at [696, 680] on label "Is Equipment involved on this Job?" at bounding box center [802, 690] width 229 height 19
click at [696, 680] on input "Equipment Expected" at bounding box center [909, 698] width 442 height 36
checkbox input "true"
click at [759, 740] on div "Equipment" at bounding box center [872, 755] width 385 height 30
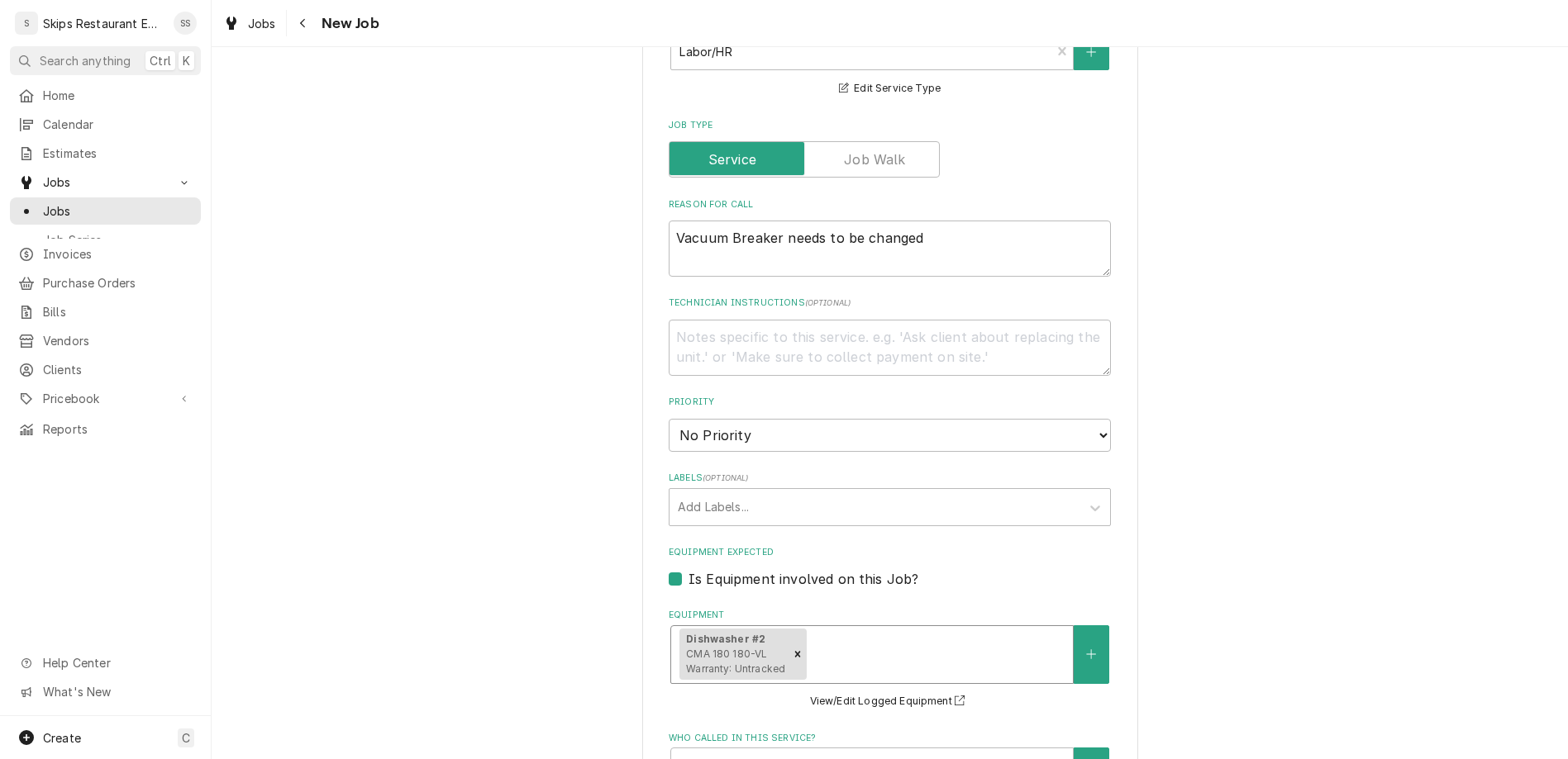
scroll to position [709, 0]
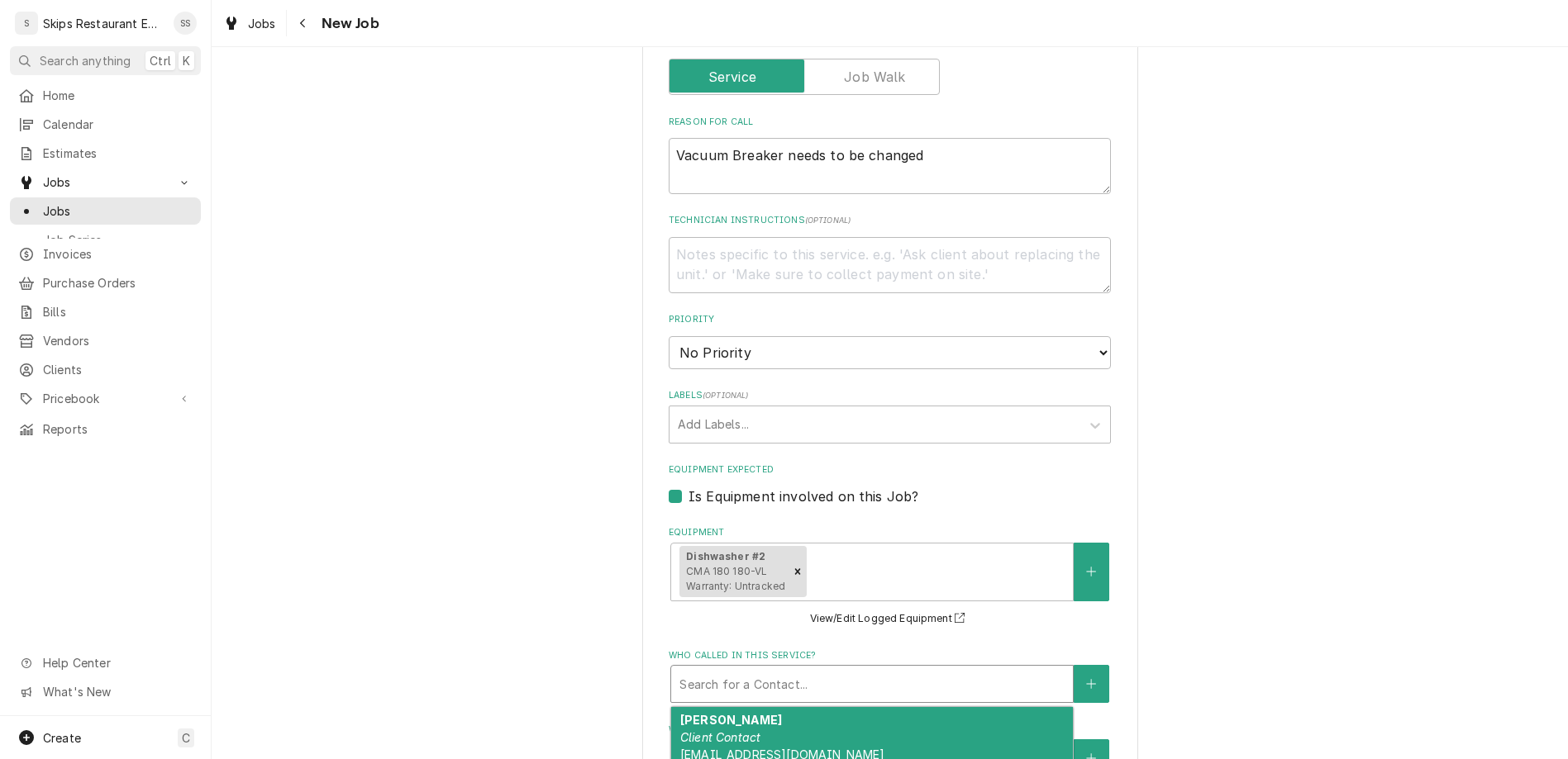
click at [787, 669] on div "Who called in this service?" at bounding box center [872, 684] width 385 height 30
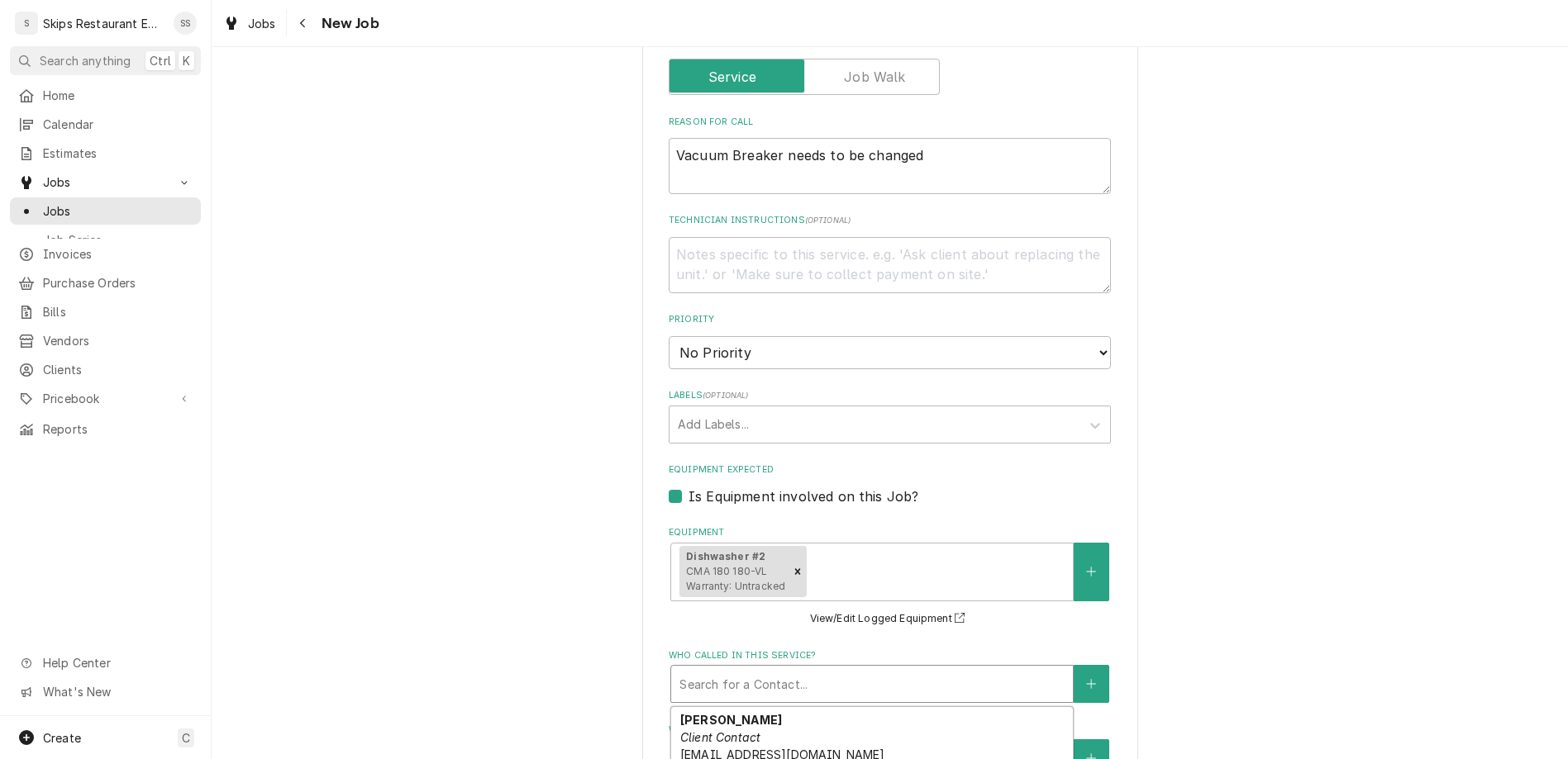
type textarea "x"
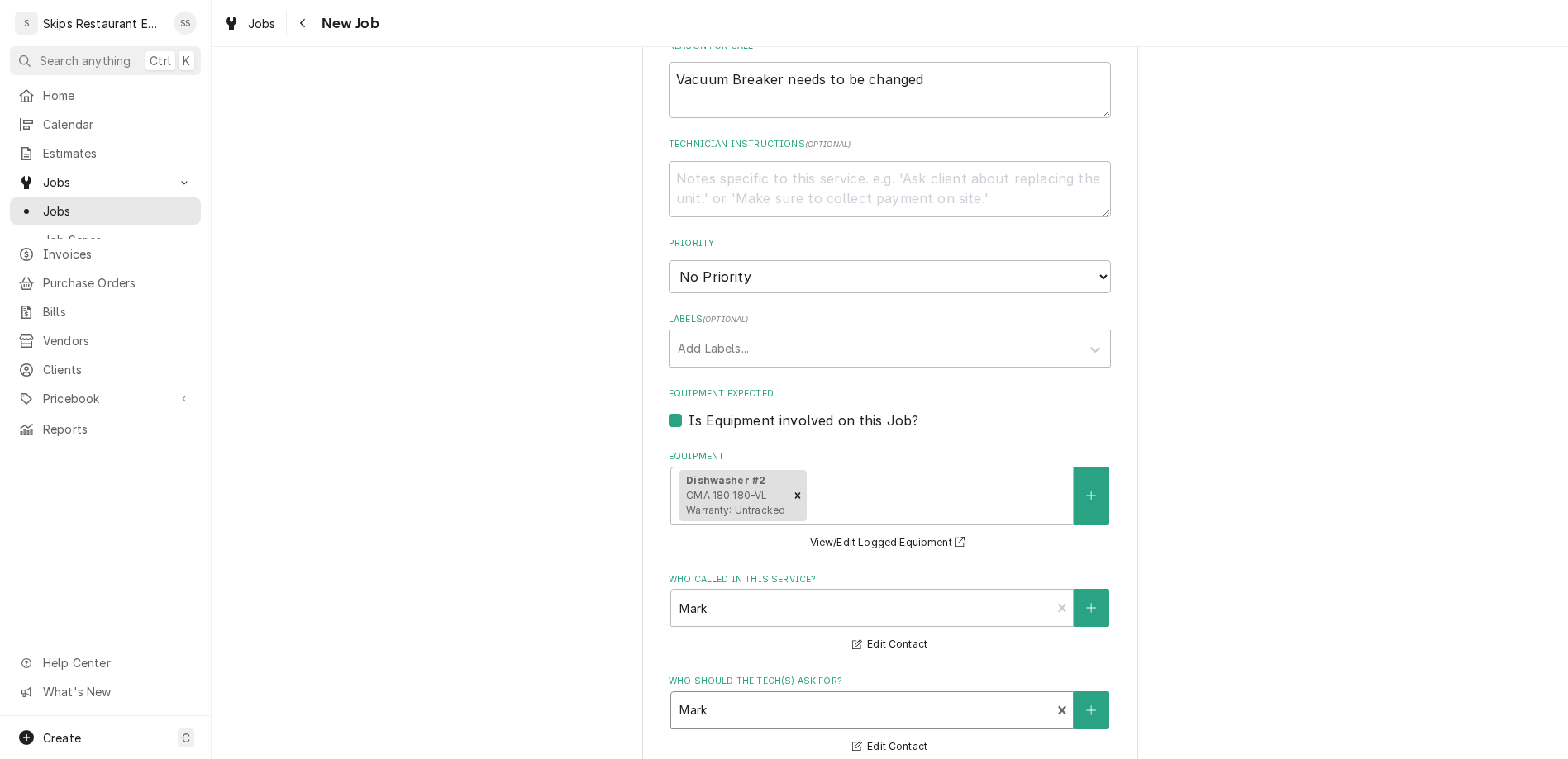
type input "2025-08-29"
type textarea "x"
select select "09:00:00"
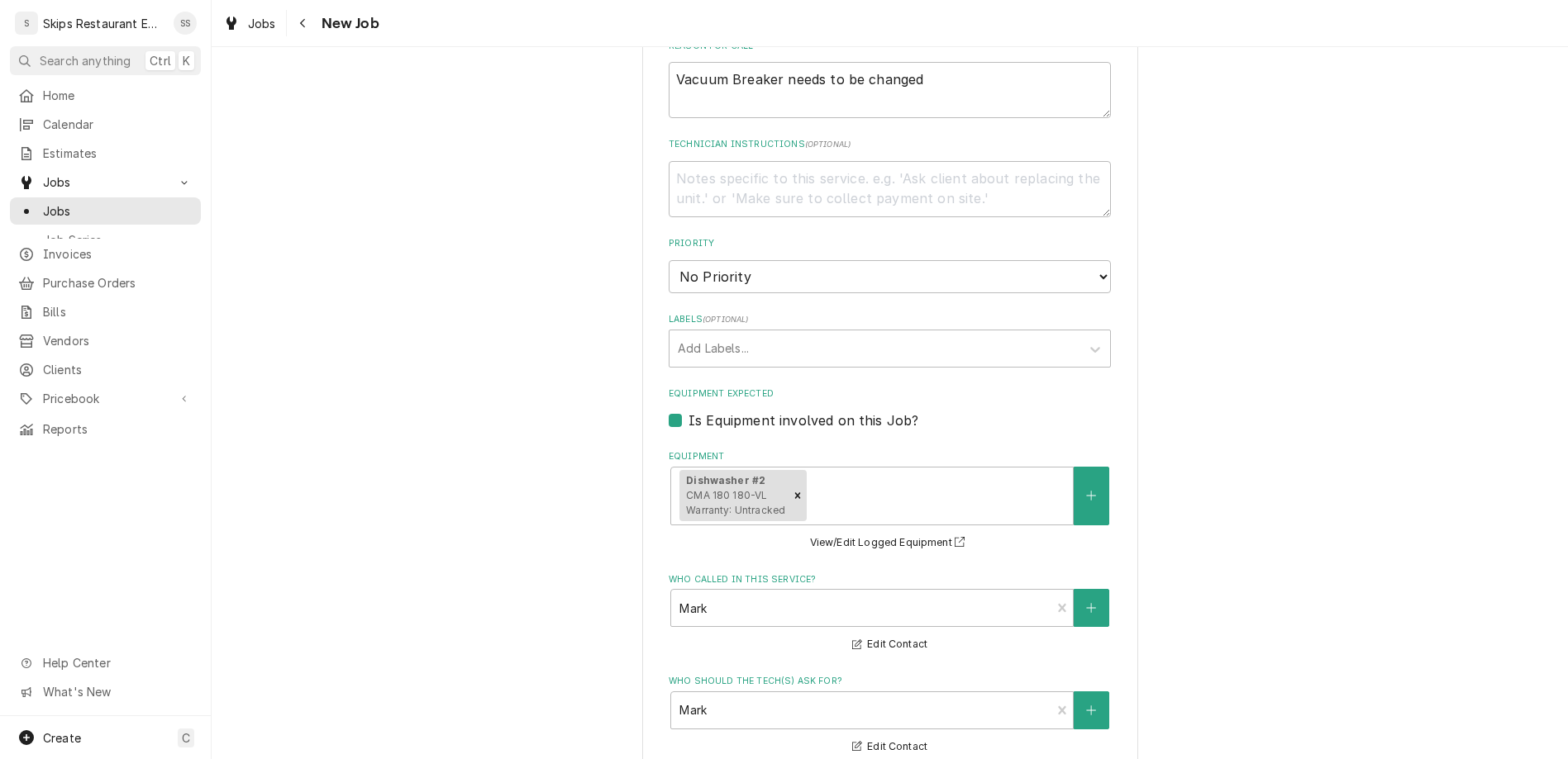
click option "9:00 AM" at bounding box center [0, 0] width 0 height 0
type textarea "x"
type input "1"
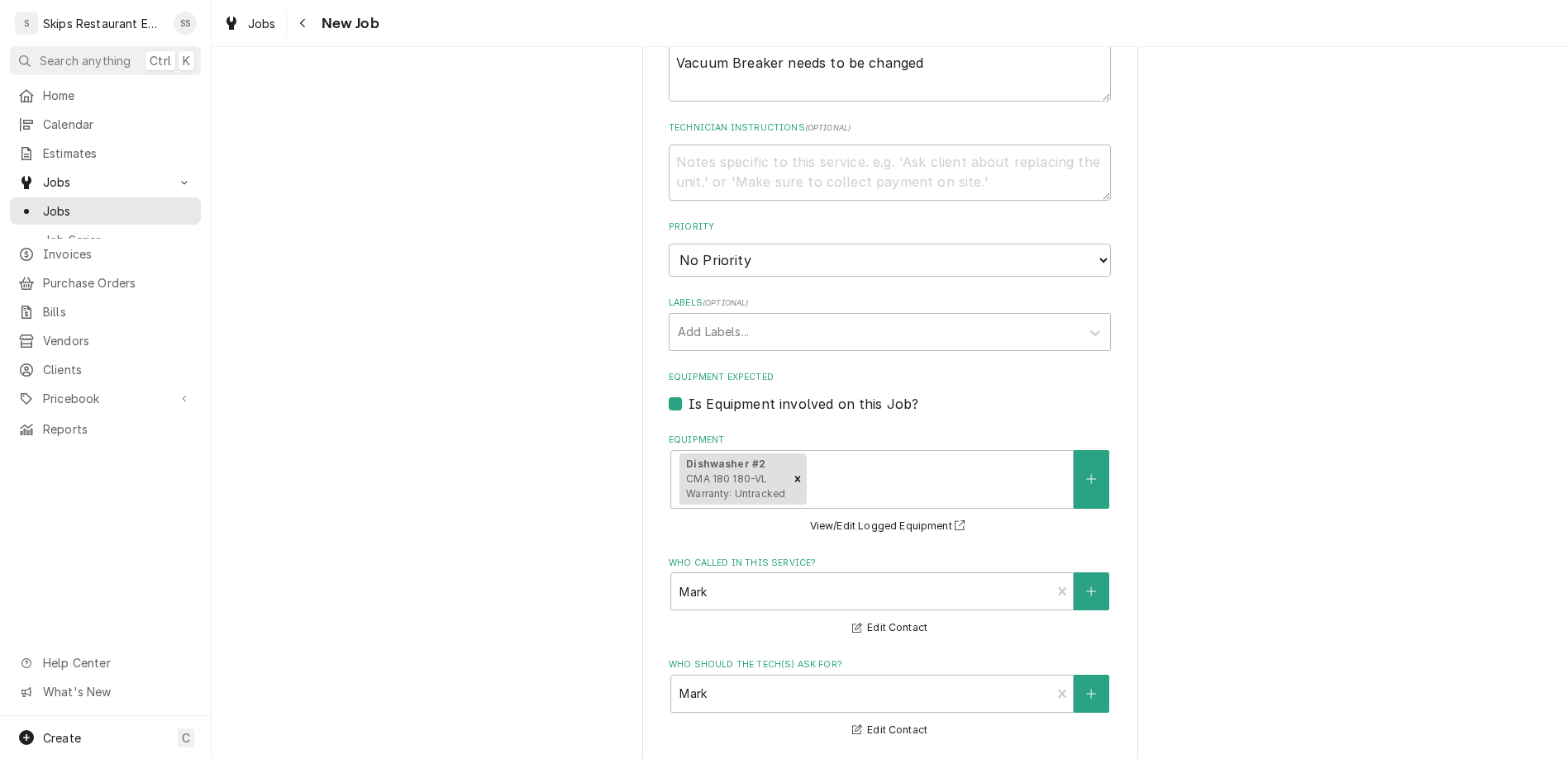
scroll to position [822, 0]
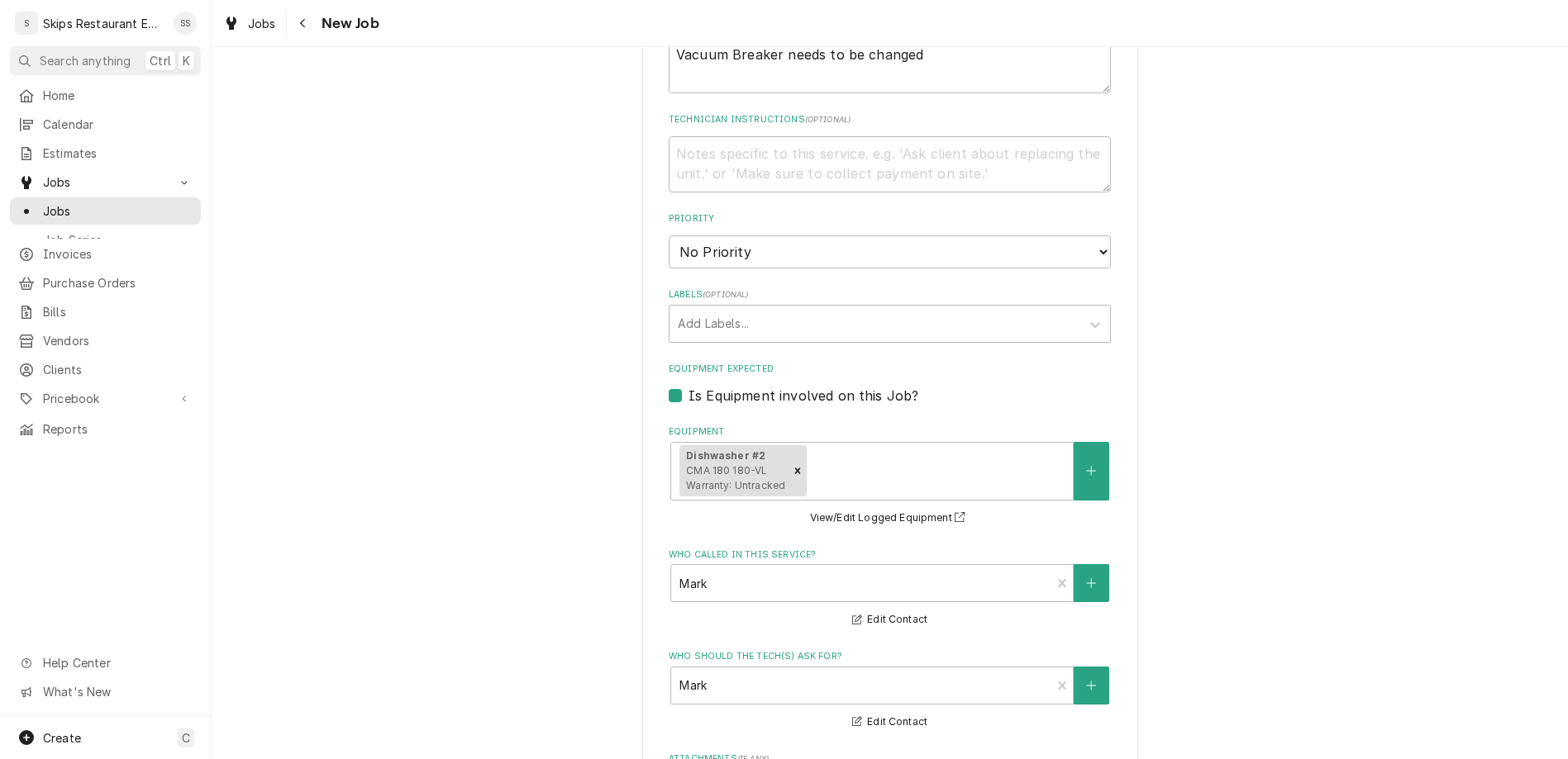
type textarea "x"
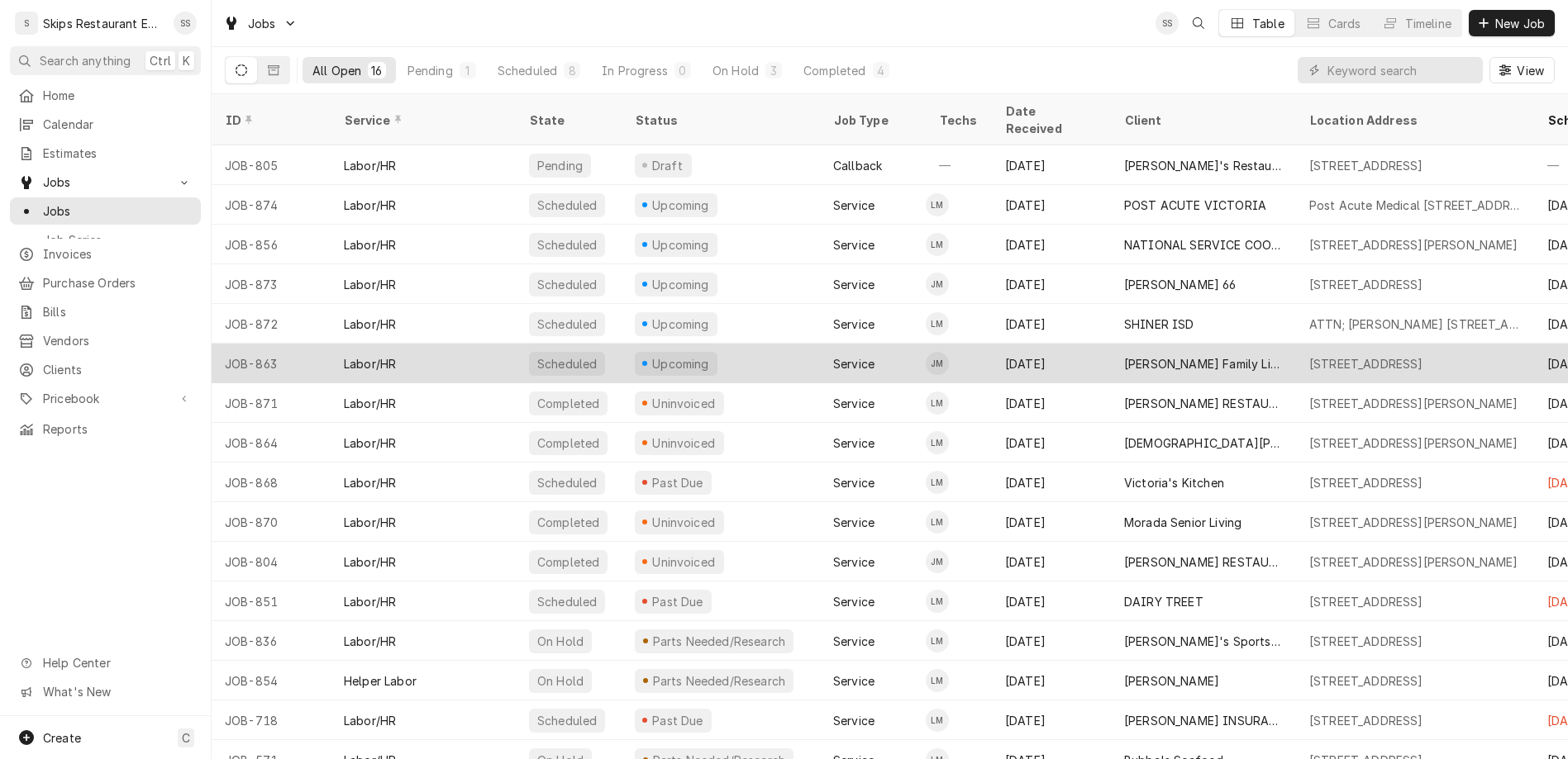
click at [1124, 355] on div "[PERSON_NAME] Family Limited Partnership" at bounding box center [1203, 364] width 159 height 18
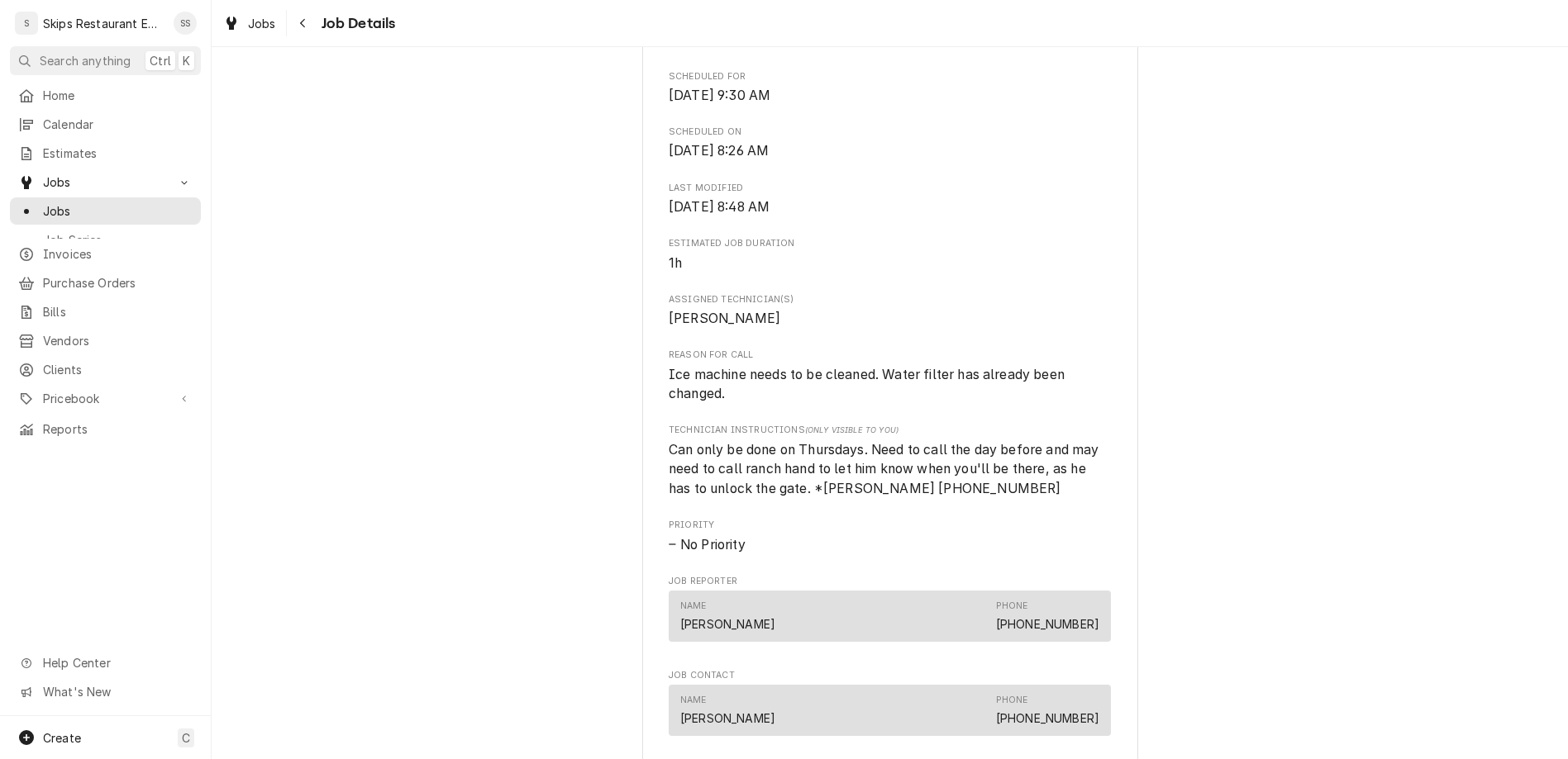
scroll to position [580, 0]
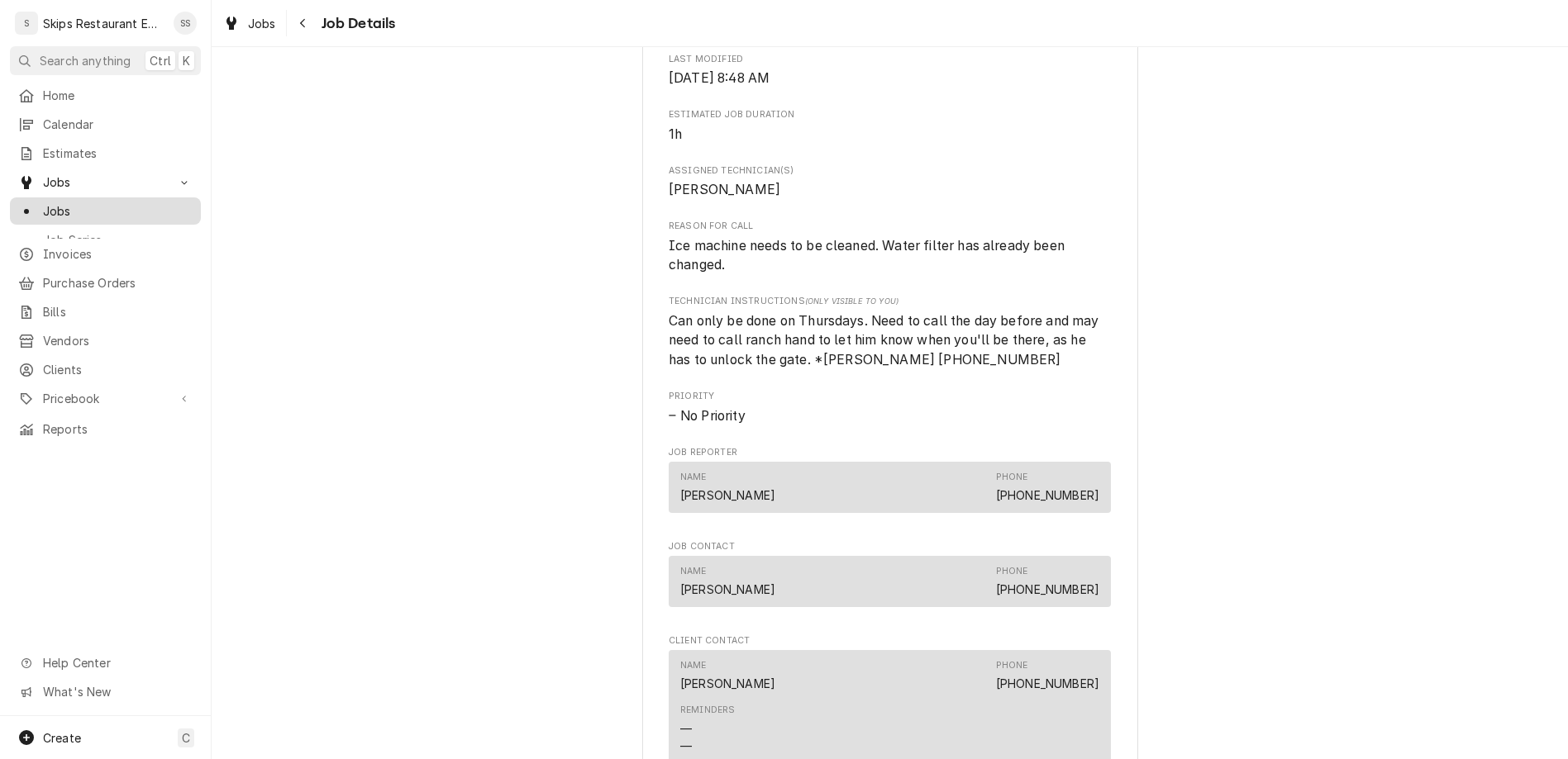
click at [57, 202] on span "Jobs" at bounding box center [118, 211] width 150 height 18
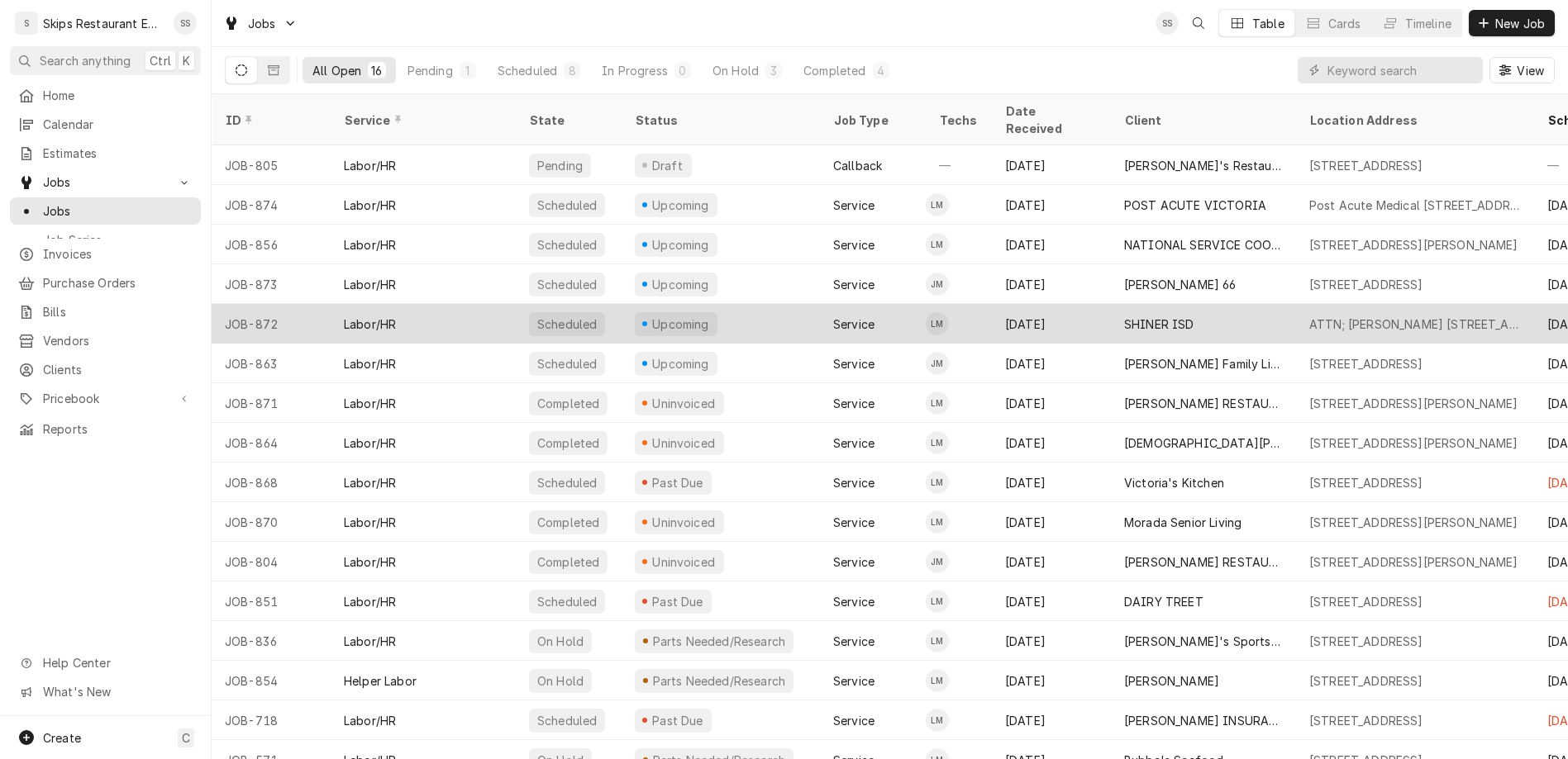
click at [1111, 304] on div "SHINER ISD" at bounding box center [1203, 323] width 185 height 40
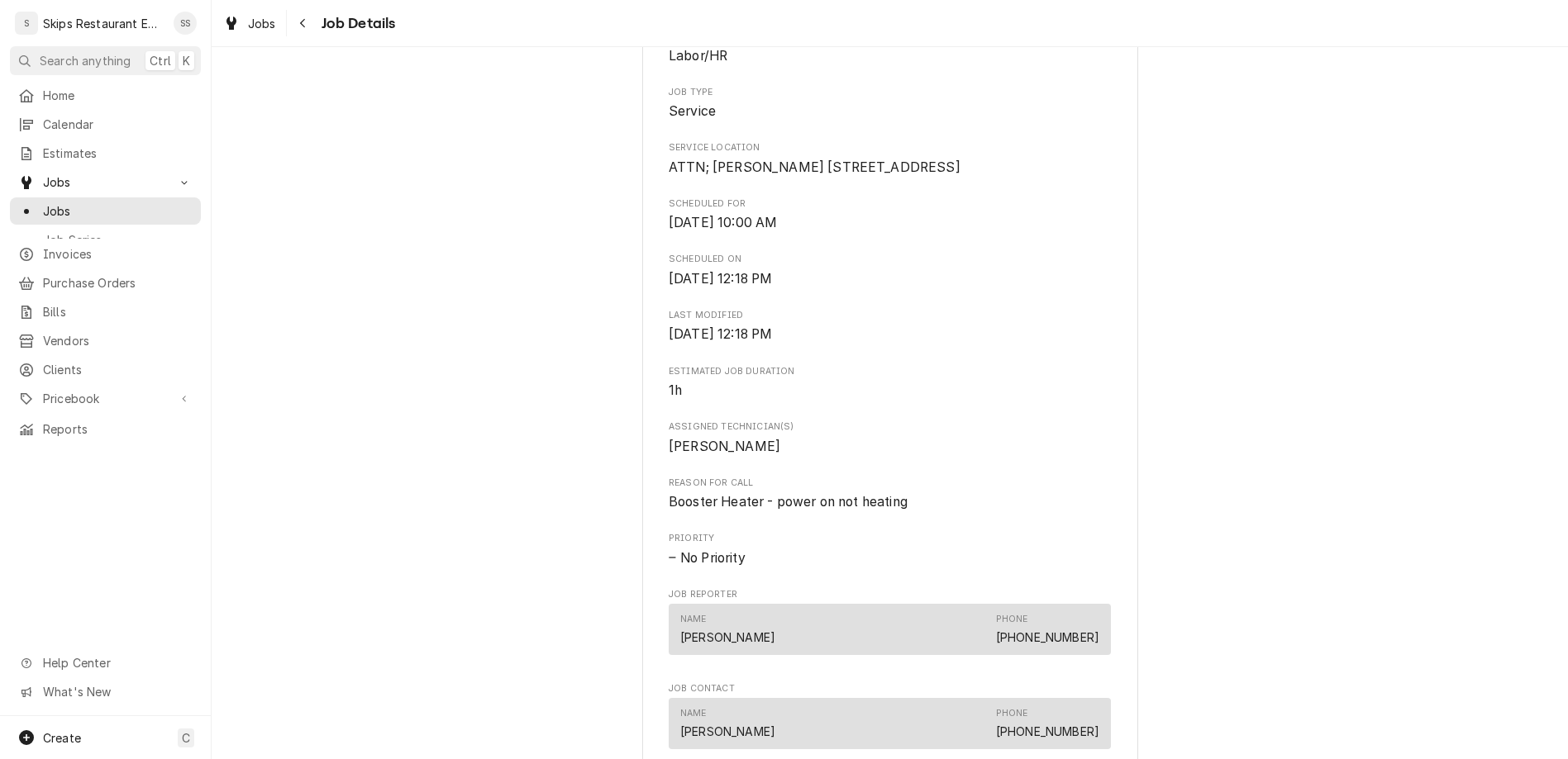
scroll to position [387, 0]
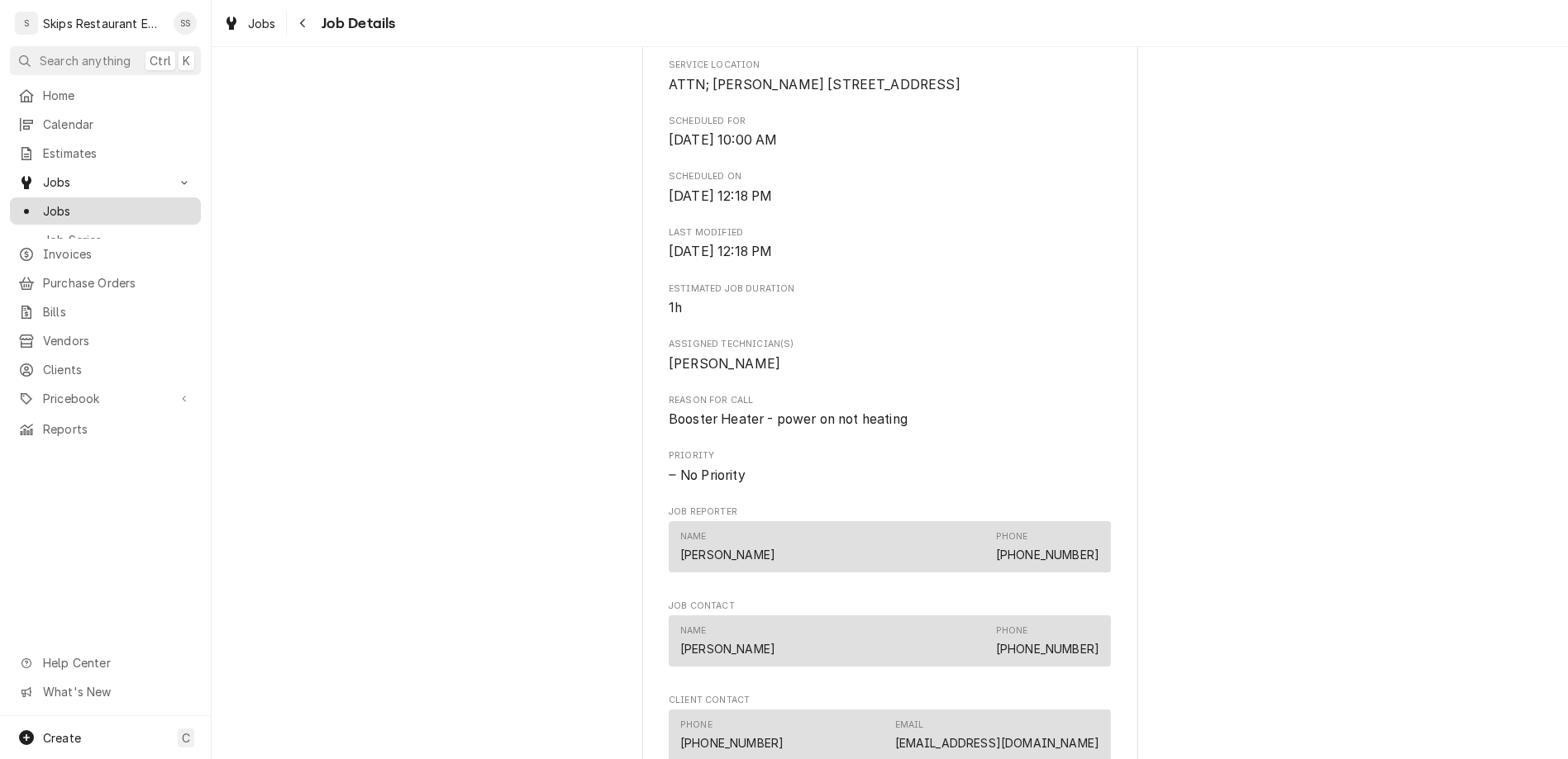
click at [50, 202] on span "Jobs" at bounding box center [118, 211] width 150 height 18
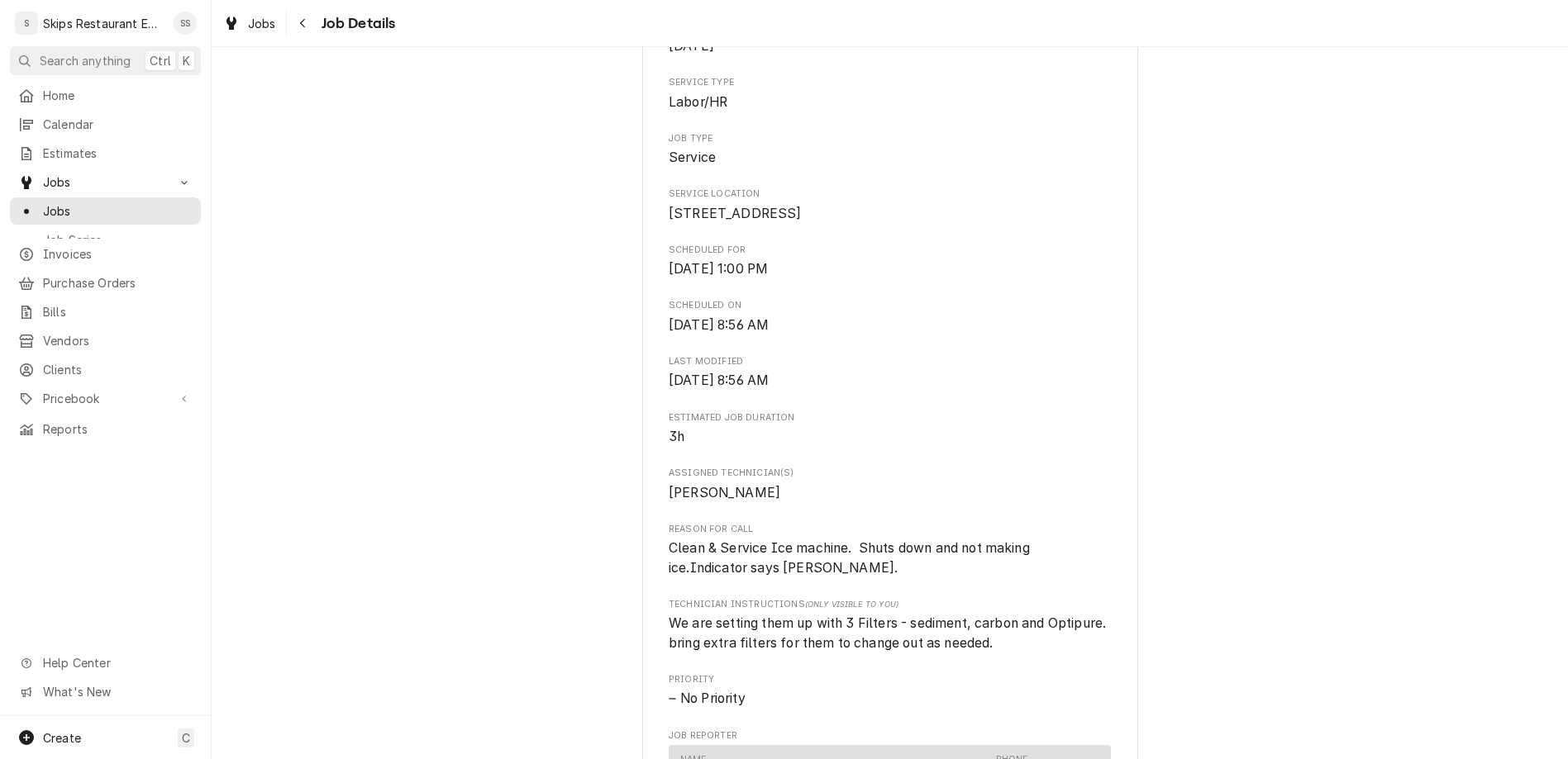
scroll to position [451, 0]
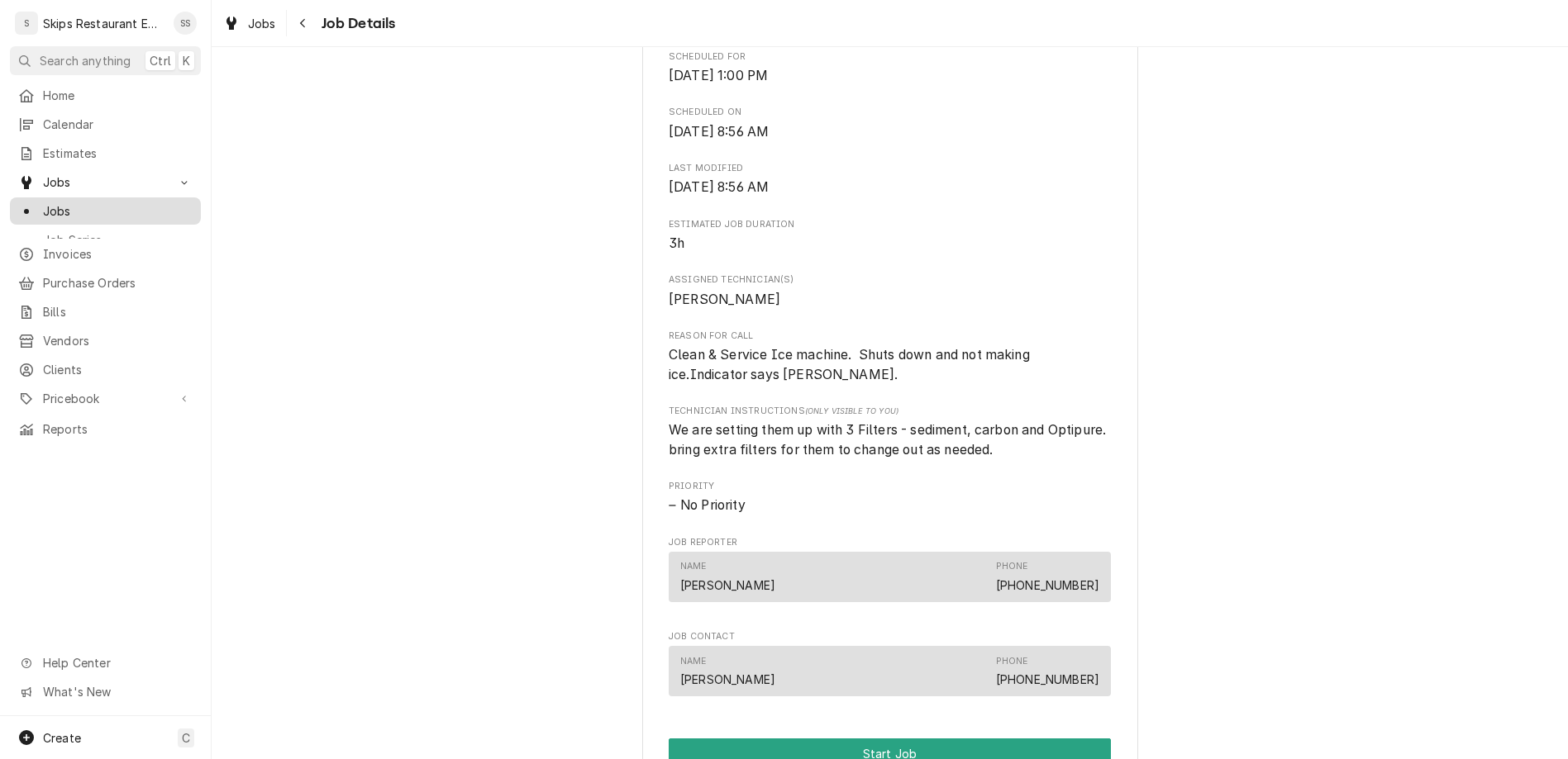
click at [52, 202] on span "Jobs" at bounding box center [118, 211] width 150 height 18
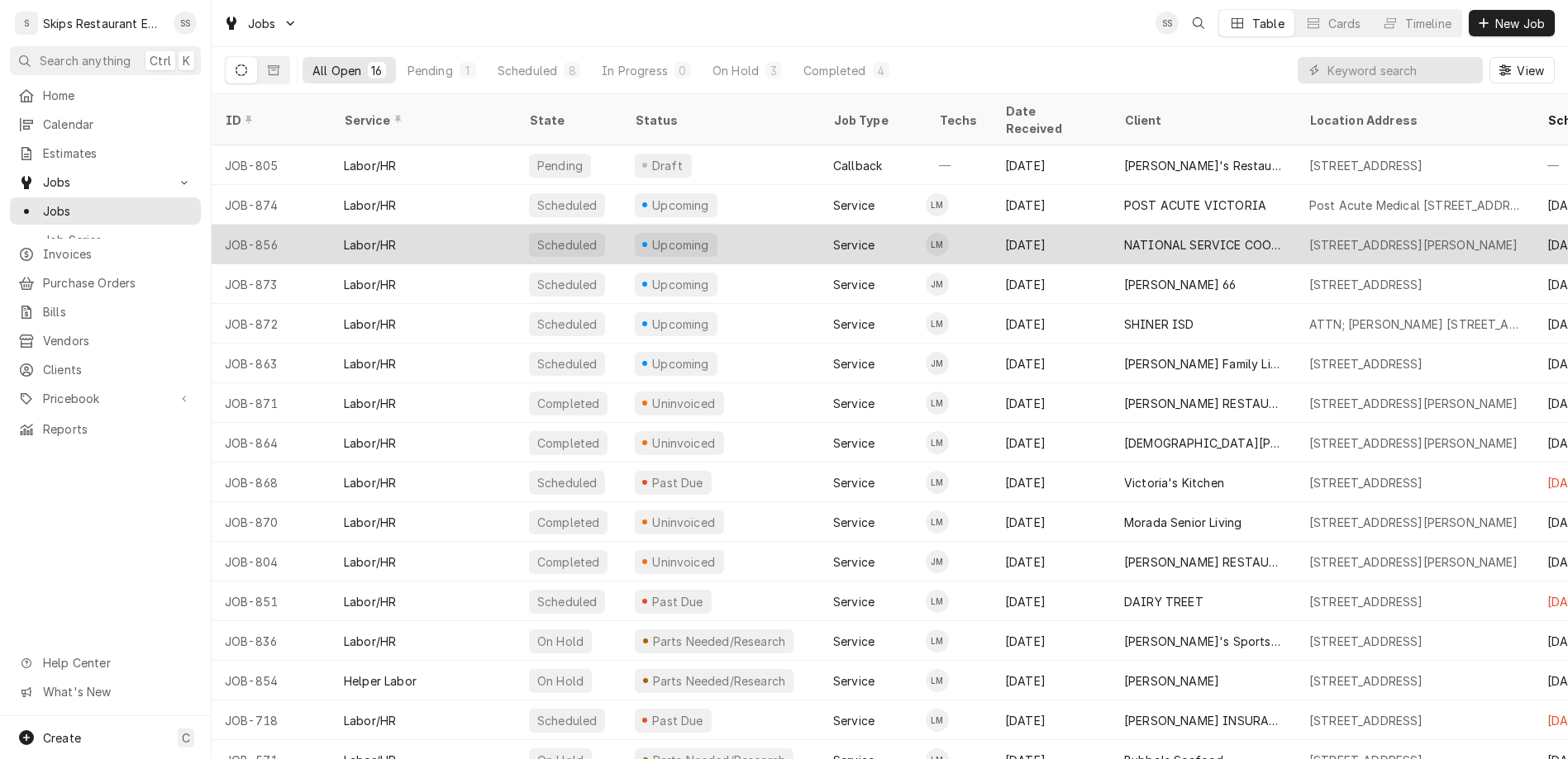
click at [1124, 236] on div "NATIONAL SERVICE COOPERATIVE" at bounding box center [1203, 245] width 159 height 18
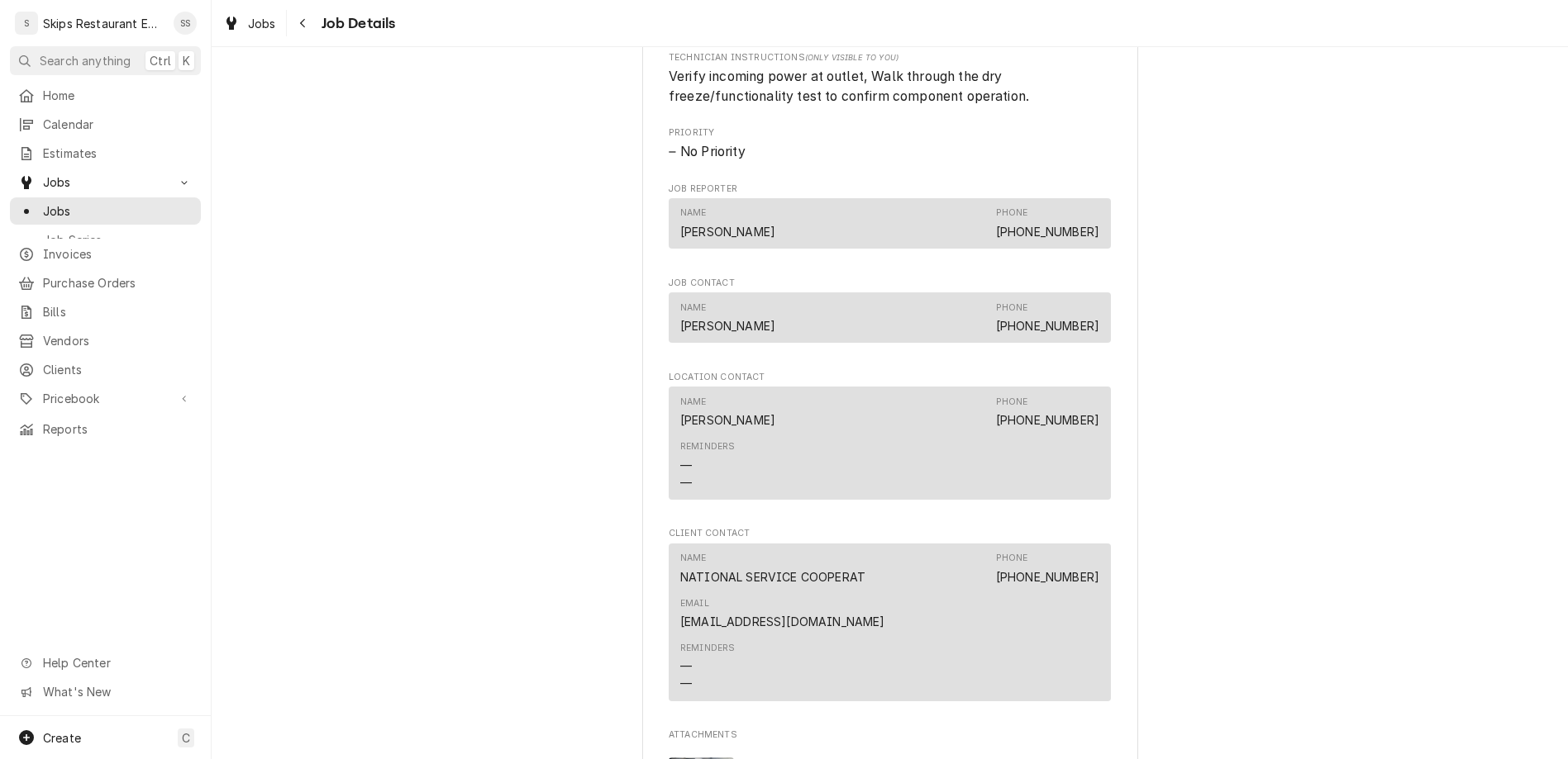
scroll to position [1160, 0]
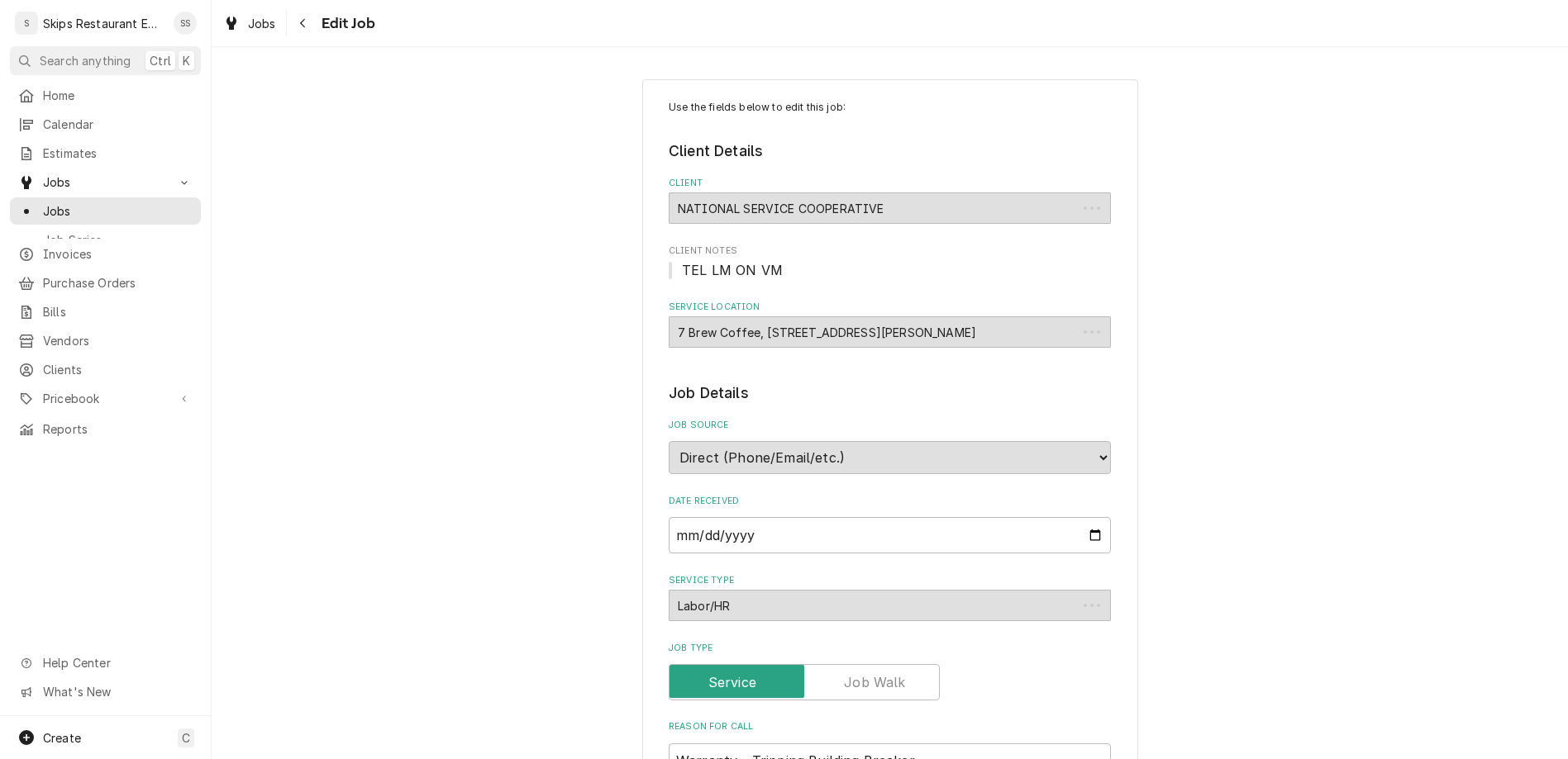
type textarea "x"
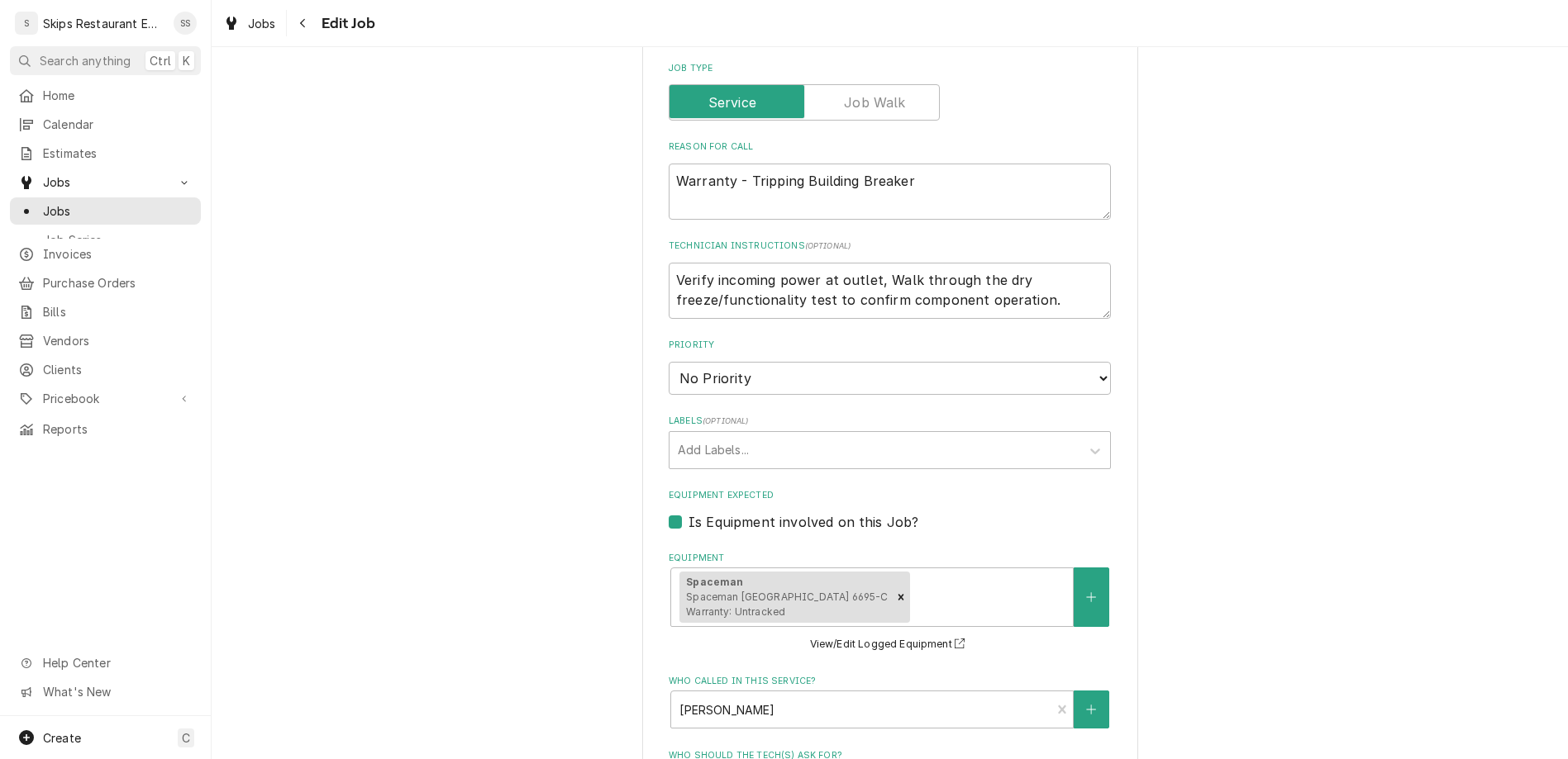
scroll to position [709, 0]
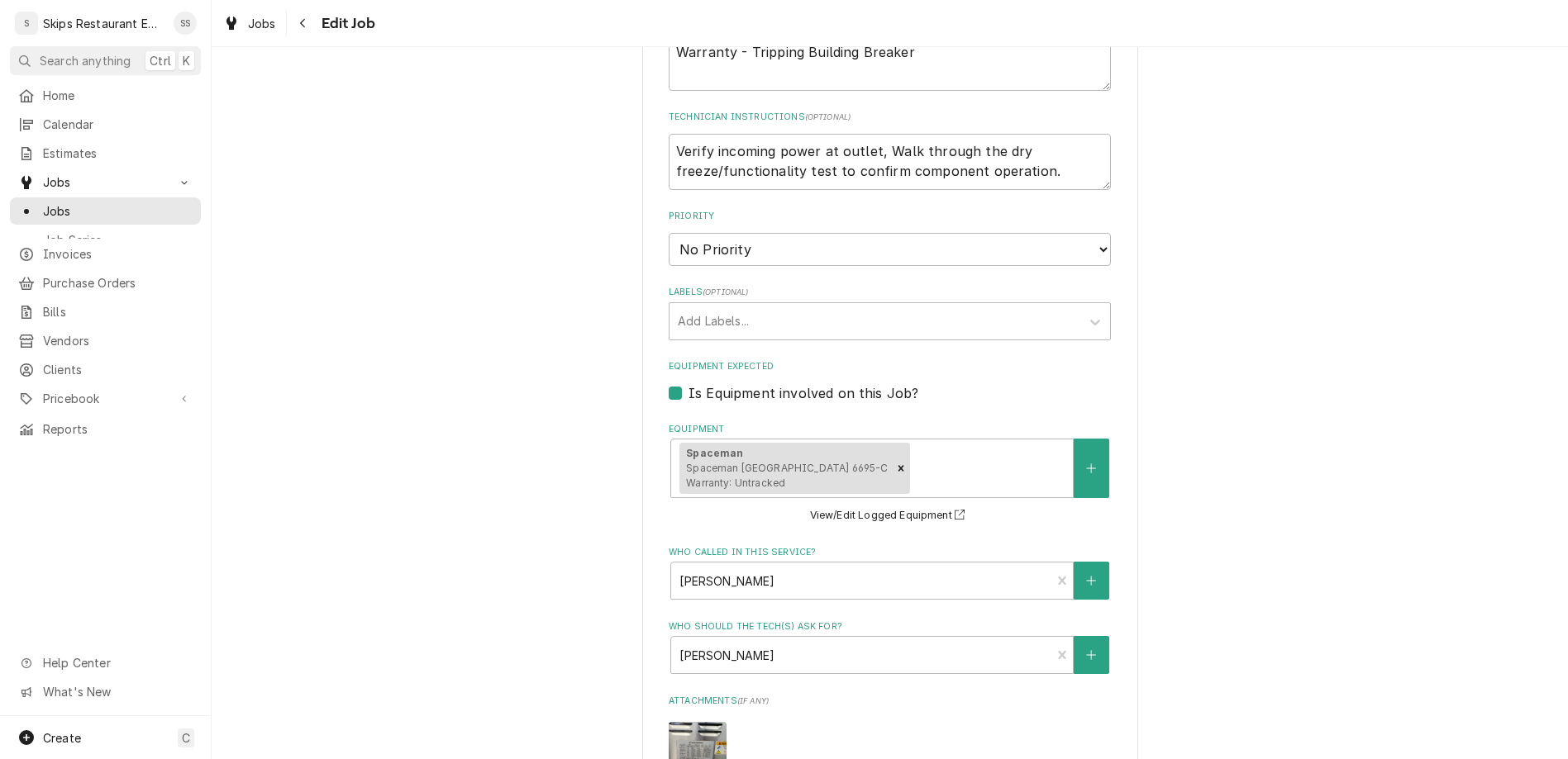
type input "2025-08-27"
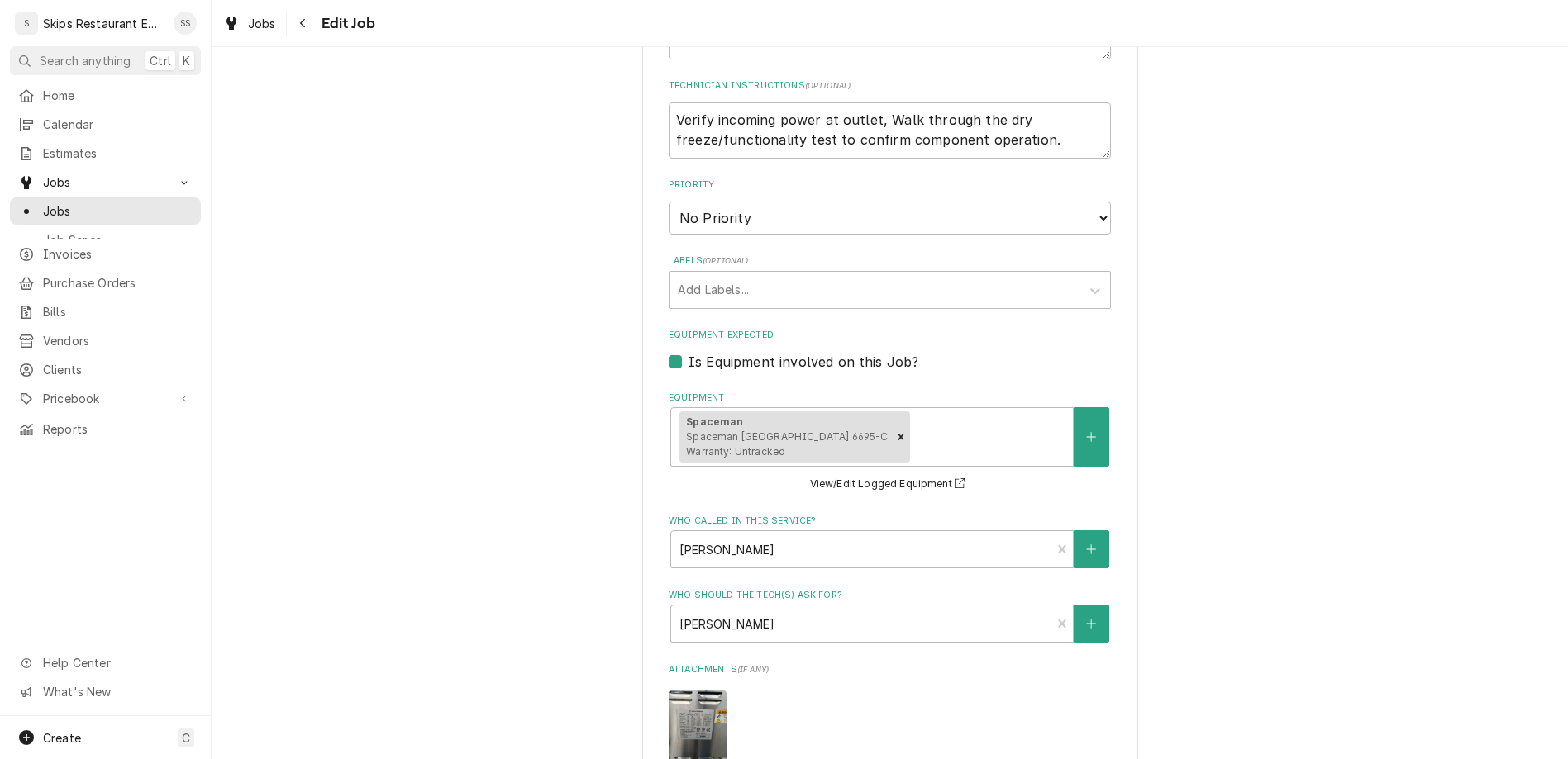
scroll to position [741, 0]
type textarea "x"
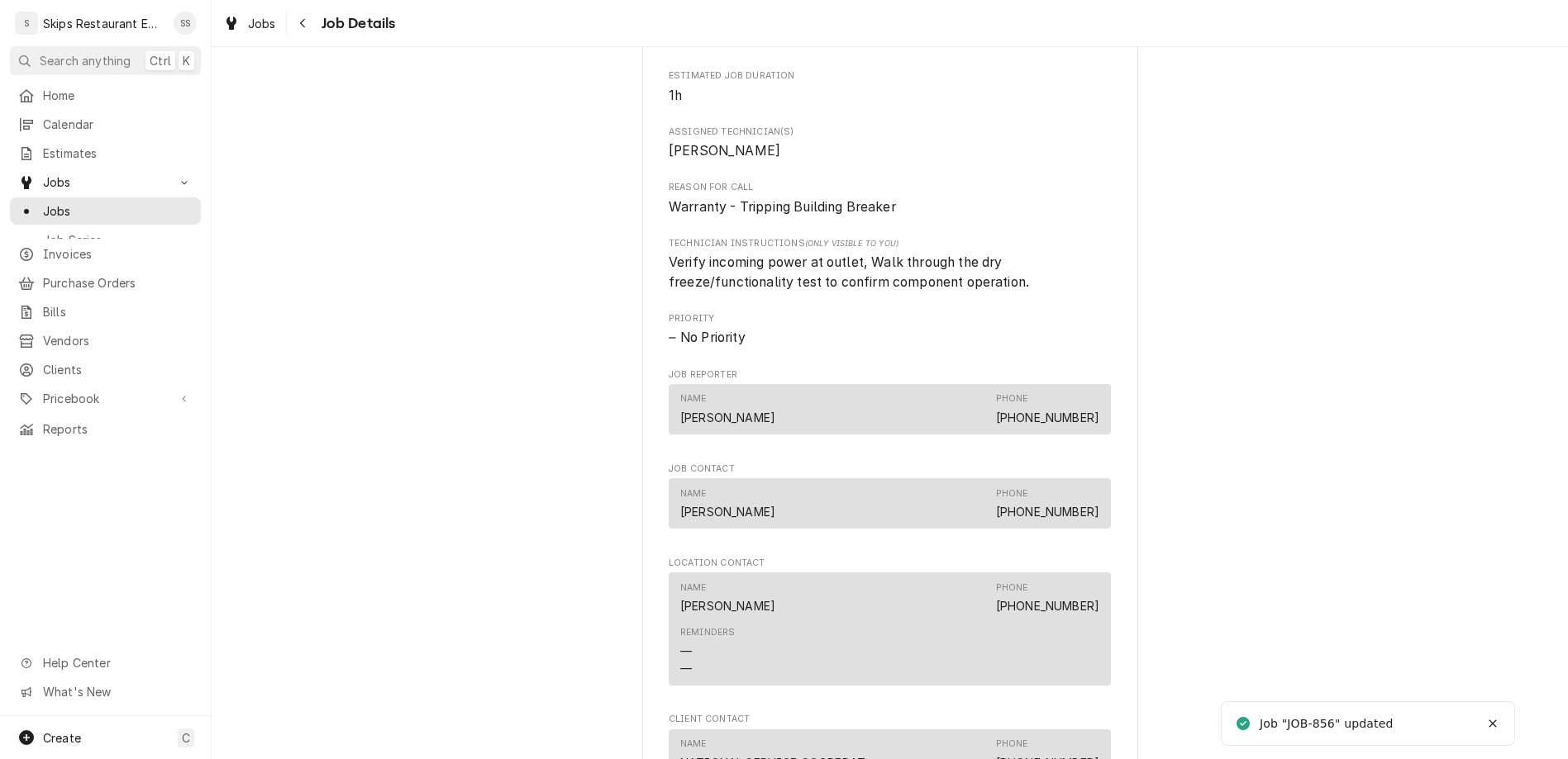
scroll to position [1251, 0]
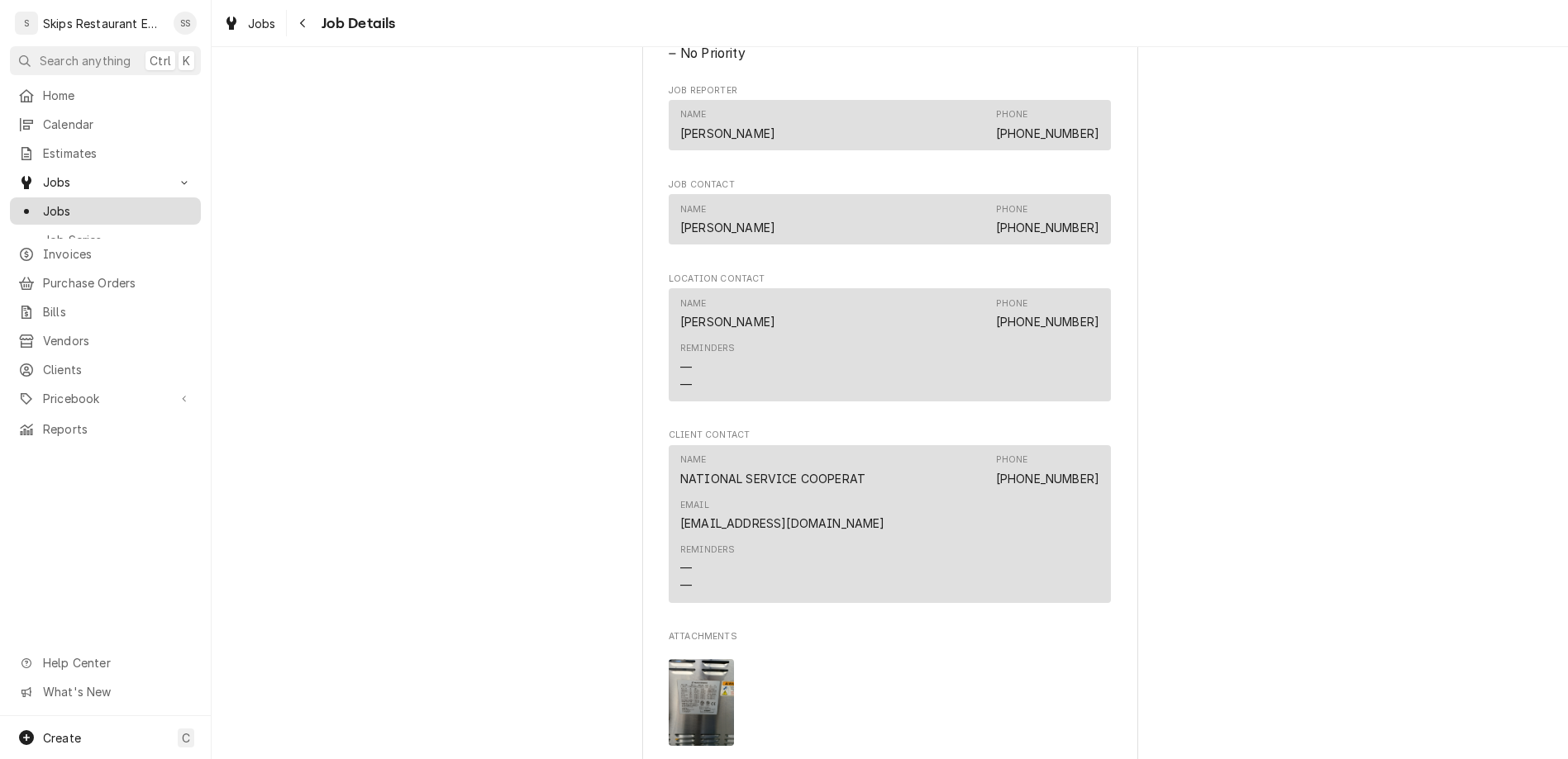
click at [48, 202] on span "Jobs" at bounding box center [118, 211] width 150 height 18
